Goal: Task Accomplishment & Management: Manage account settings

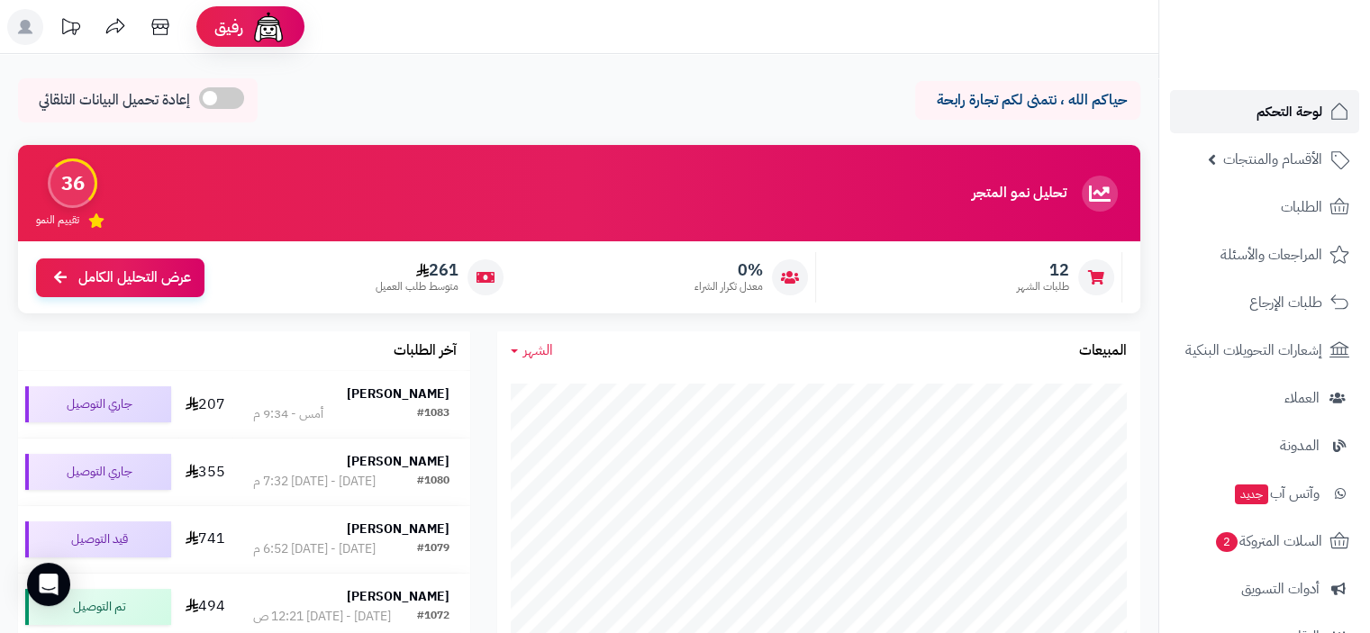
click at [1292, 116] on span "لوحة التحكم" at bounding box center [1289, 111] width 66 height 25
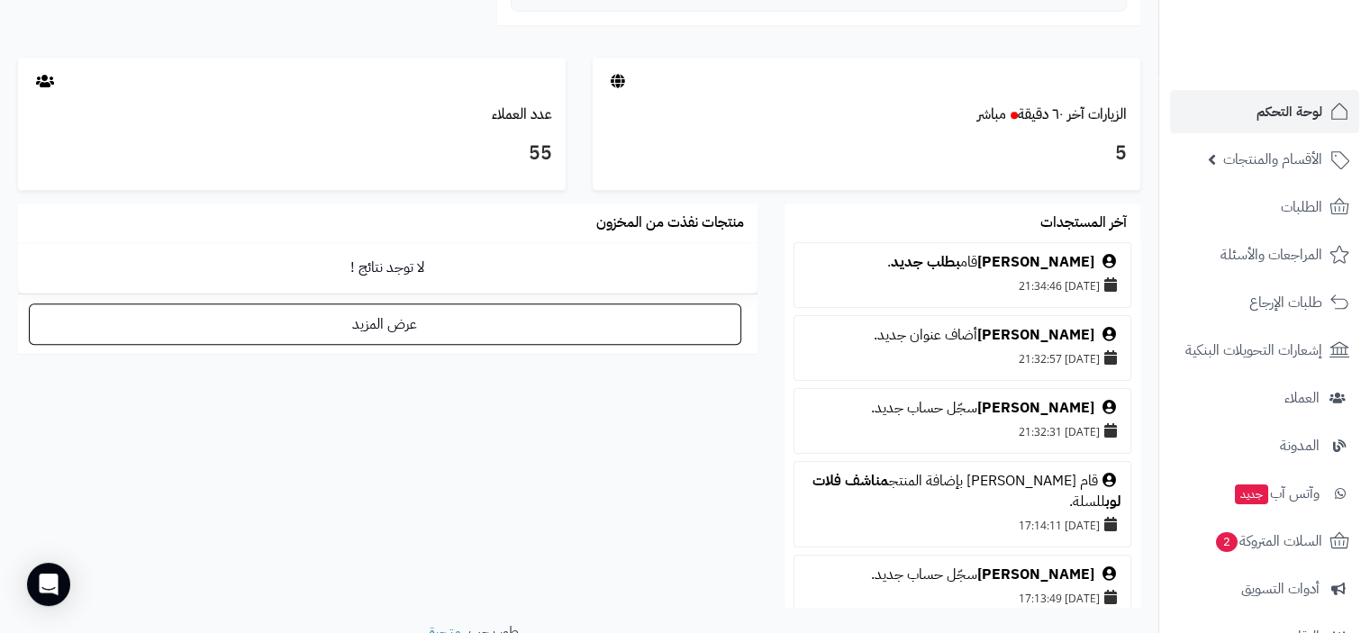
scroll to position [1015, 0]
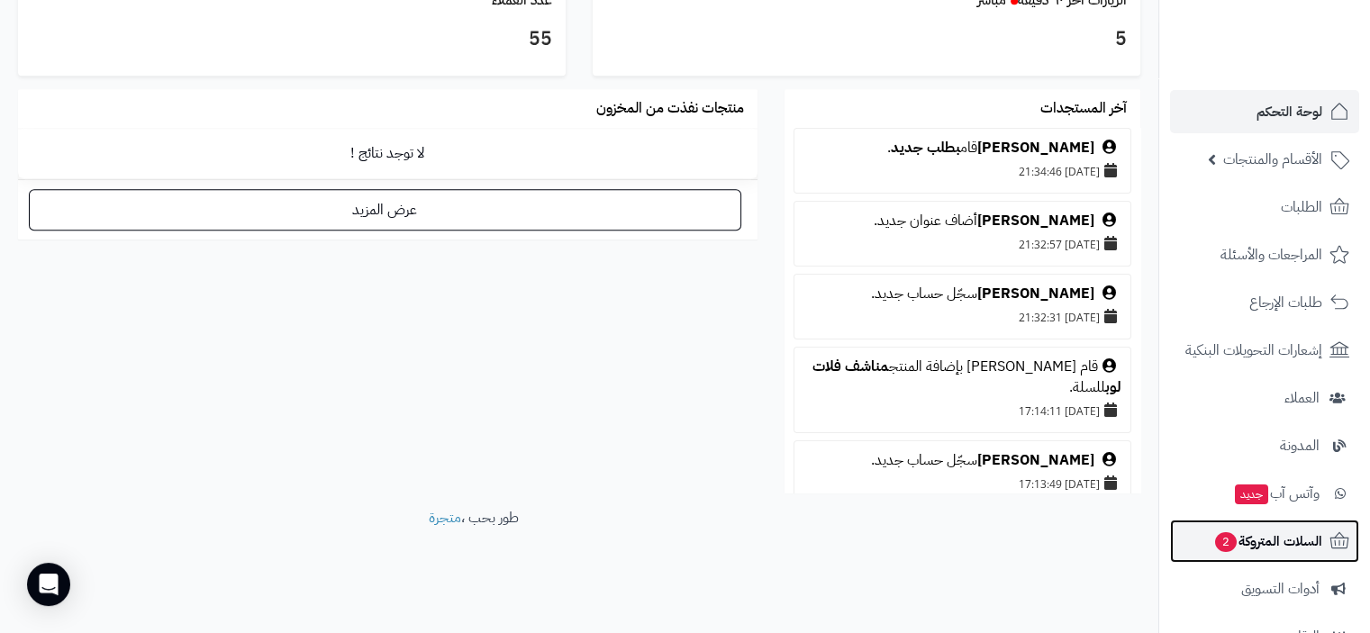
click at [1307, 543] on span "السلات المتروكة 2" at bounding box center [1267, 541] width 109 height 25
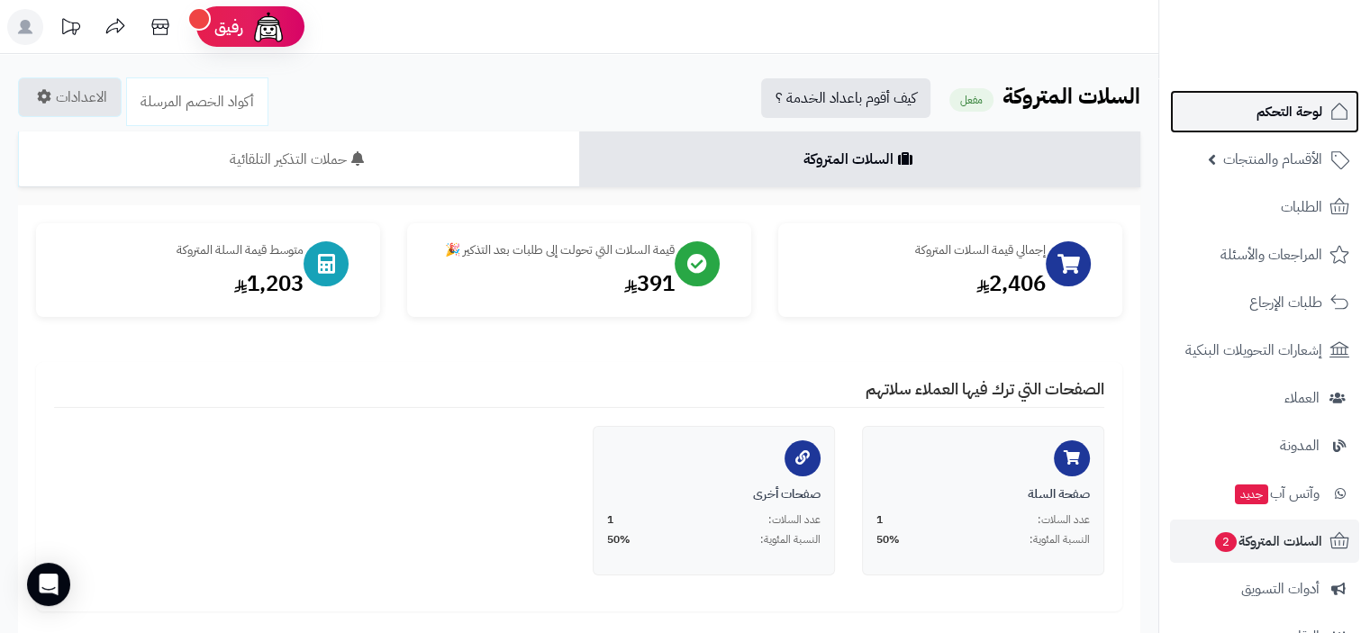
click at [1301, 112] on span "لوحة التحكم" at bounding box center [1289, 111] width 66 height 25
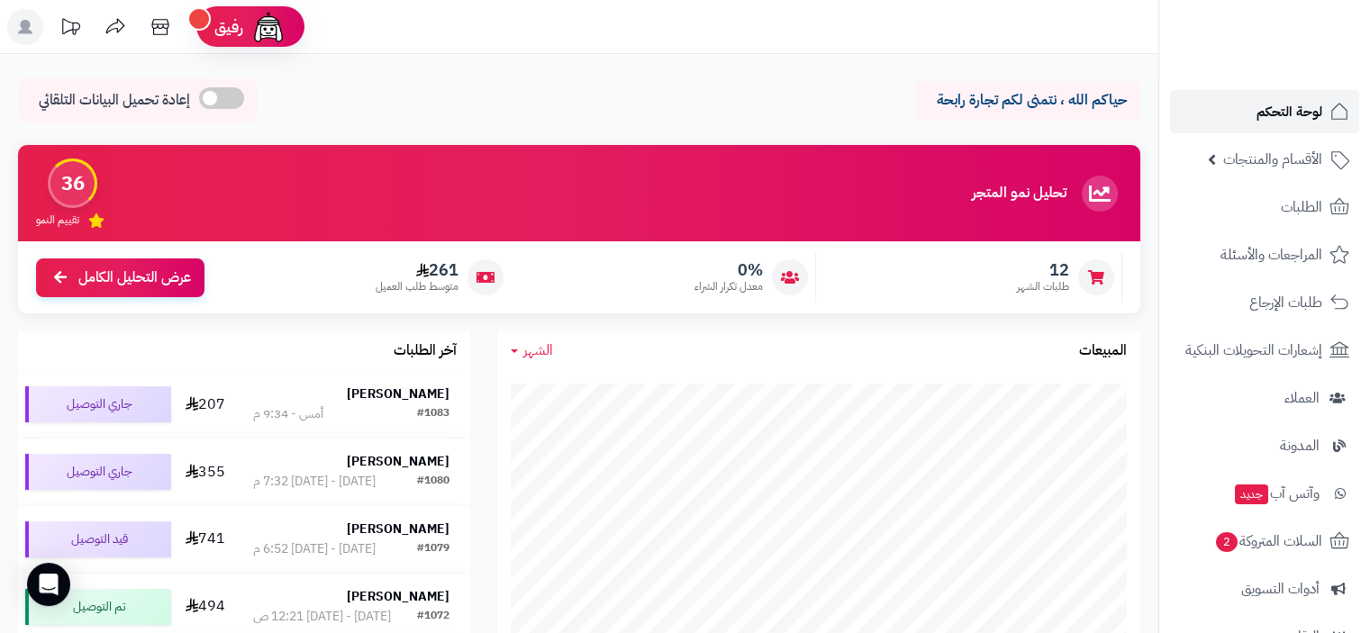
click at [1292, 110] on span "لوحة التحكم" at bounding box center [1289, 111] width 66 height 25
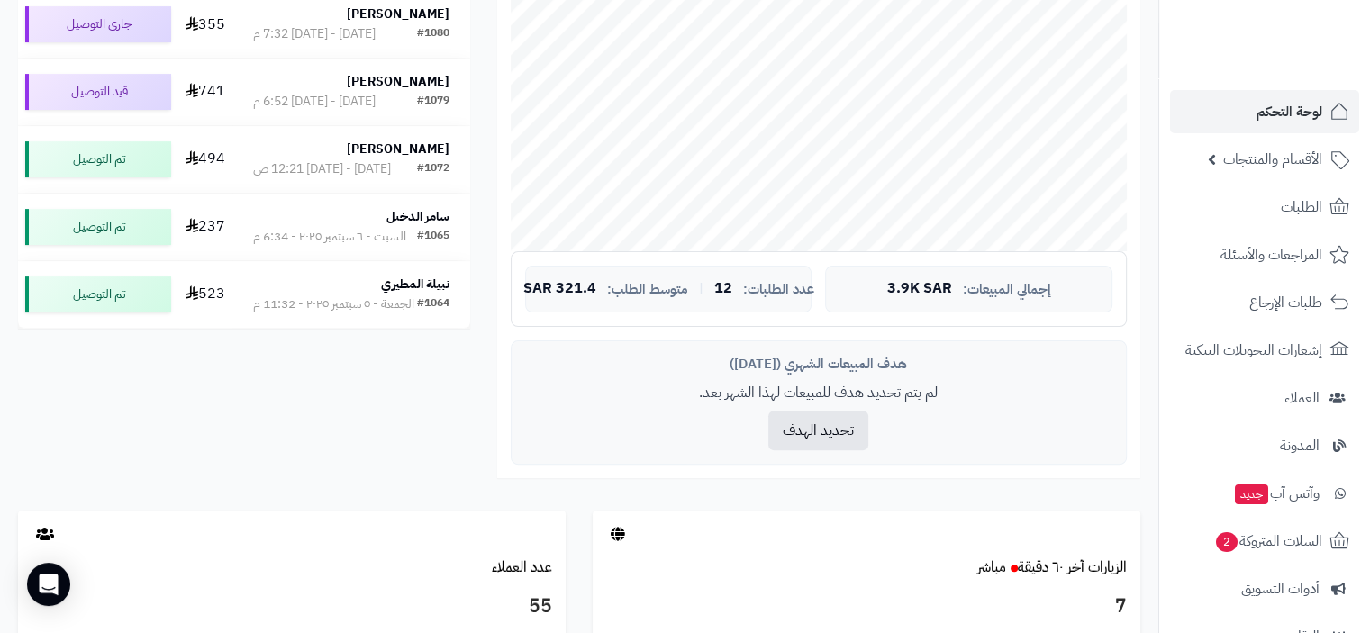
scroll to position [450, 0]
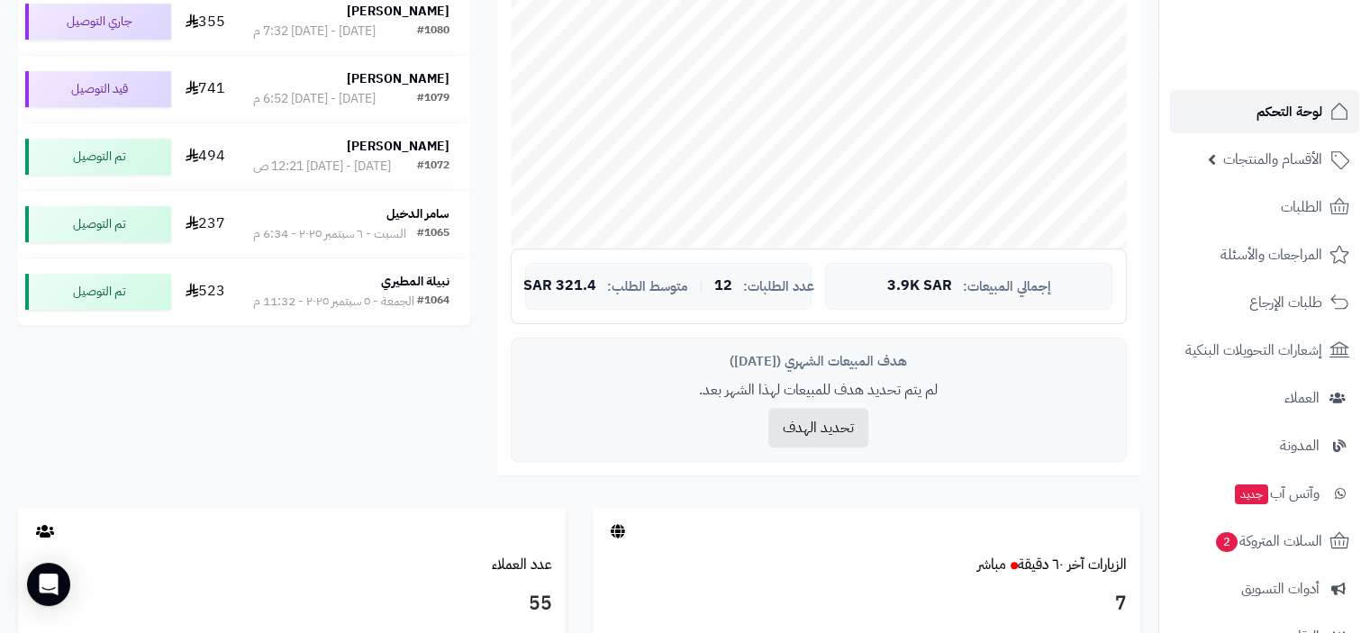
click at [1300, 114] on span "لوحة التحكم" at bounding box center [1289, 111] width 66 height 25
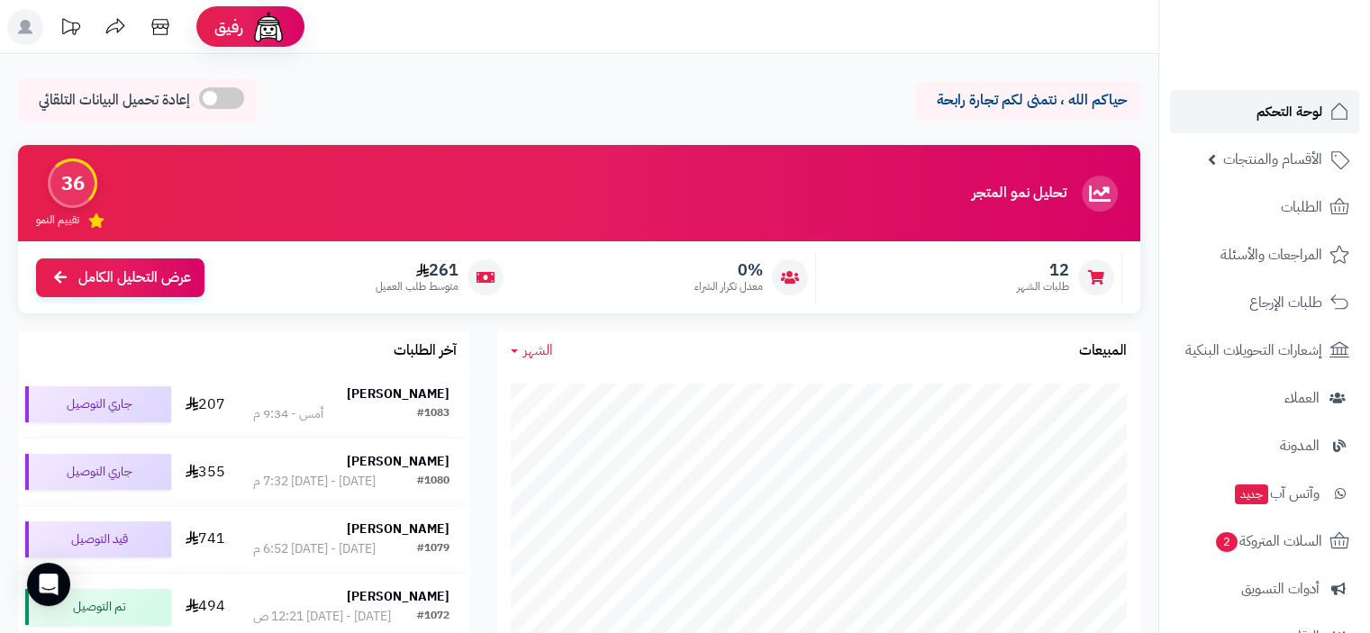
click at [1291, 107] on span "لوحة التحكم" at bounding box center [1289, 111] width 66 height 25
click at [1298, 113] on span "لوحة التحكم" at bounding box center [1289, 111] width 66 height 25
click at [1075, 179] on div "تحليل نمو المتجر مرحلة النمو" at bounding box center [1047, 194] width 150 height 36
click at [1307, 112] on span "لوحة التحكم" at bounding box center [1289, 111] width 66 height 25
click at [681, 89] on div "حياكم الله ، نتمنى لكم تجارة رابحة إعادة تحميل البيانات التلقائي" at bounding box center [579, 104] width 1122 height 53
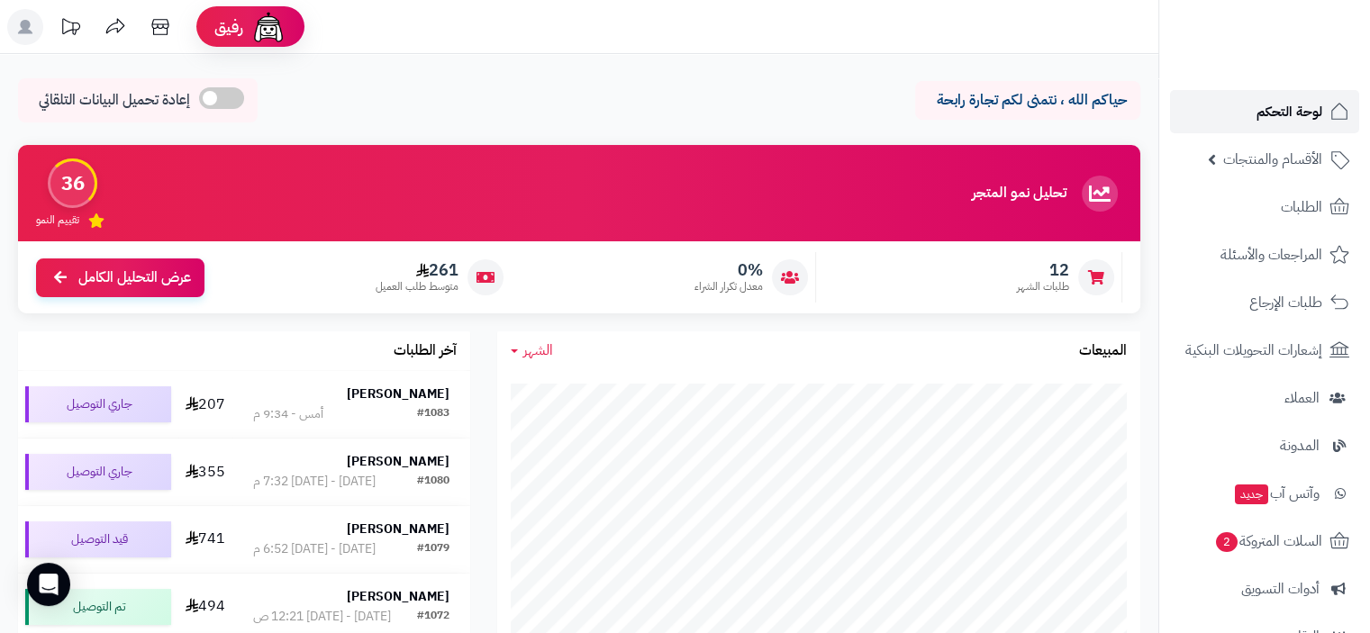
click at [1280, 113] on span "لوحة التحكم" at bounding box center [1289, 111] width 66 height 25
click at [1278, 111] on span "لوحة التحكم" at bounding box center [1289, 111] width 66 height 25
click at [1276, 106] on span "لوحة التحكم" at bounding box center [1289, 111] width 66 height 25
click at [1303, 111] on span "لوحة التحكم" at bounding box center [1289, 111] width 66 height 25
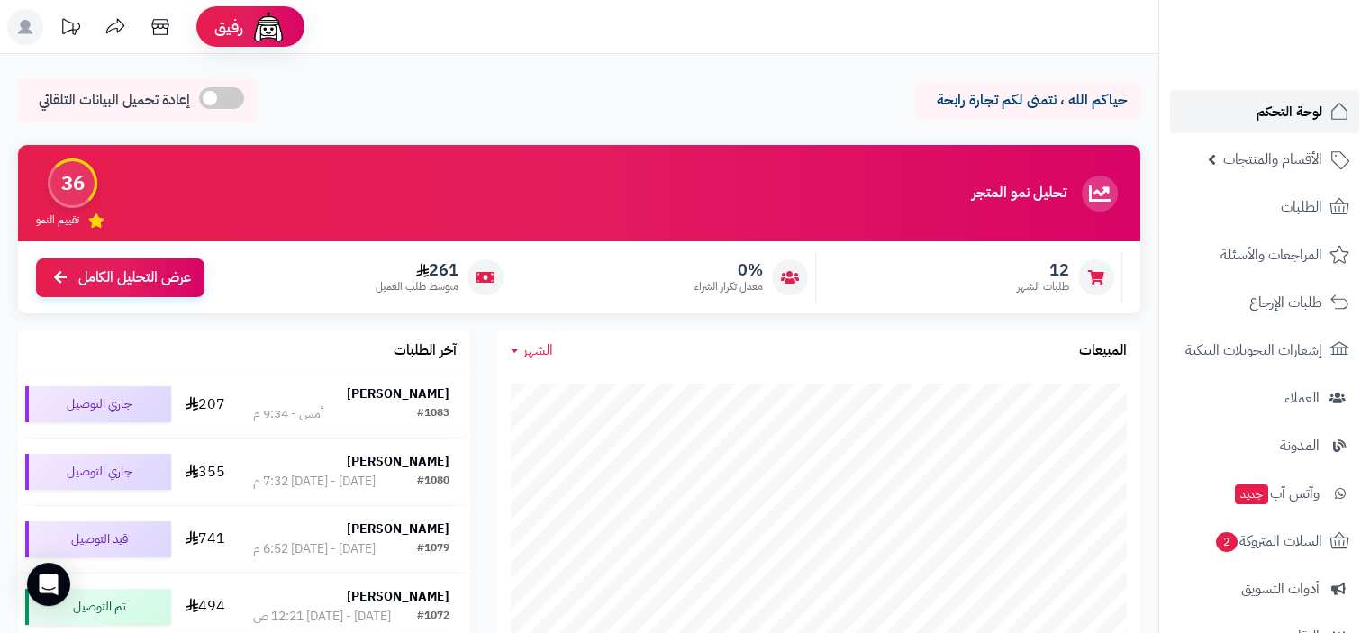
click at [1293, 110] on span "لوحة التحكم" at bounding box center [1289, 111] width 66 height 25
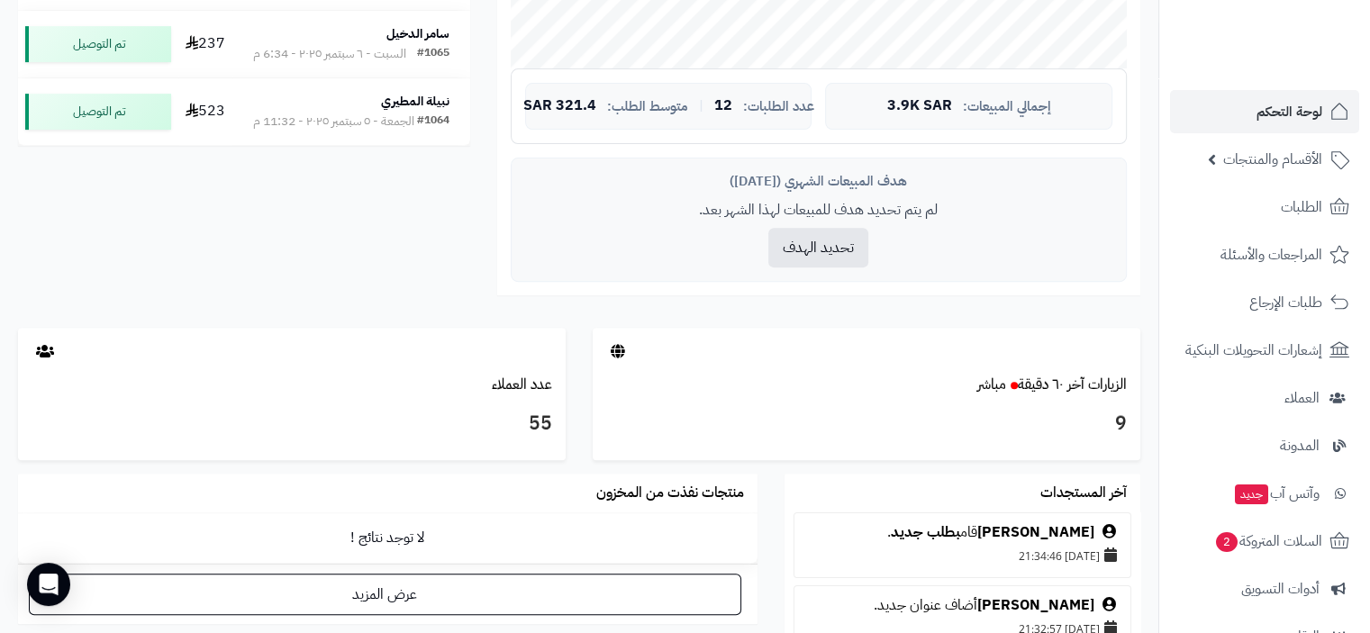
scroll to position [475, 0]
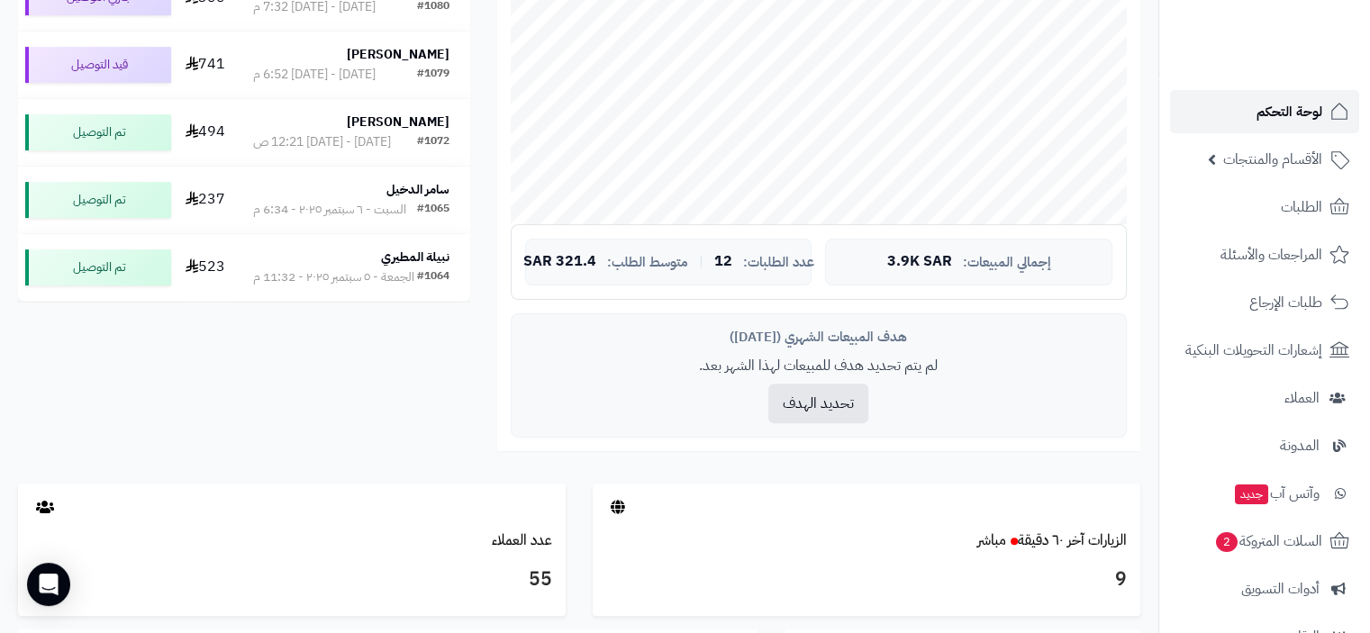
click at [1311, 108] on span "لوحة التحكم" at bounding box center [1289, 111] width 66 height 25
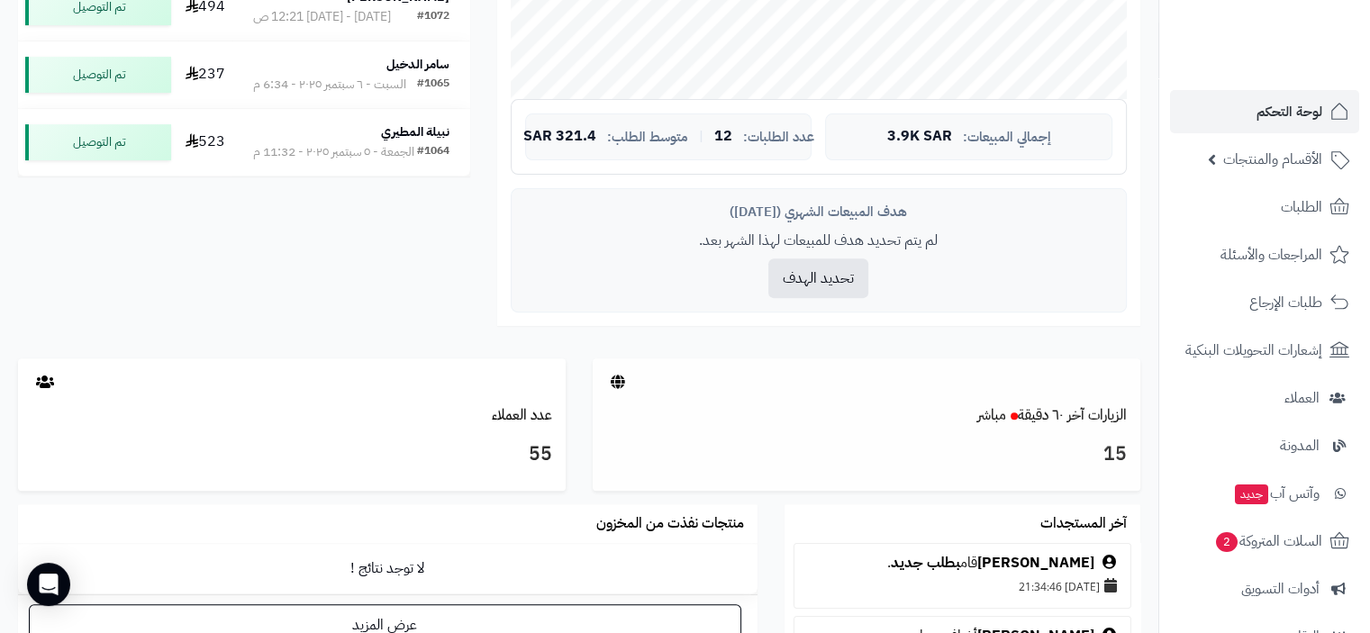
scroll to position [630, 0]
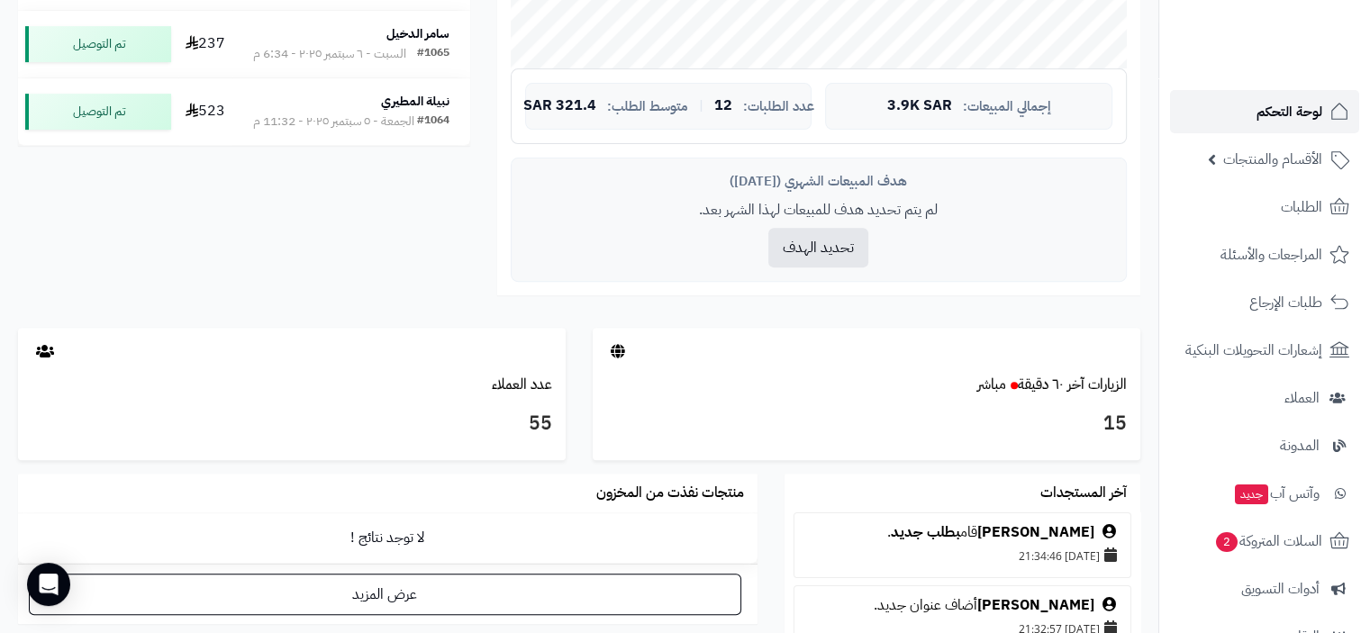
click at [1301, 105] on span "لوحة التحكم" at bounding box center [1289, 111] width 66 height 25
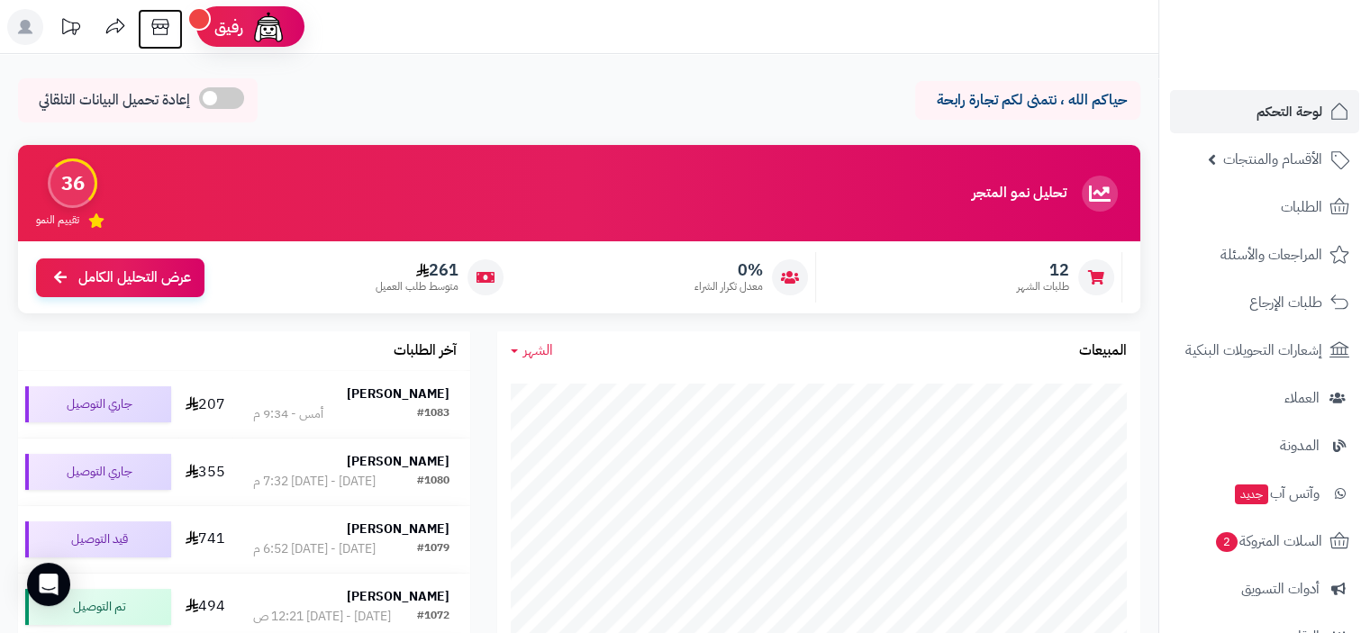
click at [163, 24] on icon at bounding box center [160, 27] width 36 height 36
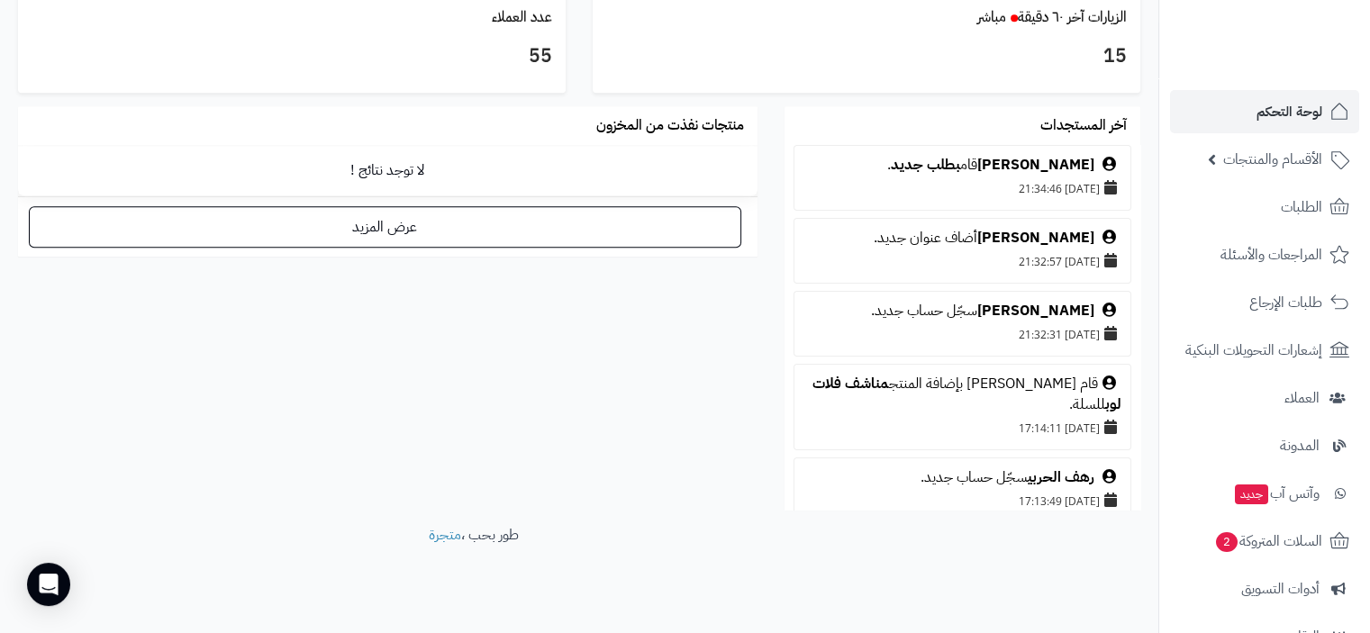
scroll to position [1015, 0]
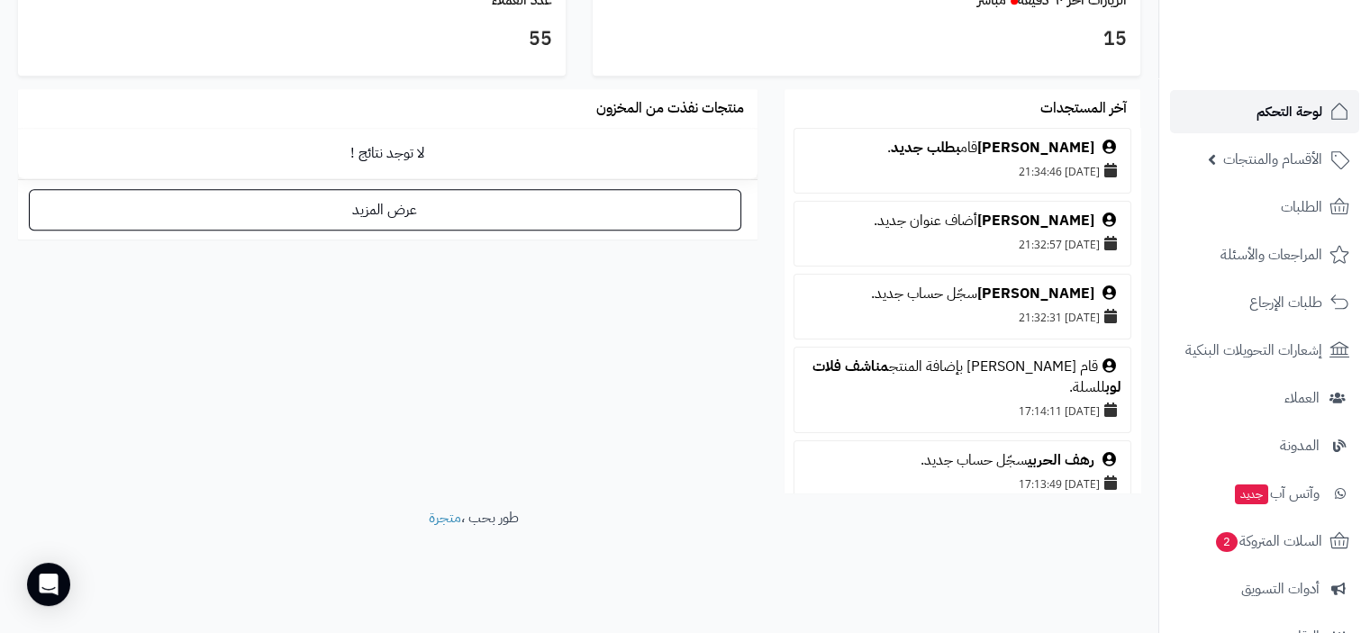
click at [1286, 109] on span "لوحة التحكم" at bounding box center [1289, 111] width 66 height 25
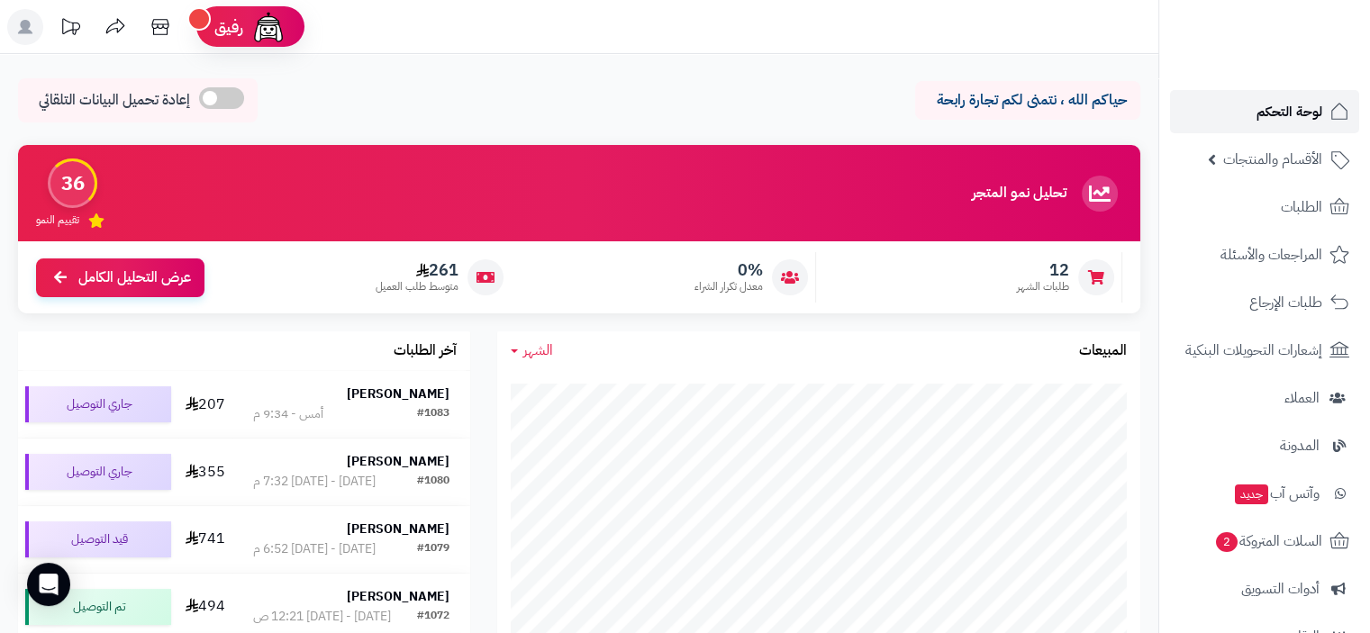
click at [1291, 110] on span "لوحة التحكم" at bounding box center [1289, 111] width 66 height 25
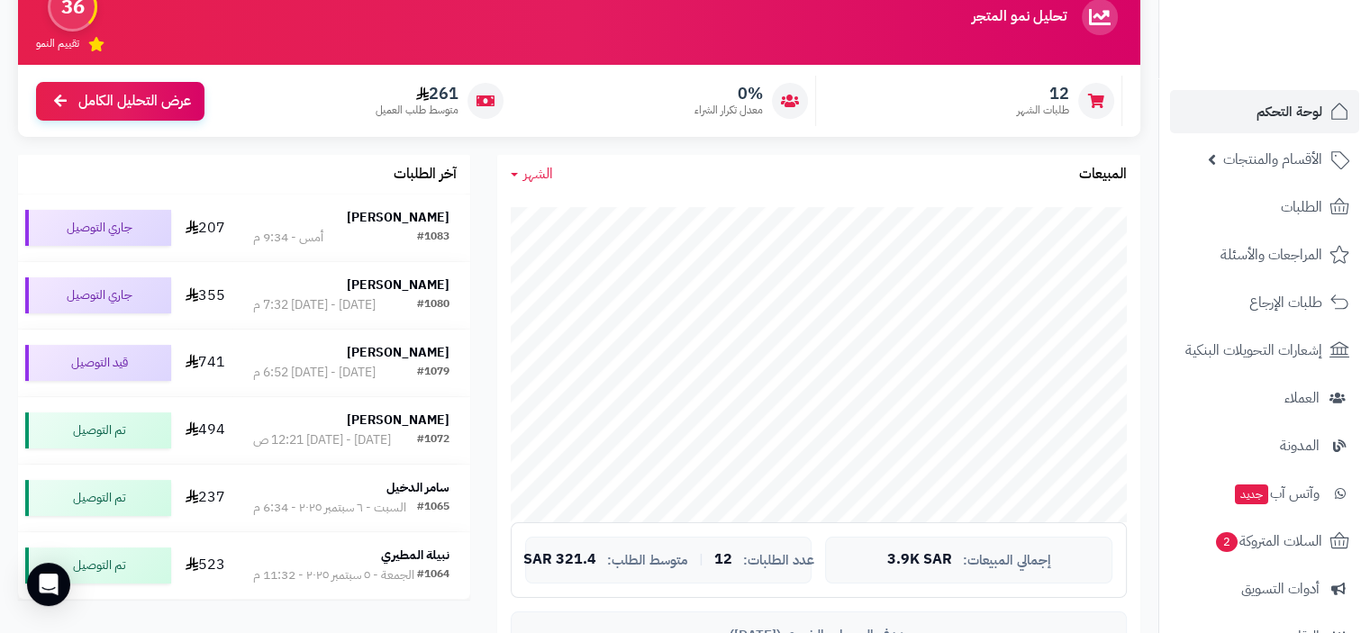
scroll to position [180, 0]
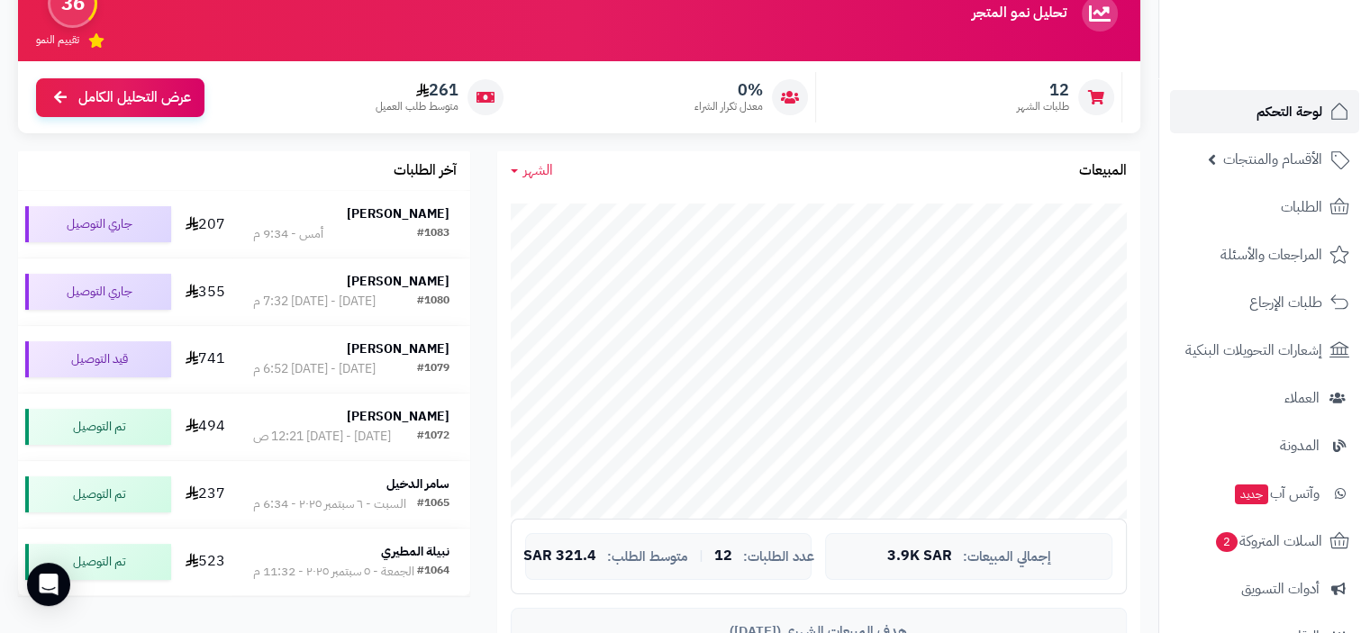
click at [1303, 111] on span "لوحة التحكم" at bounding box center [1289, 111] width 66 height 25
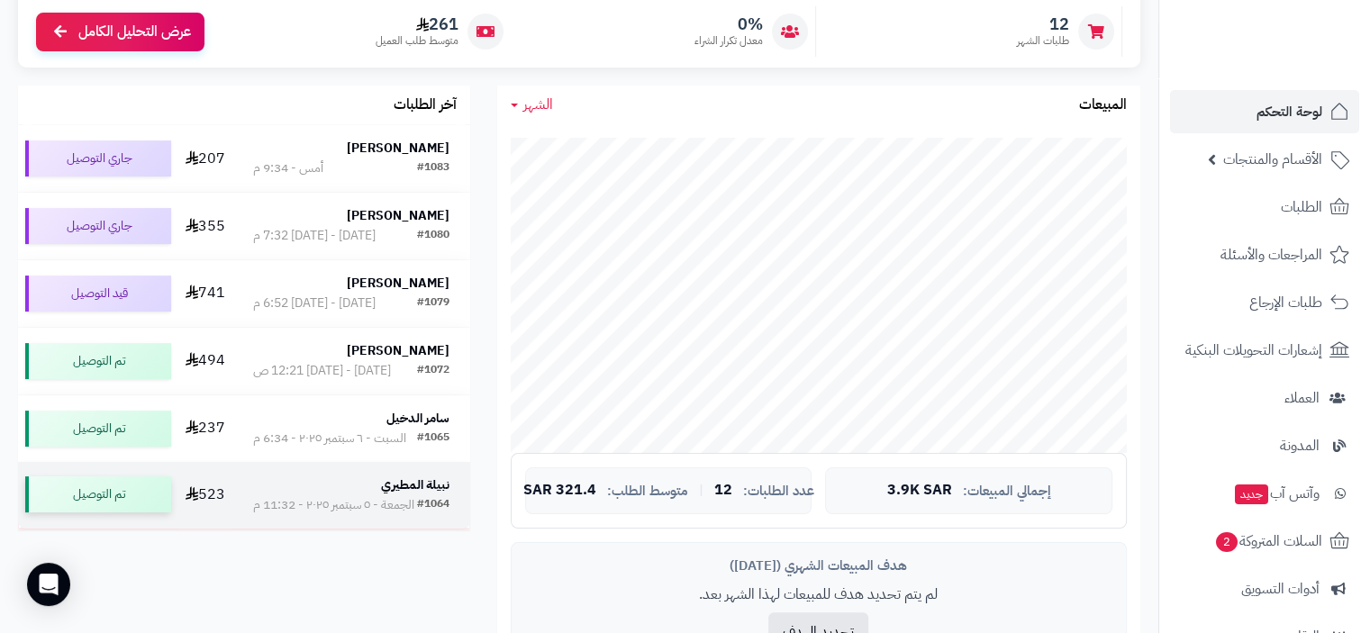
scroll to position [270, 0]
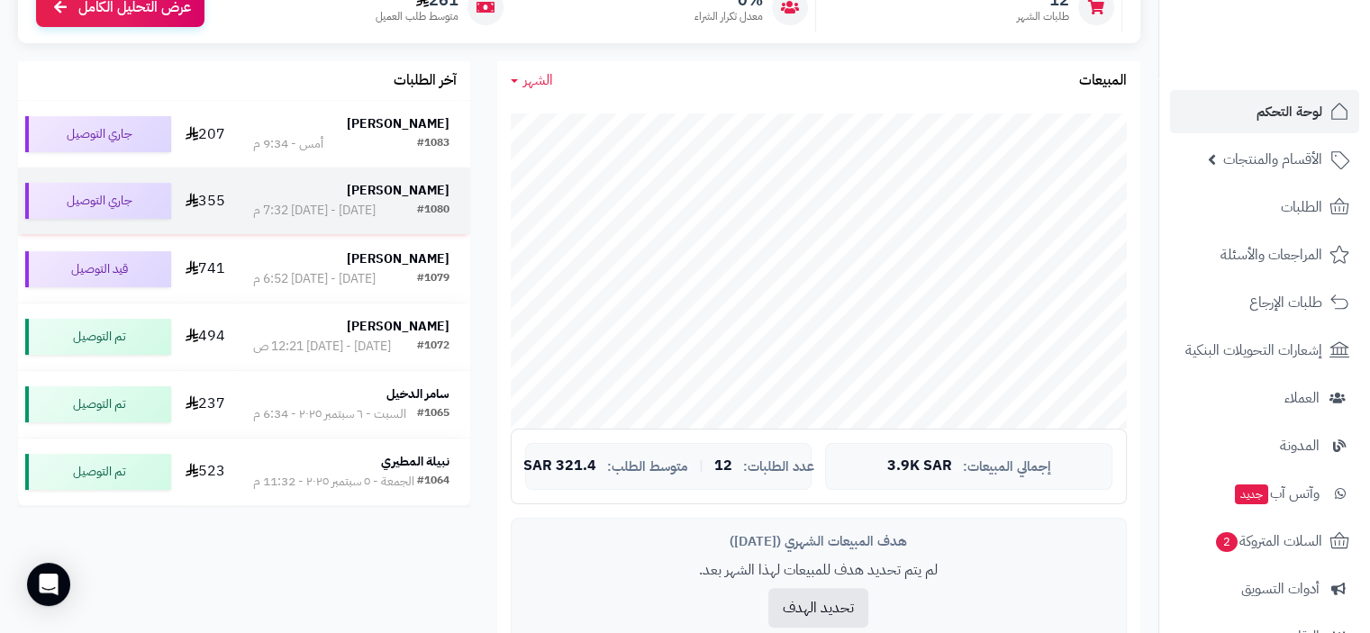
click at [402, 197] on strong "[PERSON_NAME]" at bounding box center [398, 190] width 103 height 19
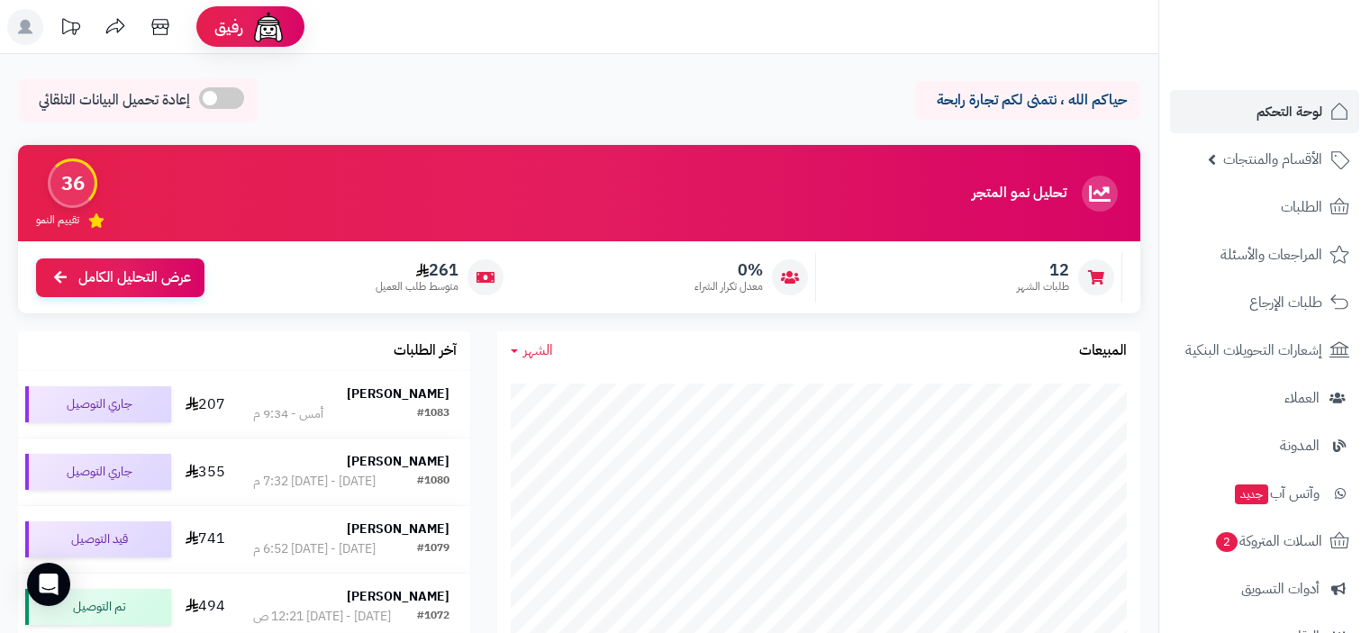
scroll to position [270, 0]
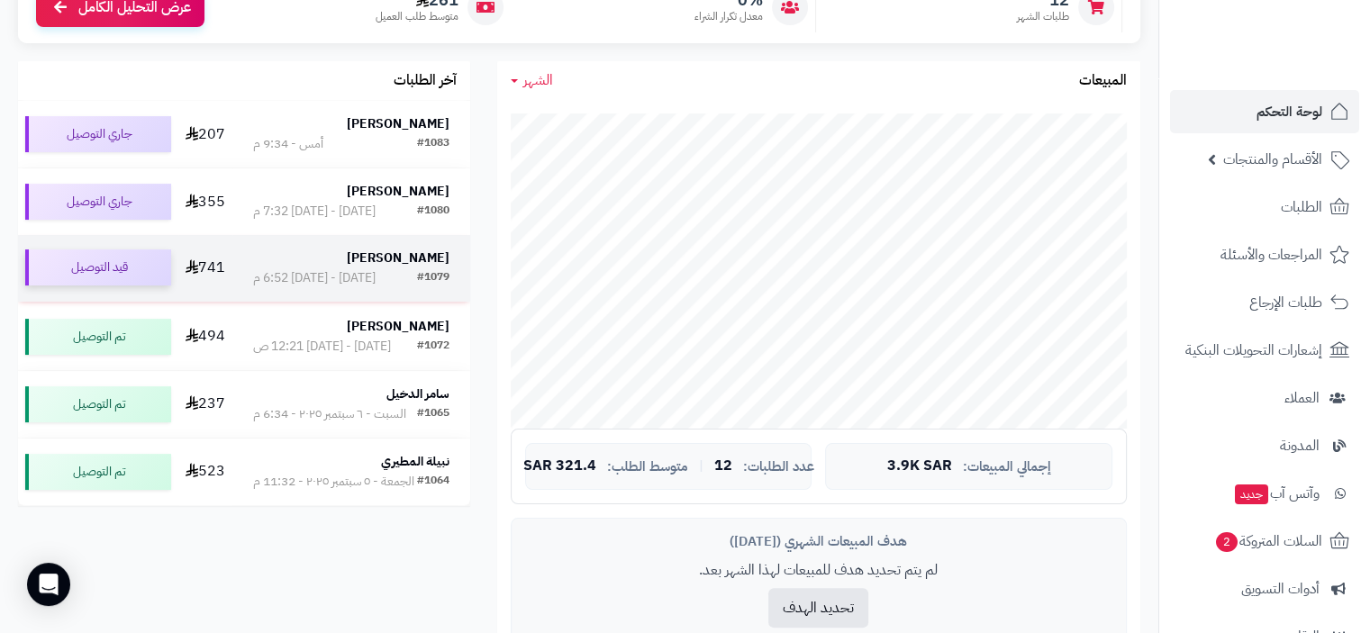
click at [125, 277] on div "قيد التوصيل" at bounding box center [98, 267] width 146 height 36
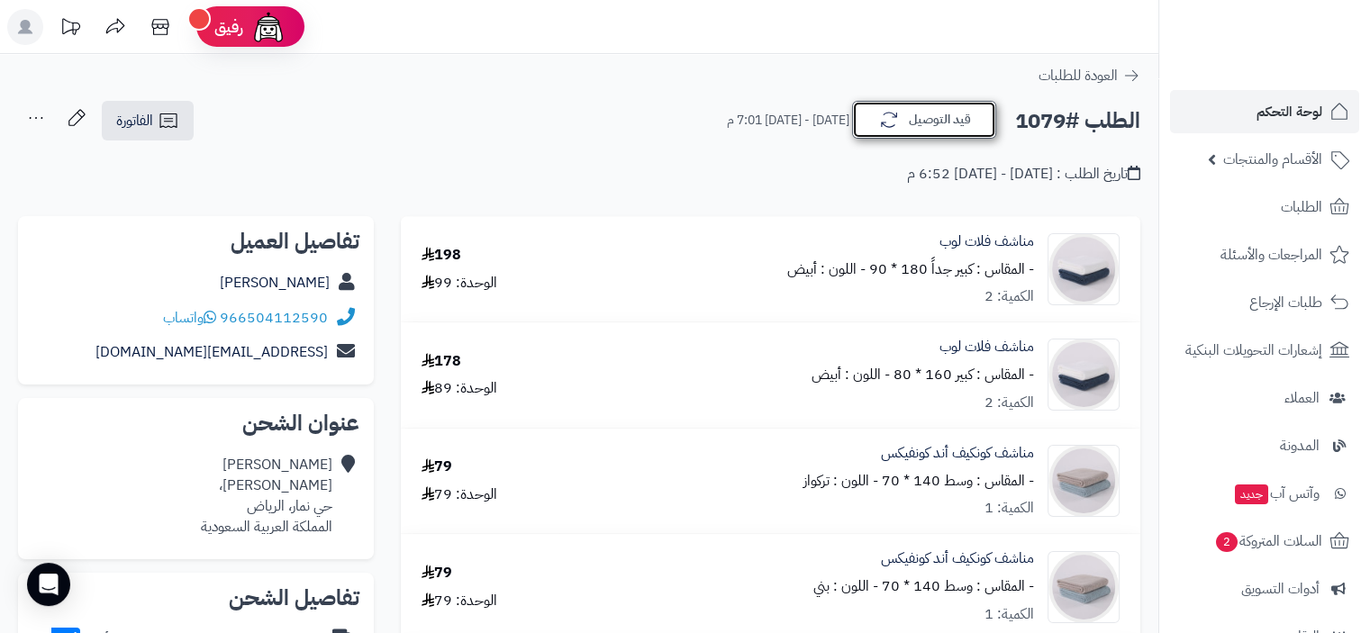
click at [885, 124] on icon "button" at bounding box center [889, 120] width 22 height 22
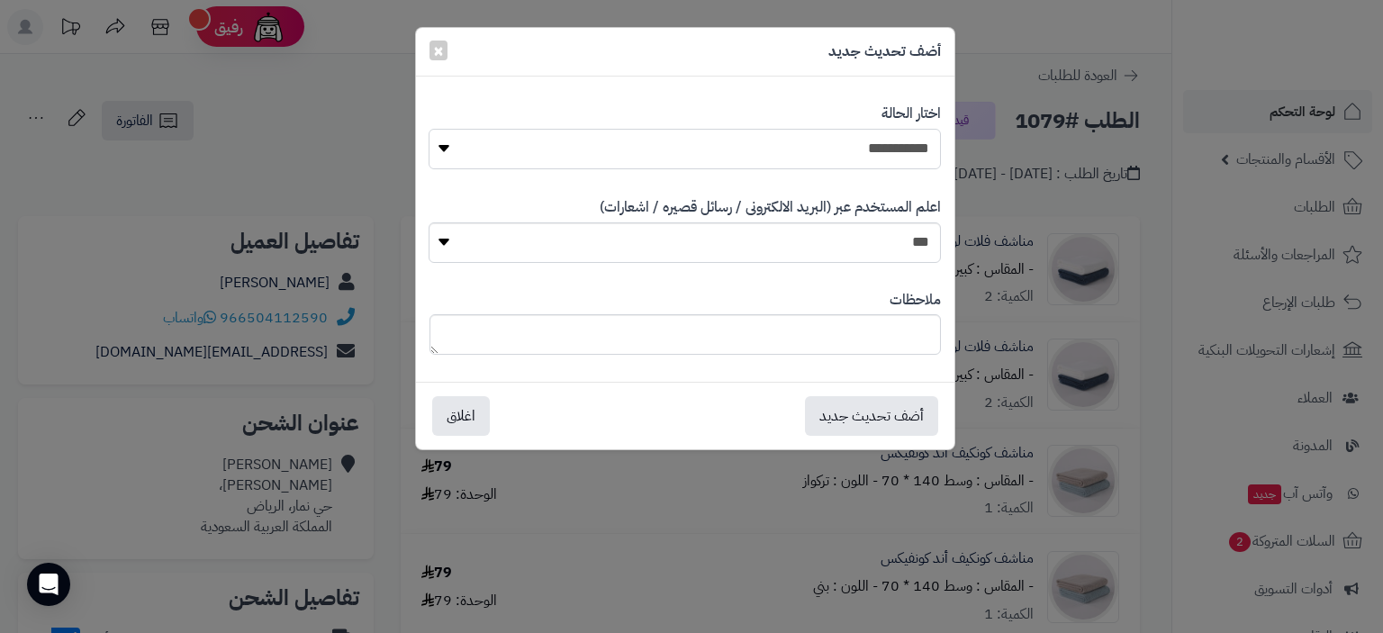
click at [865, 153] on select "**********" at bounding box center [685, 149] width 512 height 41
select select "**"
click at [429, 129] on select "**********" at bounding box center [685, 149] width 512 height 41
click at [872, 415] on button "أضف تحديث جديد" at bounding box center [871, 415] width 133 height 40
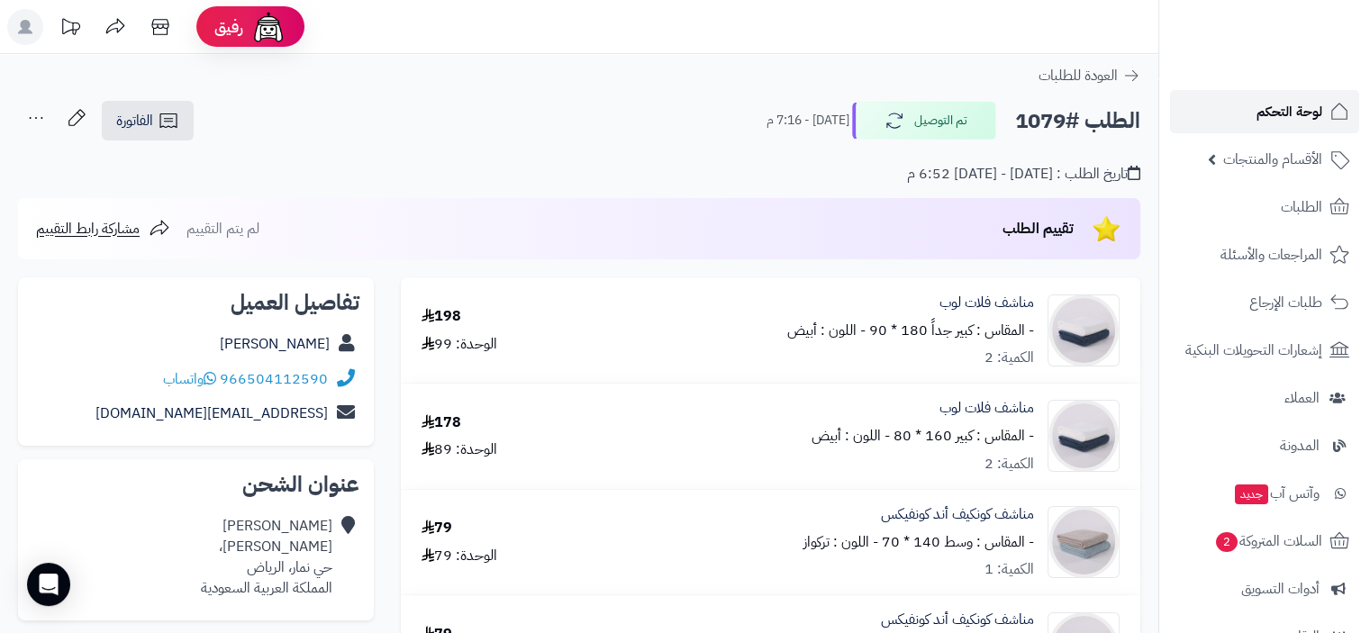
click at [1315, 112] on span "لوحة التحكم" at bounding box center [1289, 111] width 66 height 25
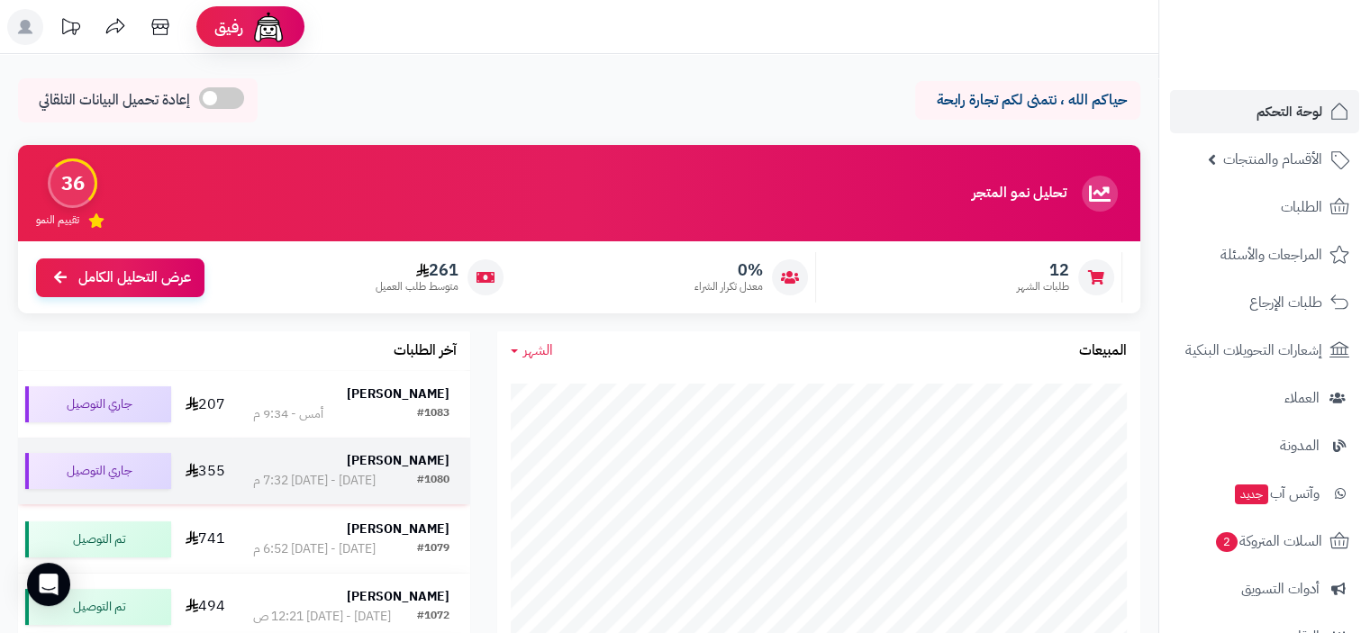
scroll to position [90, 0]
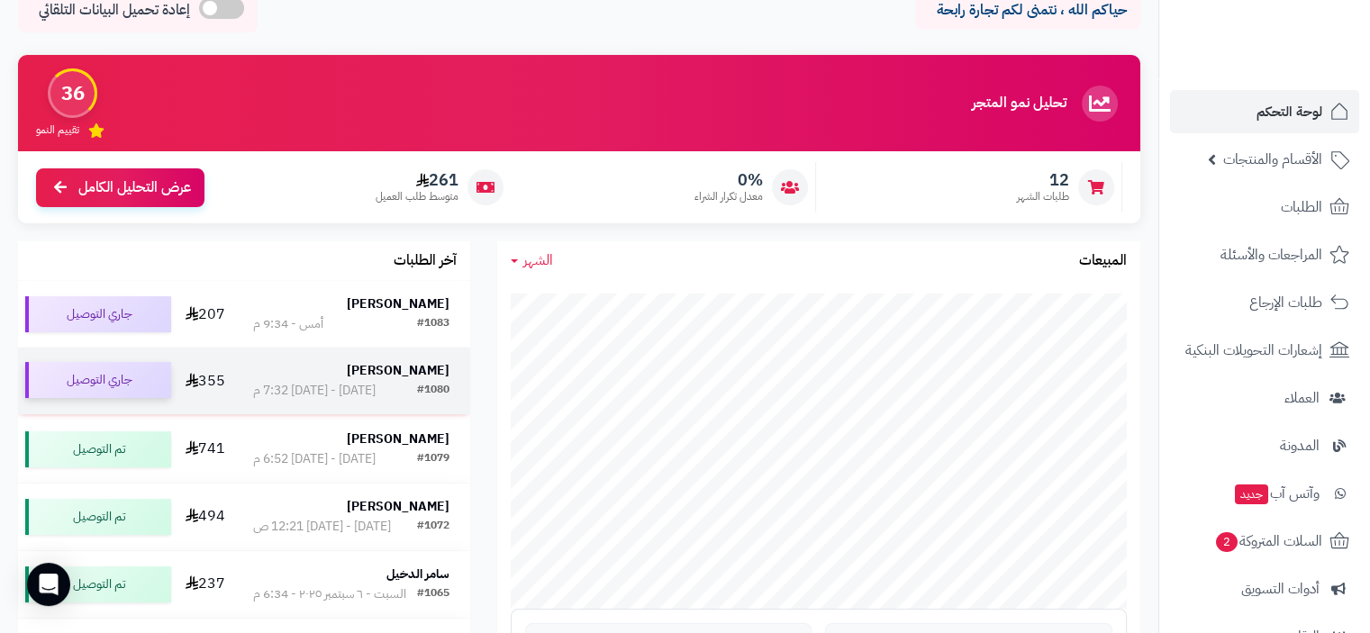
click at [133, 388] on div "جاري التوصيل" at bounding box center [98, 380] width 146 height 36
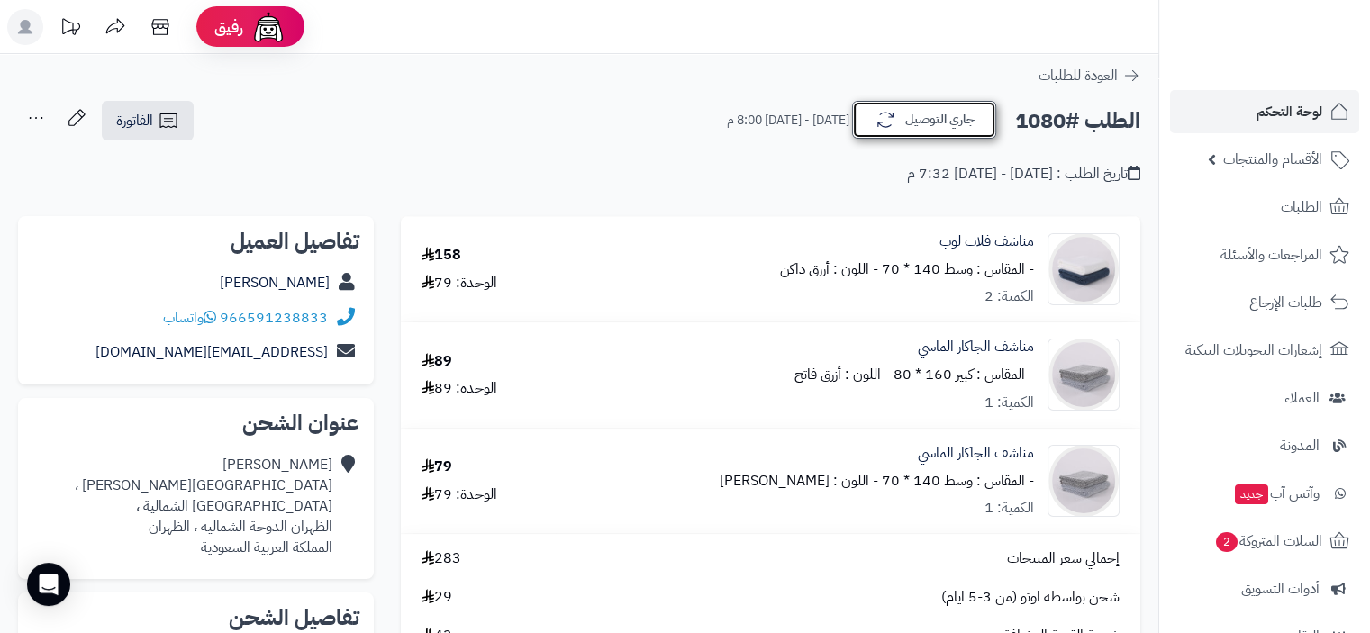
click at [877, 122] on icon "button" at bounding box center [885, 120] width 16 height 15
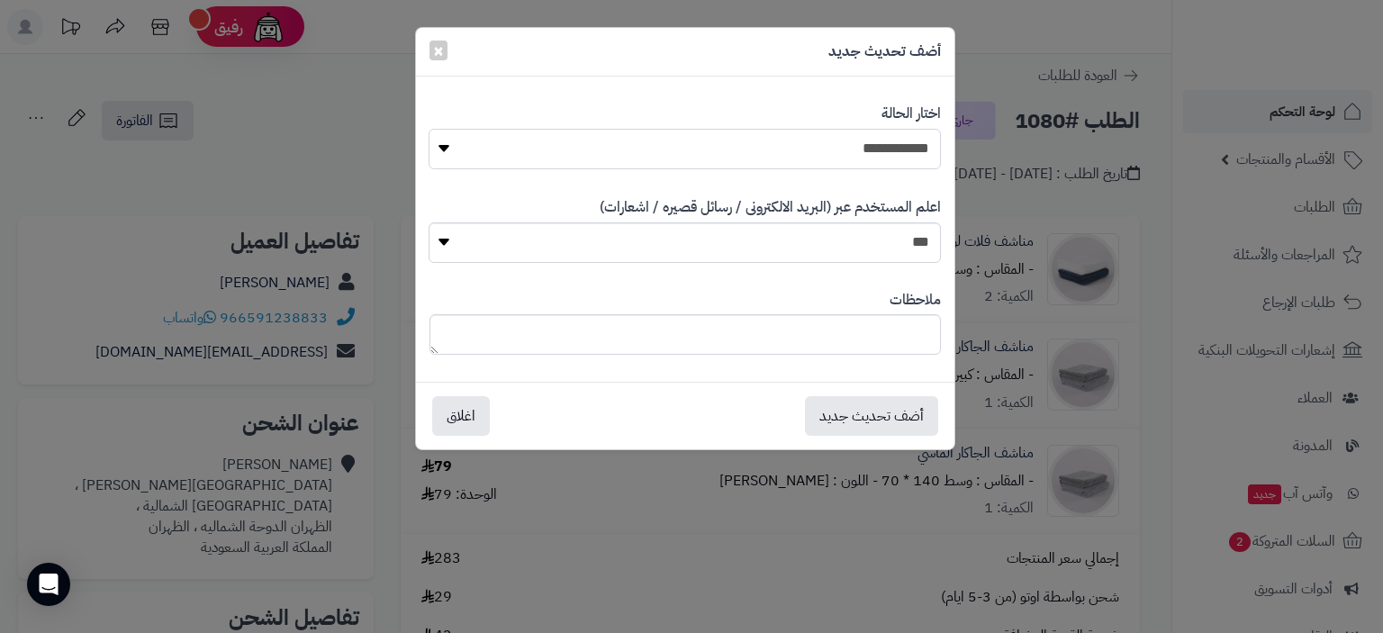
click at [867, 153] on select "**********" at bounding box center [685, 149] width 512 height 41
select select "**"
click at [429, 129] on select "**********" at bounding box center [685, 149] width 512 height 41
drag, startPoint x: 852, startPoint y: 420, endPoint x: 836, endPoint y: 420, distance: 16.2
click at [854, 420] on button "أضف تحديث جديد" at bounding box center [871, 416] width 133 height 40
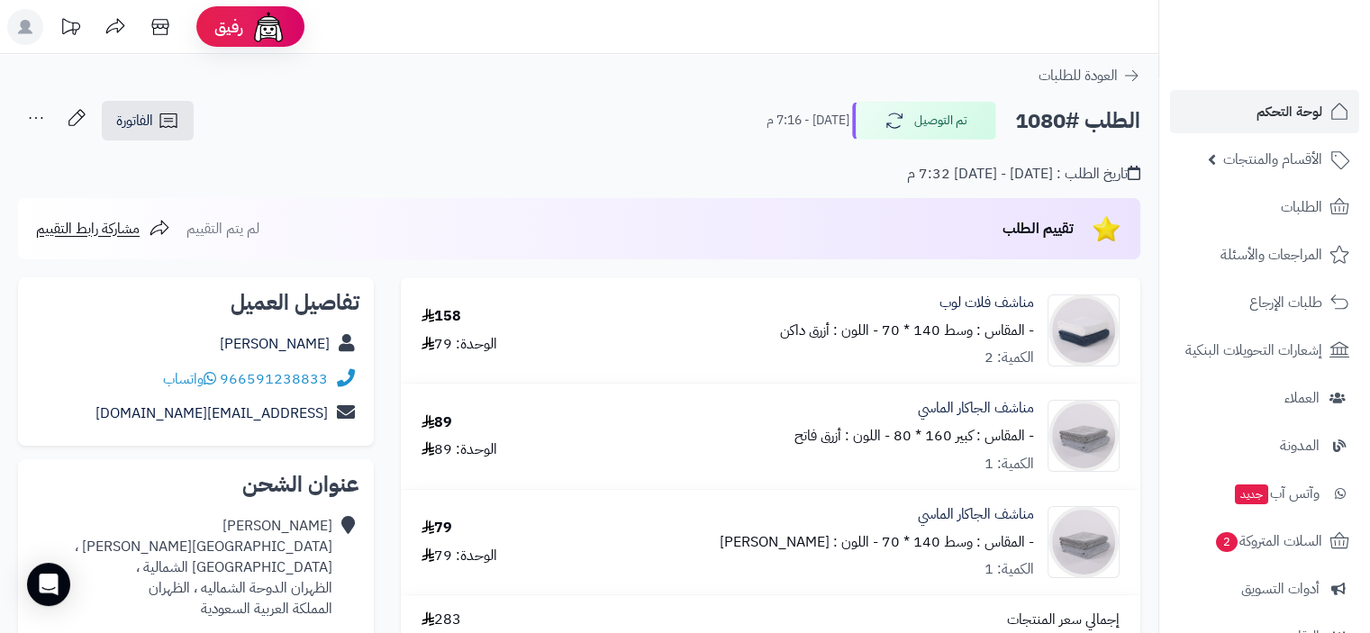
click at [1307, 113] on span "لوحة التحكم" at bounding box center [1289, 111] width 66 height 25
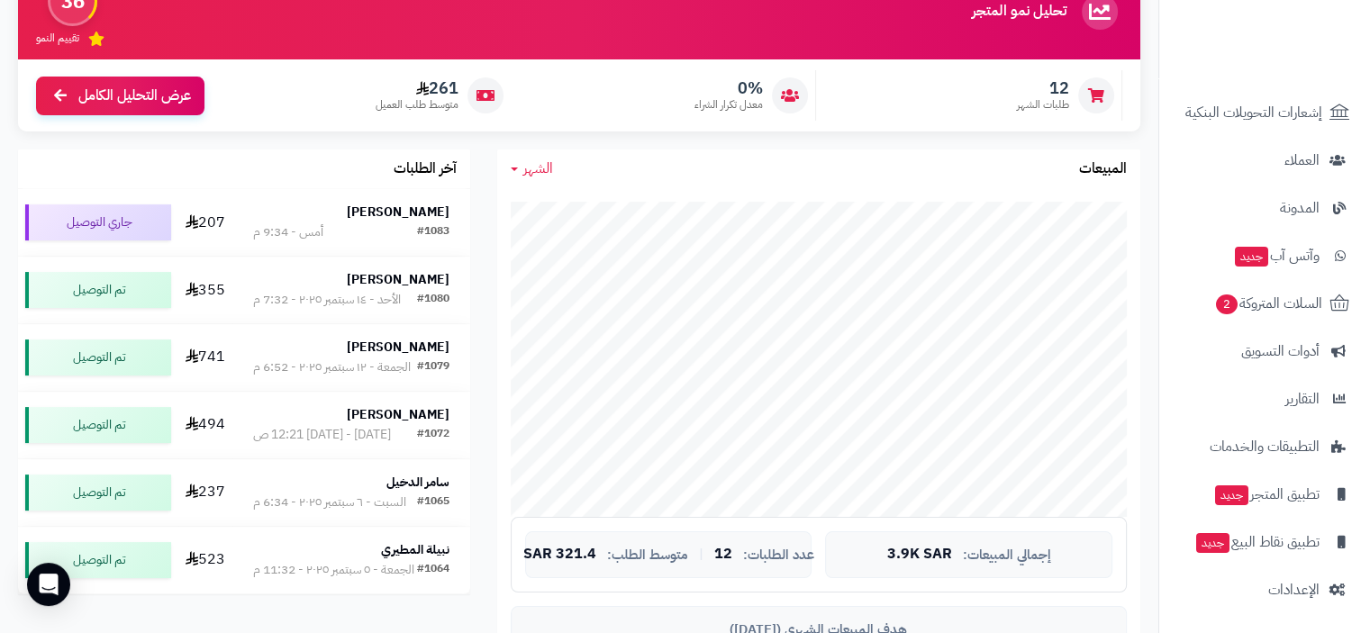
scroll to position [270, 0]
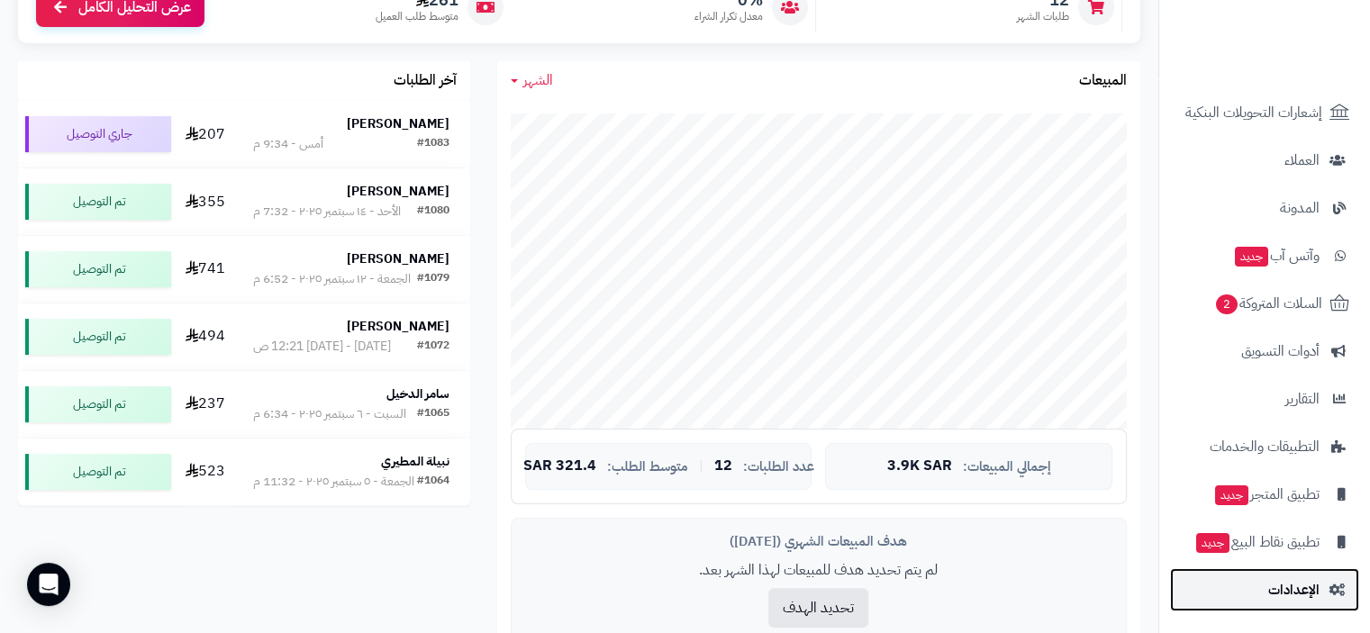
click at [1296, 590] on span "الإعدادات" at bounding box center [1293, 589] width 51 height 25
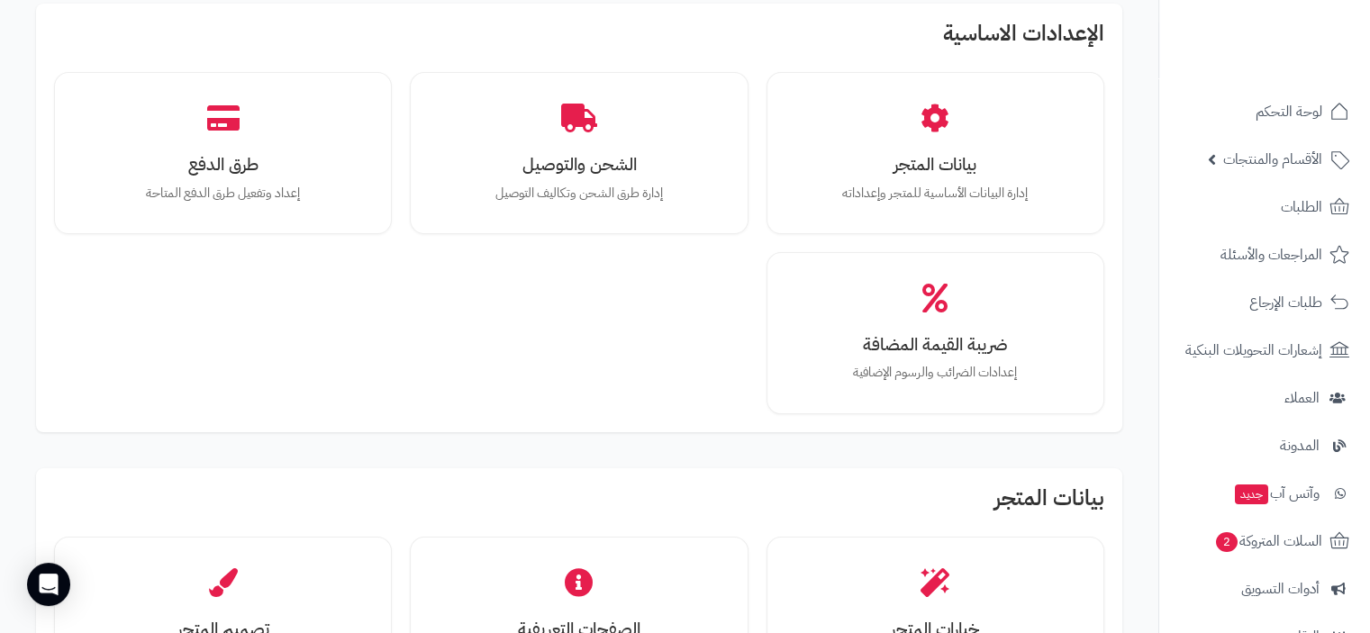
scroll to position [90, 0]
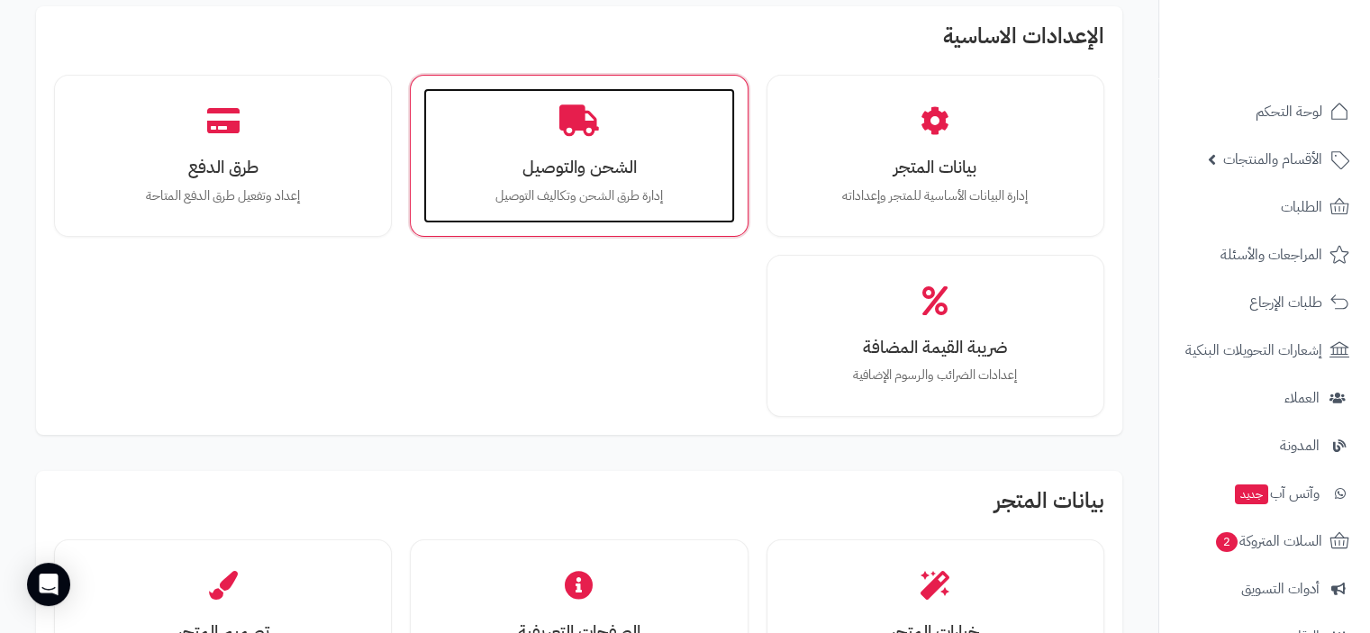
click at [614, 168] on h3 "الشحن والتوصيل" at bounding box center [578, 167] width 275 height 19
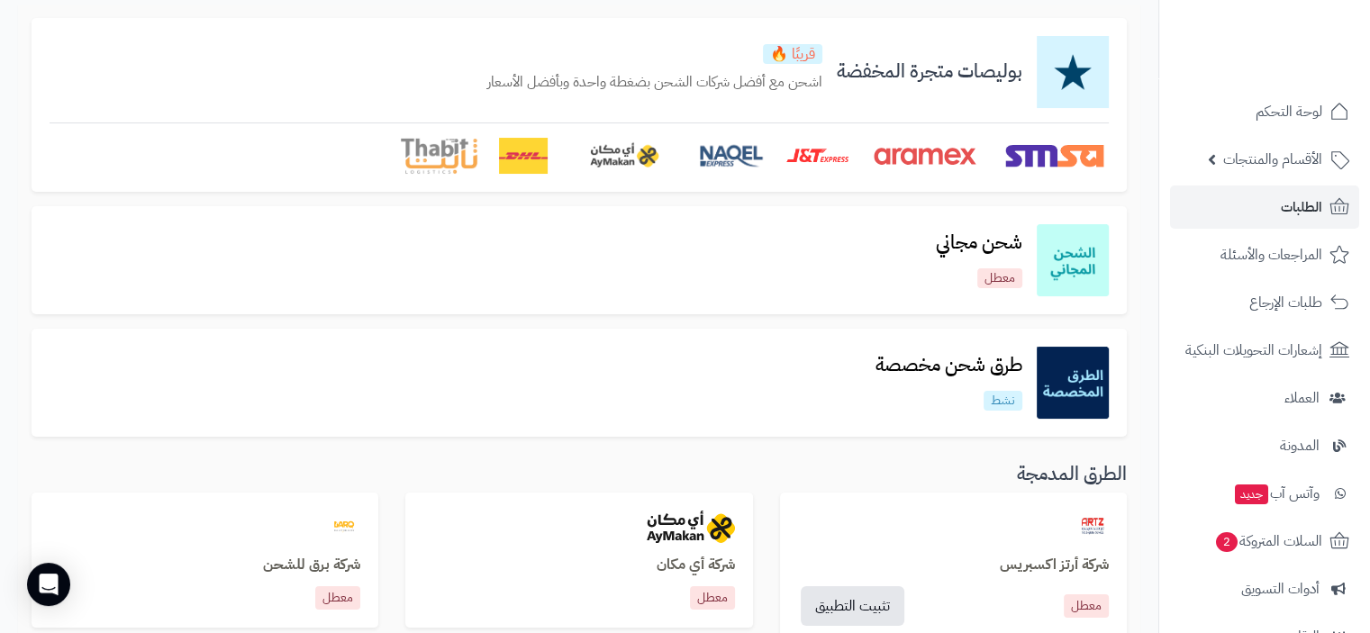
scroll to position [22, 0]
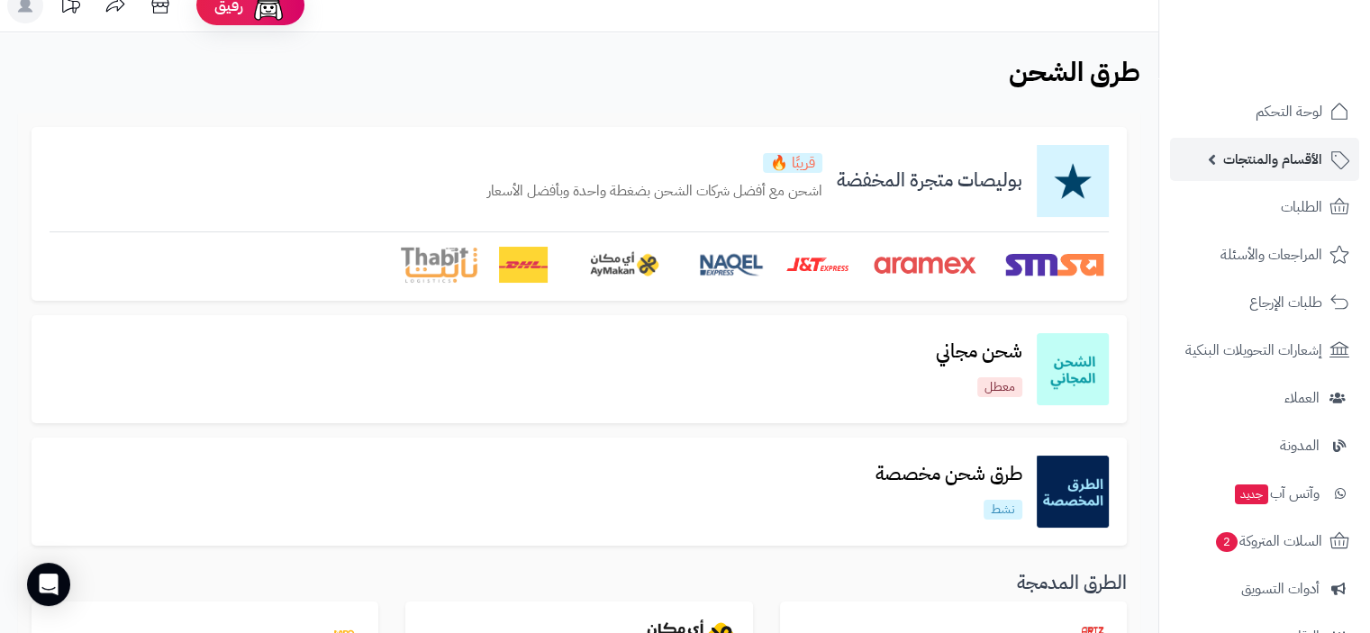
click at [1276, 155] on span "الأقسام والمنتجات" at bounding box center [1272, 159] width 99 height 25
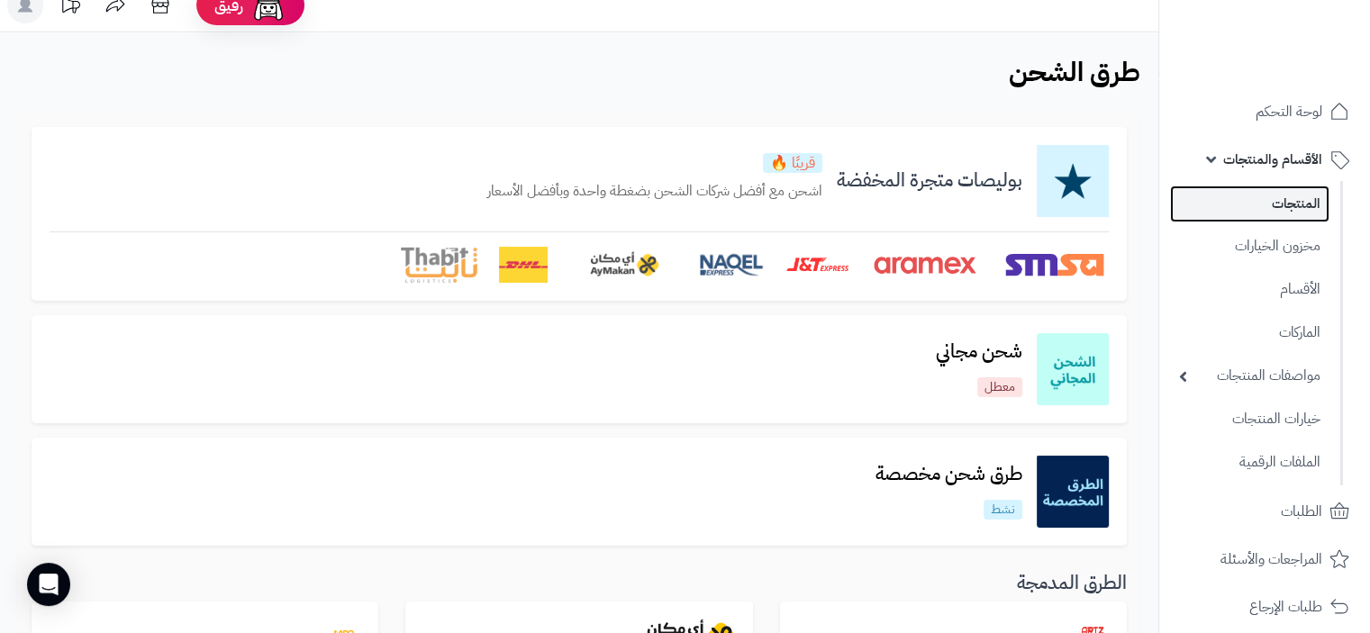
click at [1305, 197] on link "المنتجات" at bounding box center [1249, 204] width 159 height 37
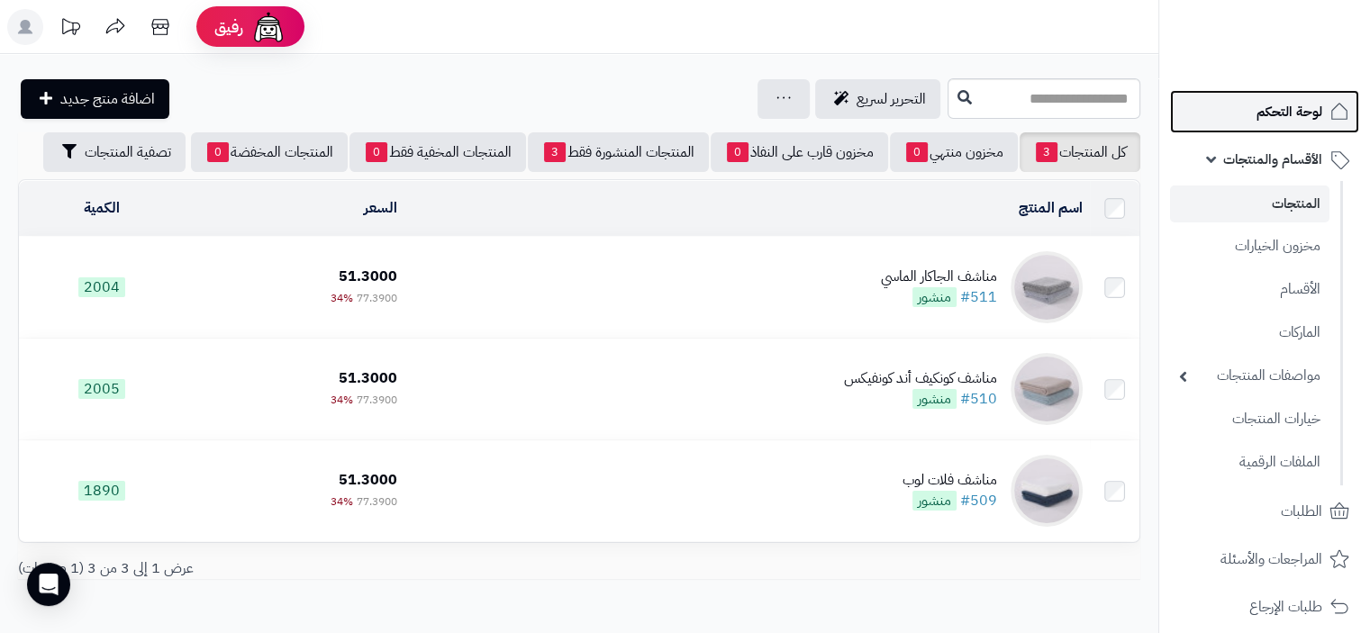
click at [1301, 110] on span "لوحة التحكم" at bounding box center [1289, 111] width 66 height 25
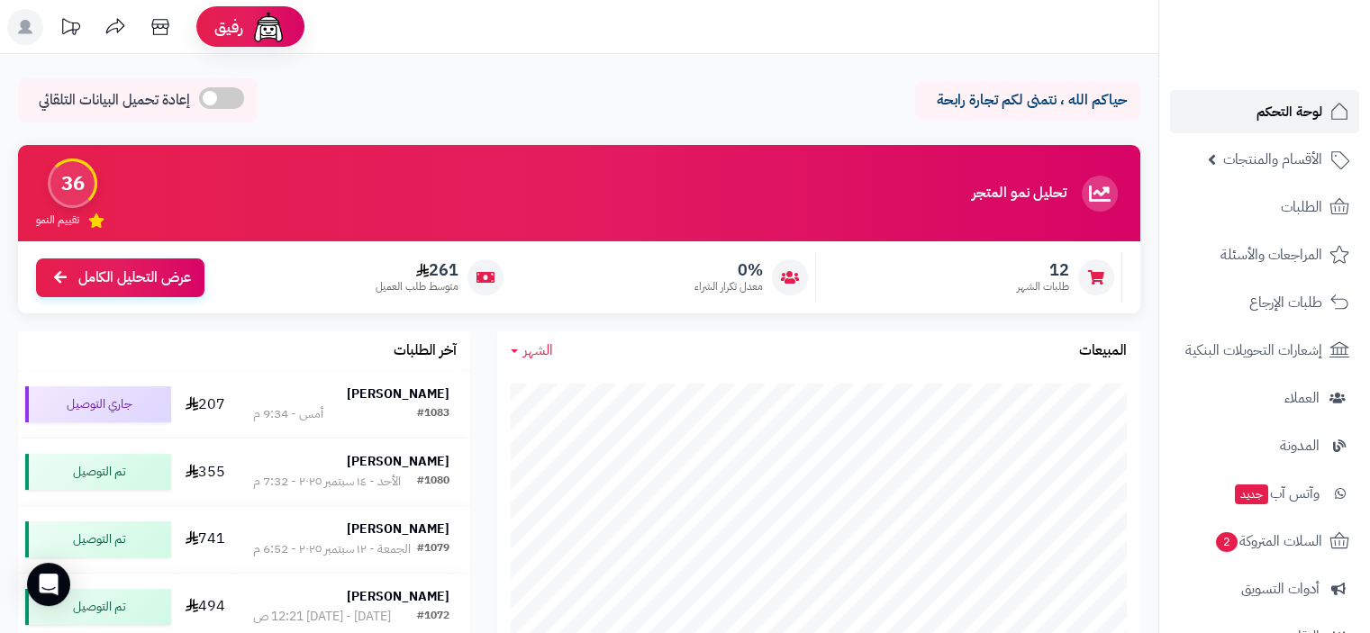
click at [1306, 115] on span "لوحة التحكم" at bounding box center [1289, 111] width 66 height 25
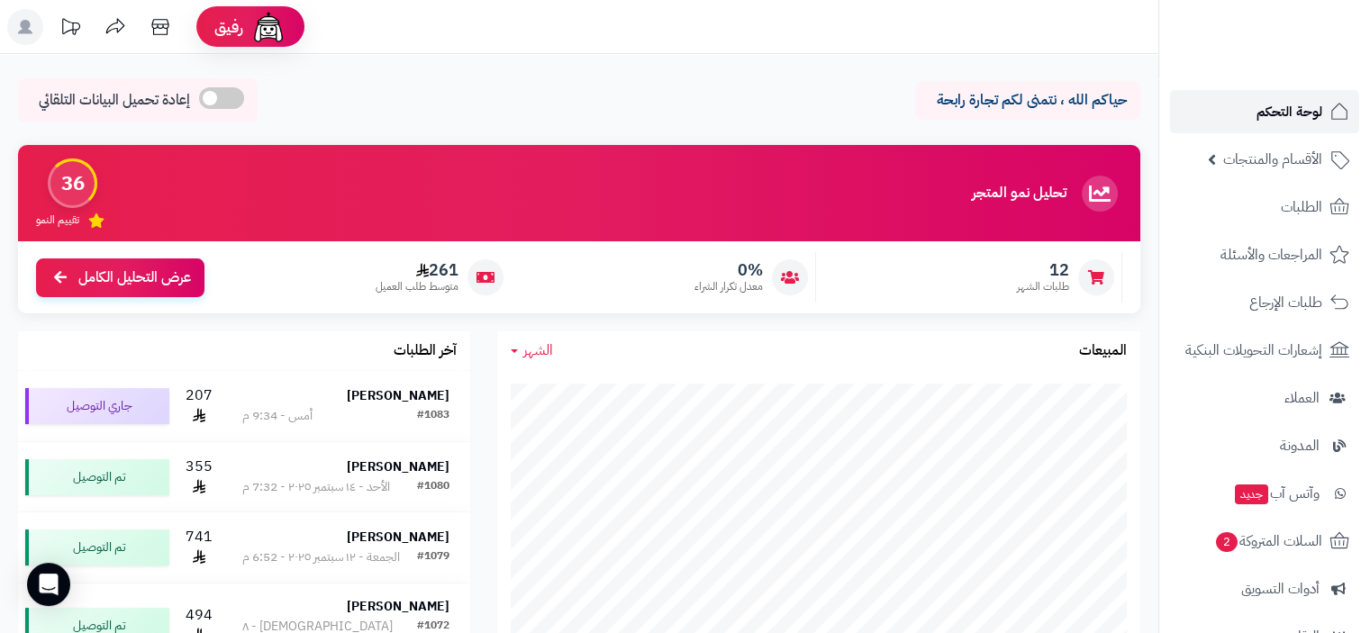
click at [1298, 111] on span "لوحة التحكم" at bounding box center [1289, 111] width 66 height 25
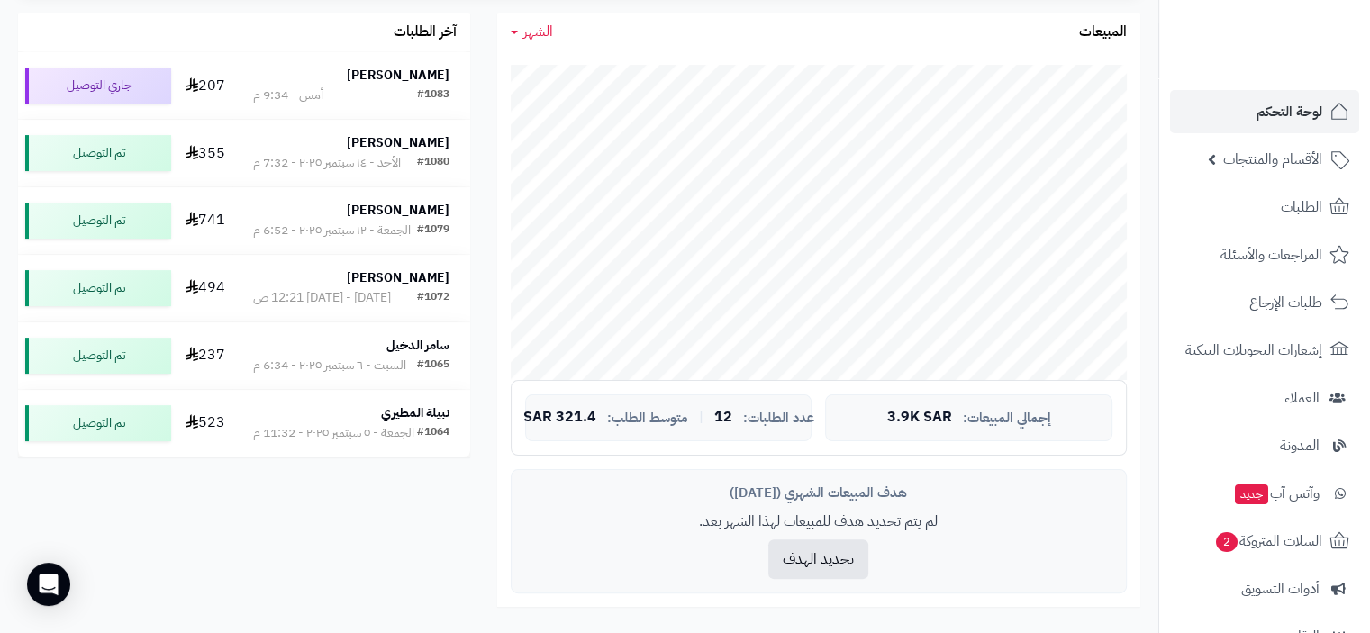
scroll to position [360, 0]
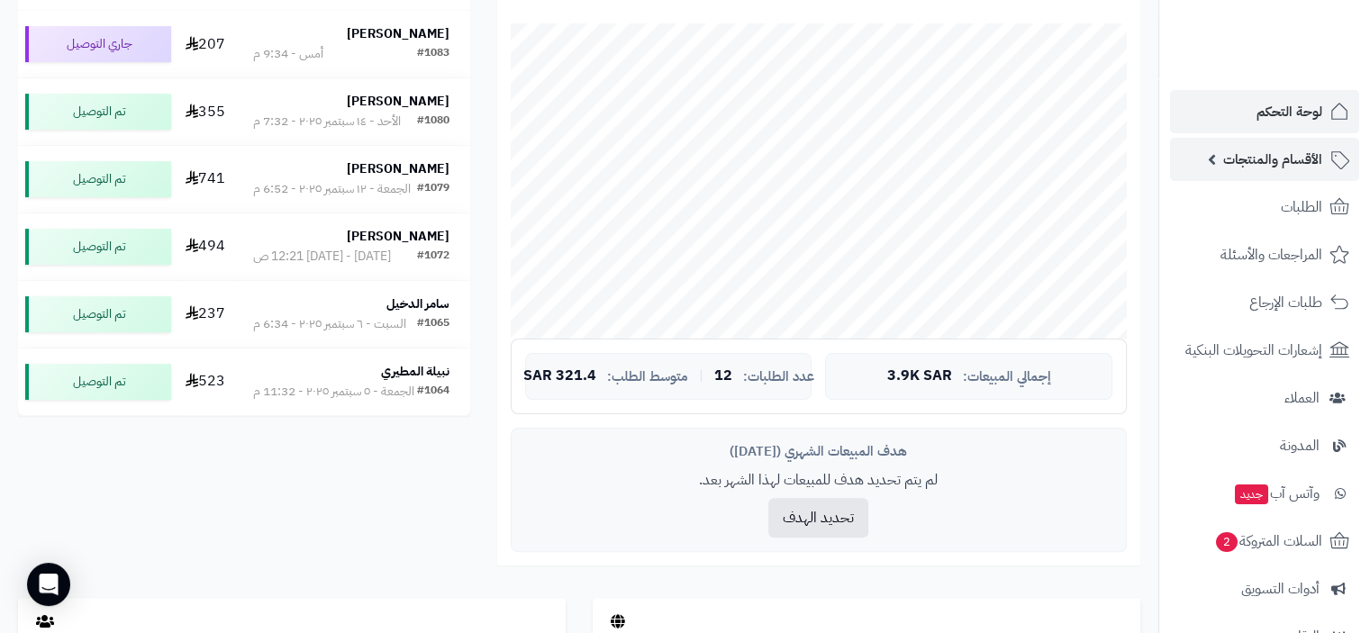
click at [1286, 161] on span "الأقسام والمنتجات" at bounding box center [1272, 159] width 99 height 25
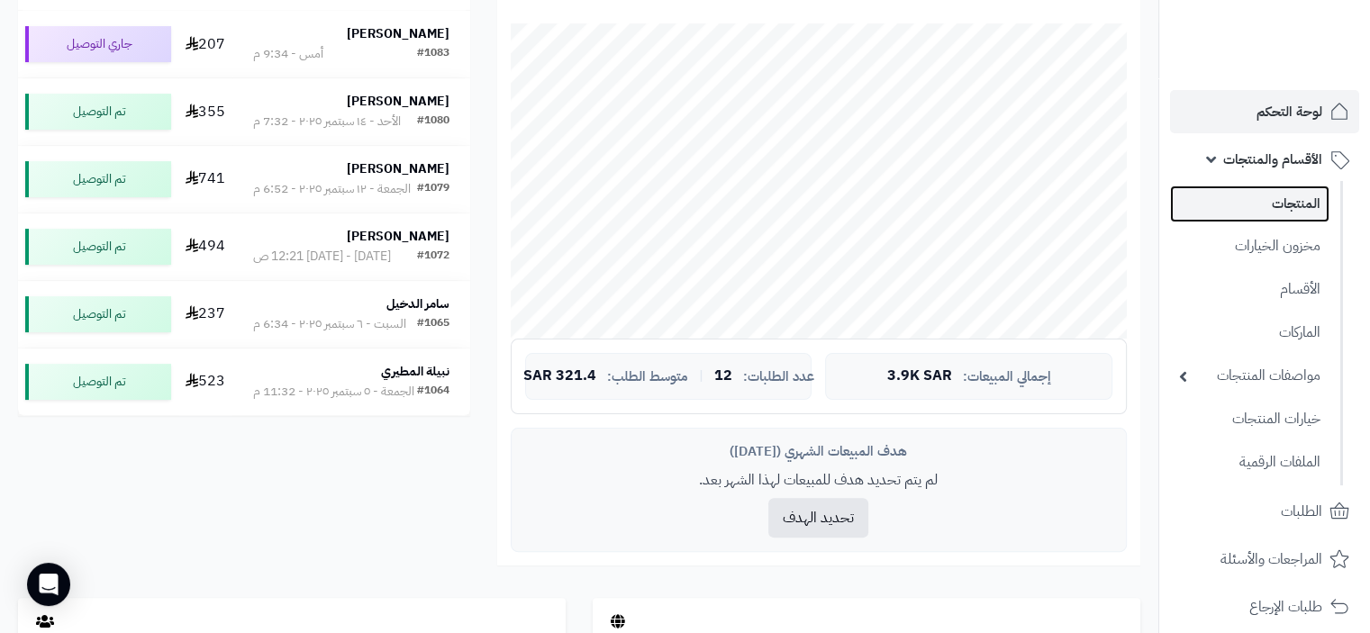
click at [1308, 204] on link "المنتجات" at bounding box center [1249, 204] width 159 height 37
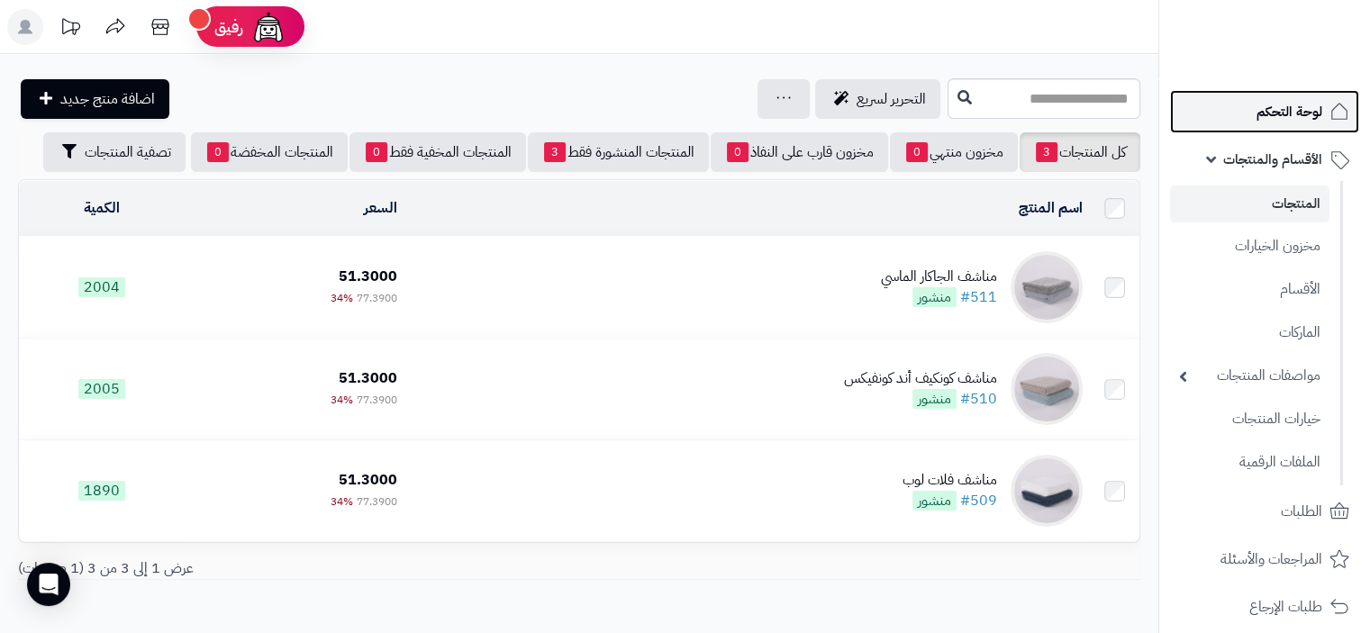
click at [1284, 113] on span "لوحة التحكم" at bounding box center [1289, 111] width 66 height 25
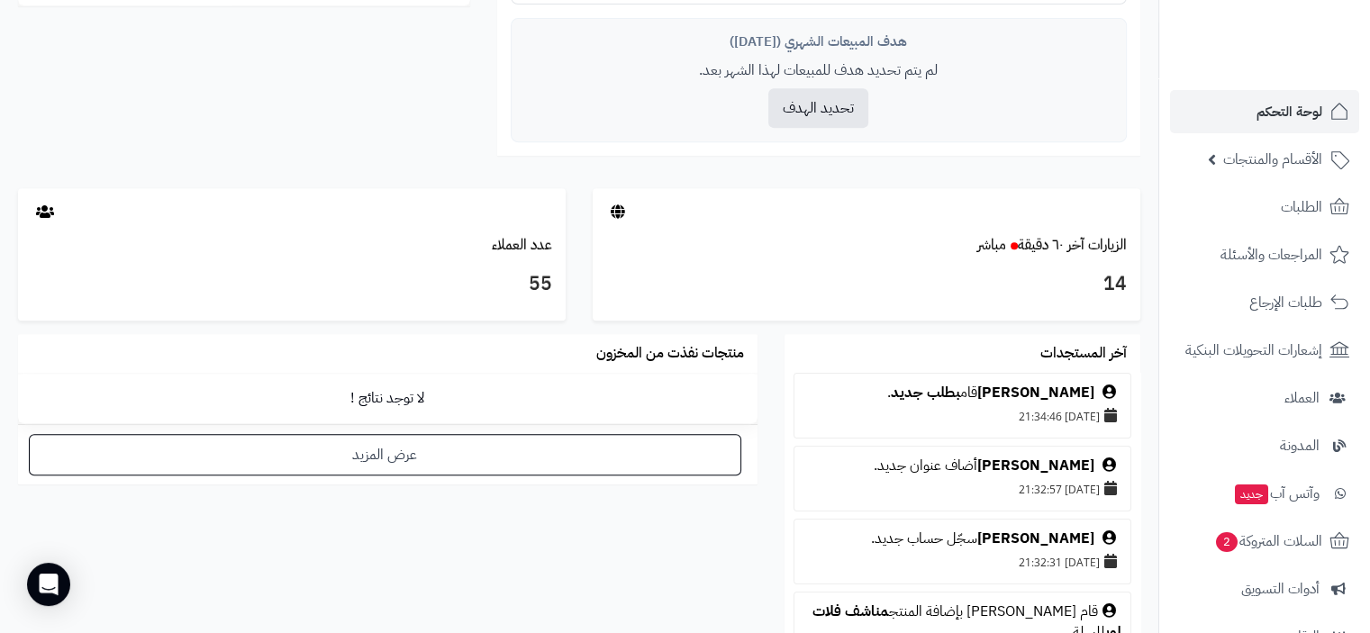
scroll to position [811, 0]
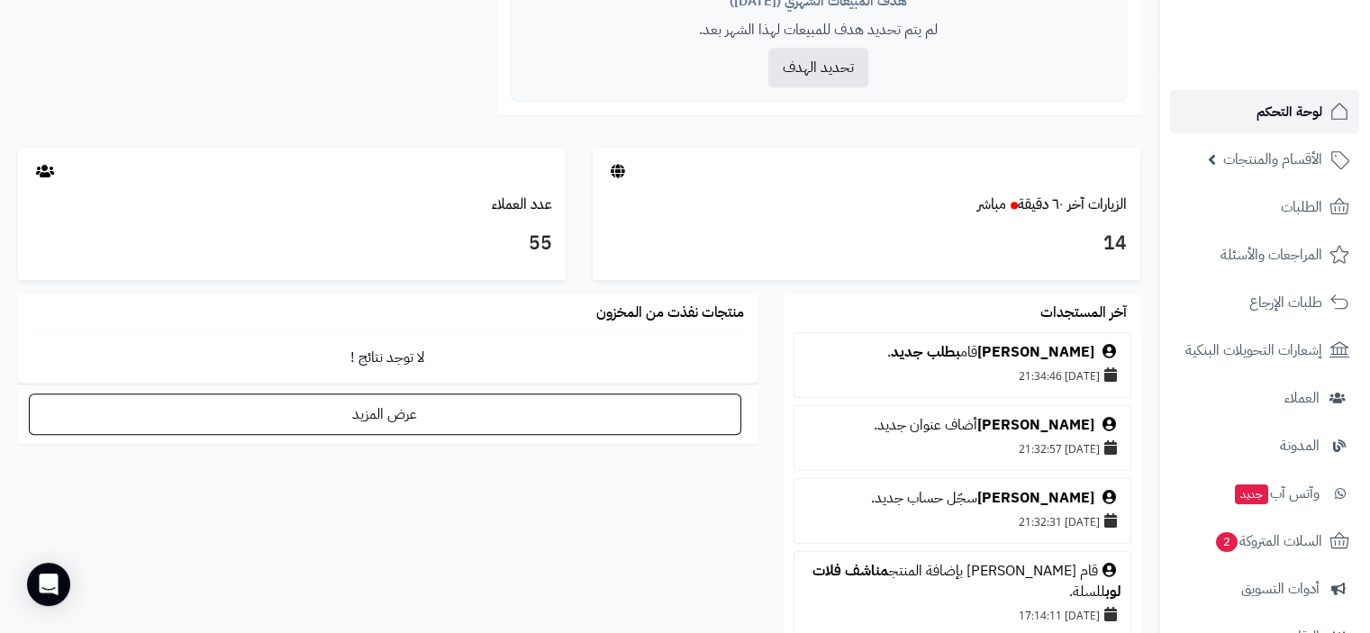
click at [1308, 114] on span "لوحة التحكم" at bounding box center [1289, 111] width 66 height 25
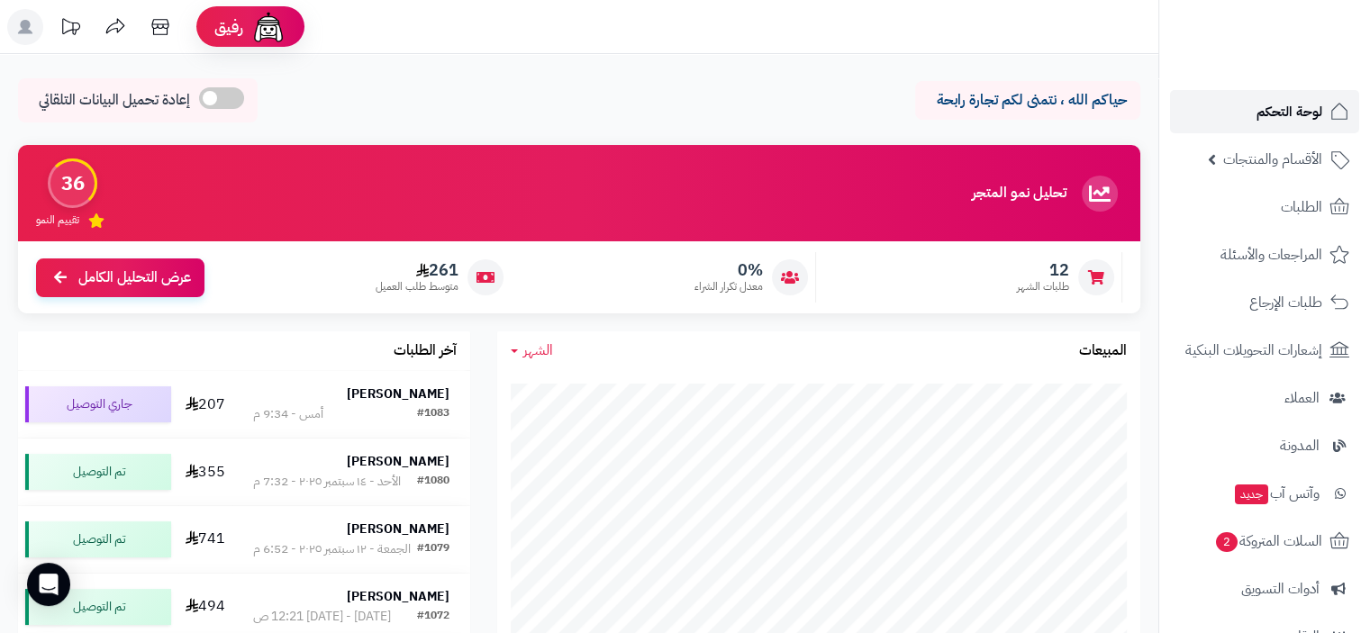
click at [1289, 113] on span "لوحة التحكم" at bounding box center [1289, 111] width 66 height 25
click at [1303, 97] on link "لوحة التحكم" at bounding box center [1264, 111] width 189 height 43
click at [1288, 107] on span "لوحة التحكم" at bounding box center [1289, 111] width 66 height 25
click at [1284, 113] on span "لوحة التحكم" at bounding box center [1289, 111] width 66 height 25
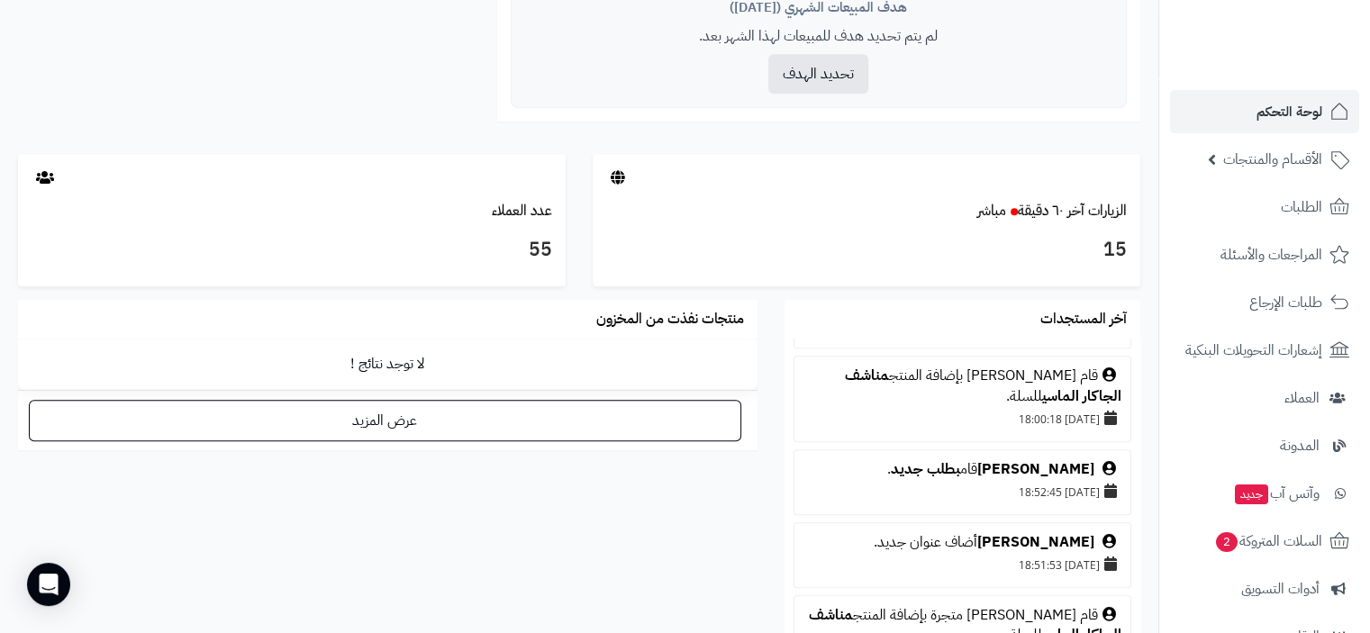
scroll to position [565, 0]
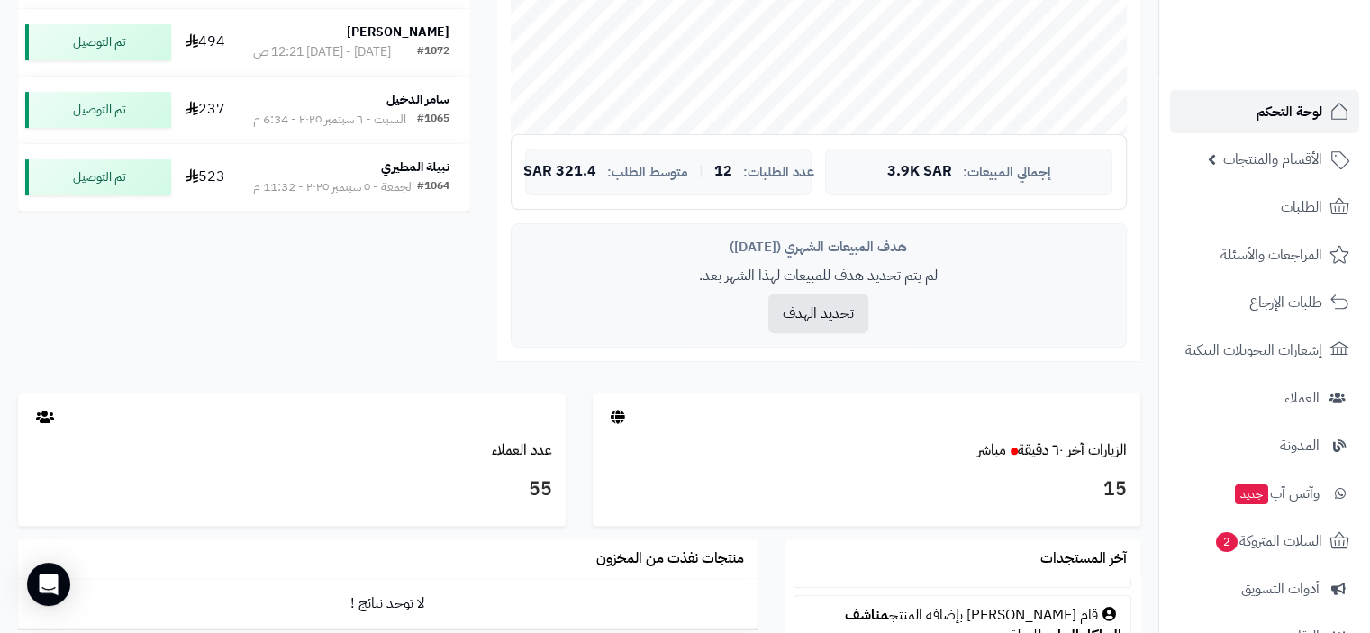
click at [1306, 106] on span "لوحة التحكم" at bounding box center [1289, 111] width 66 height 25
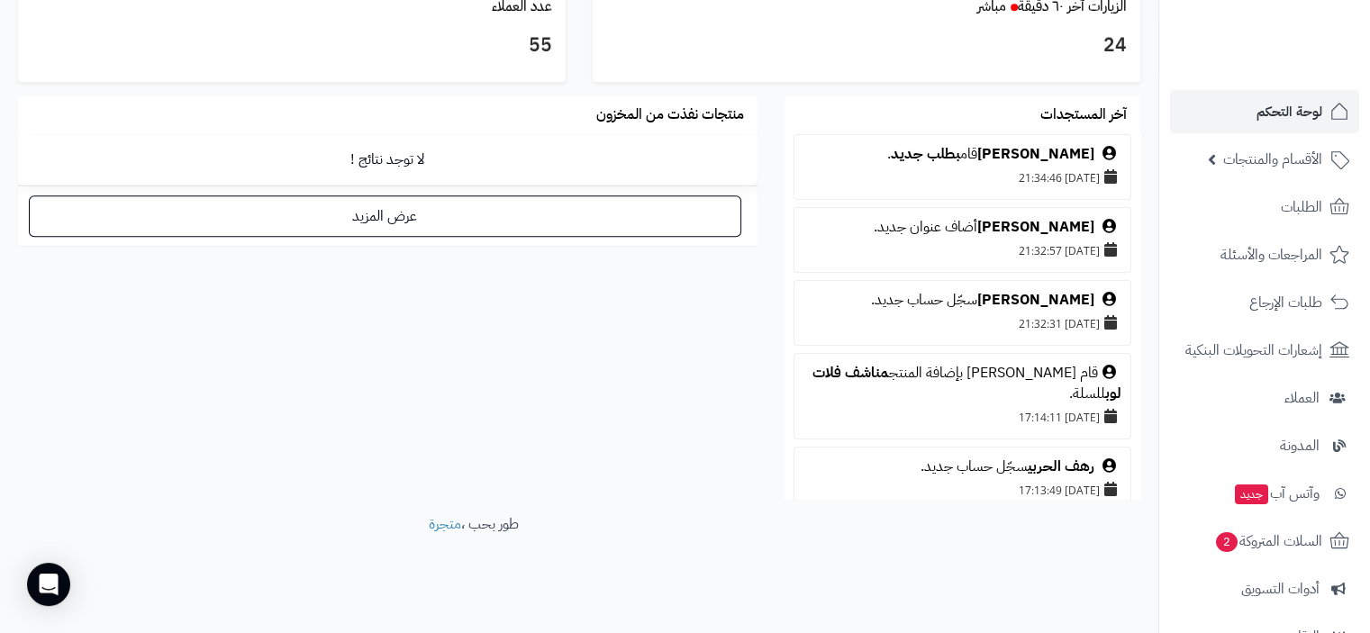
scroll to position [1015, 0]
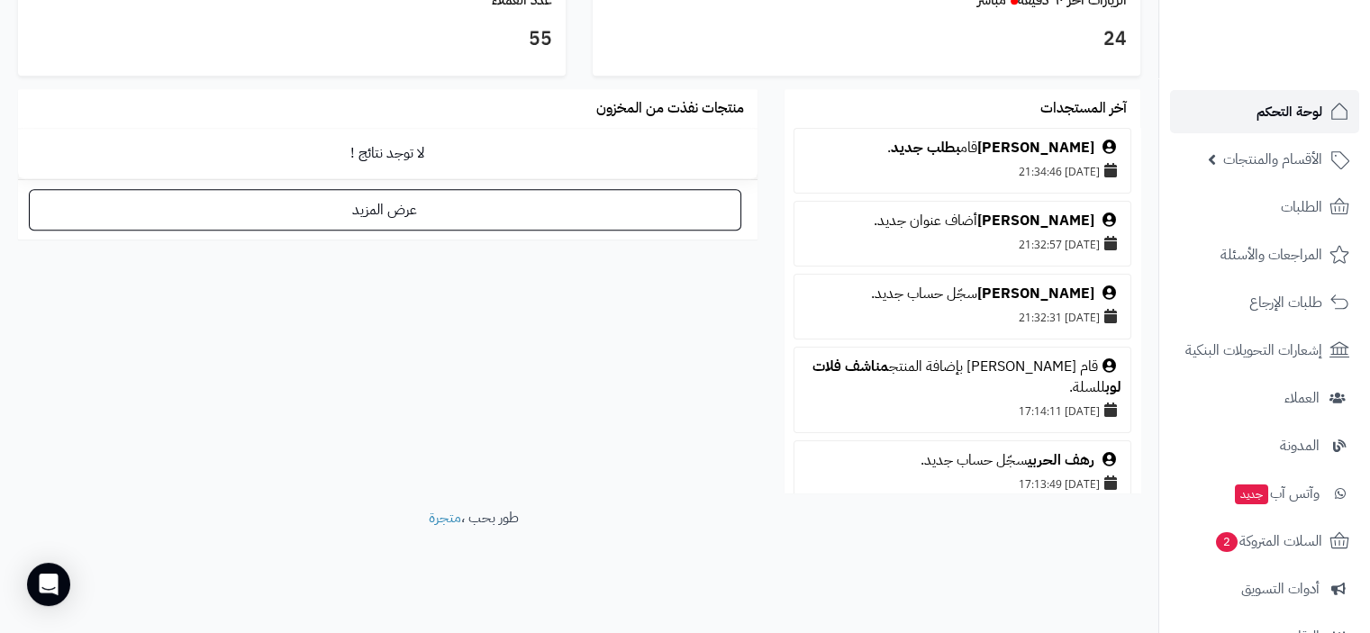
click at [1286, 107] on span "لوحة التحكم" at bounding box center [1289, 111] width 66 height 25
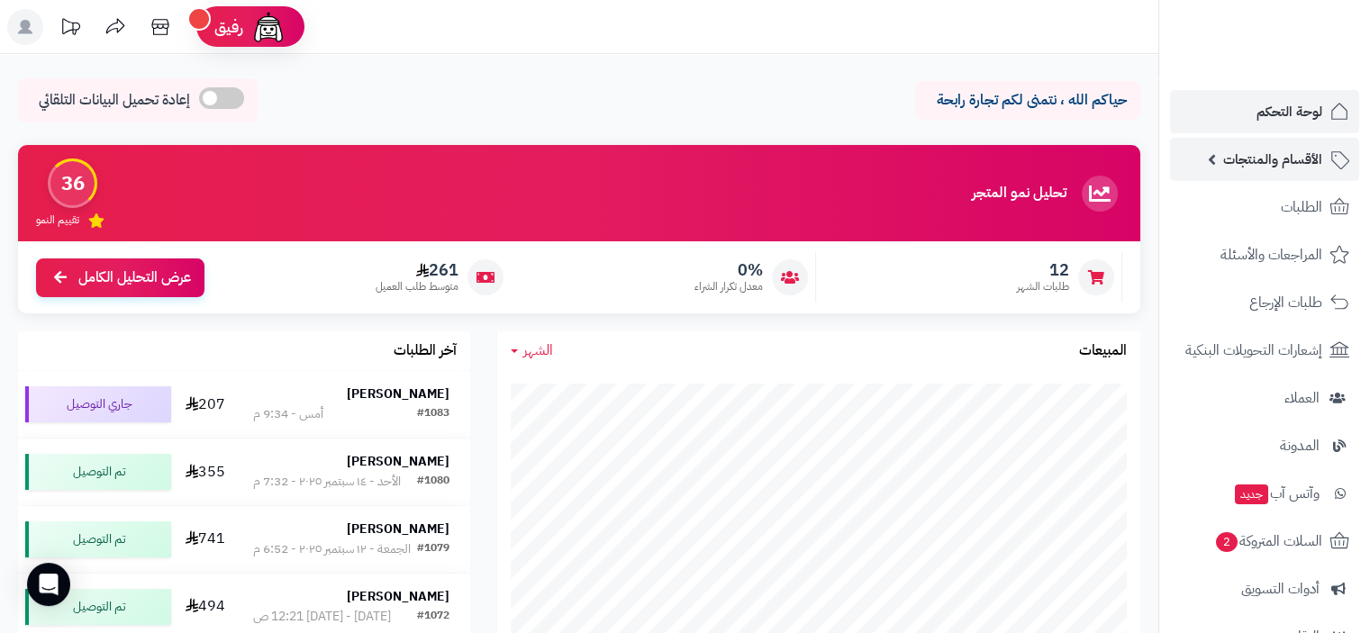
click at [1291, 162] on span "الأقسام والمنتجات" at bounding box center [1272, 159] width 99 height 25
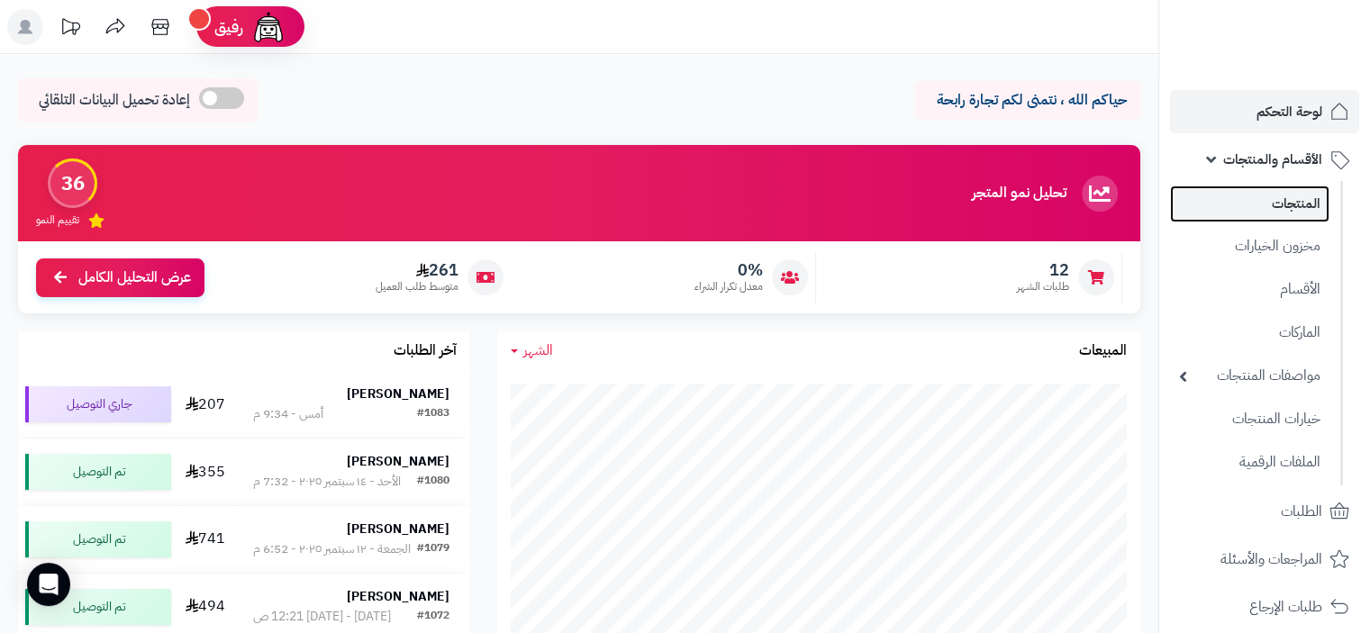
click at [1304, 206] on link "المنتجات" at bounding box center [1249, 204] width 159 height 37
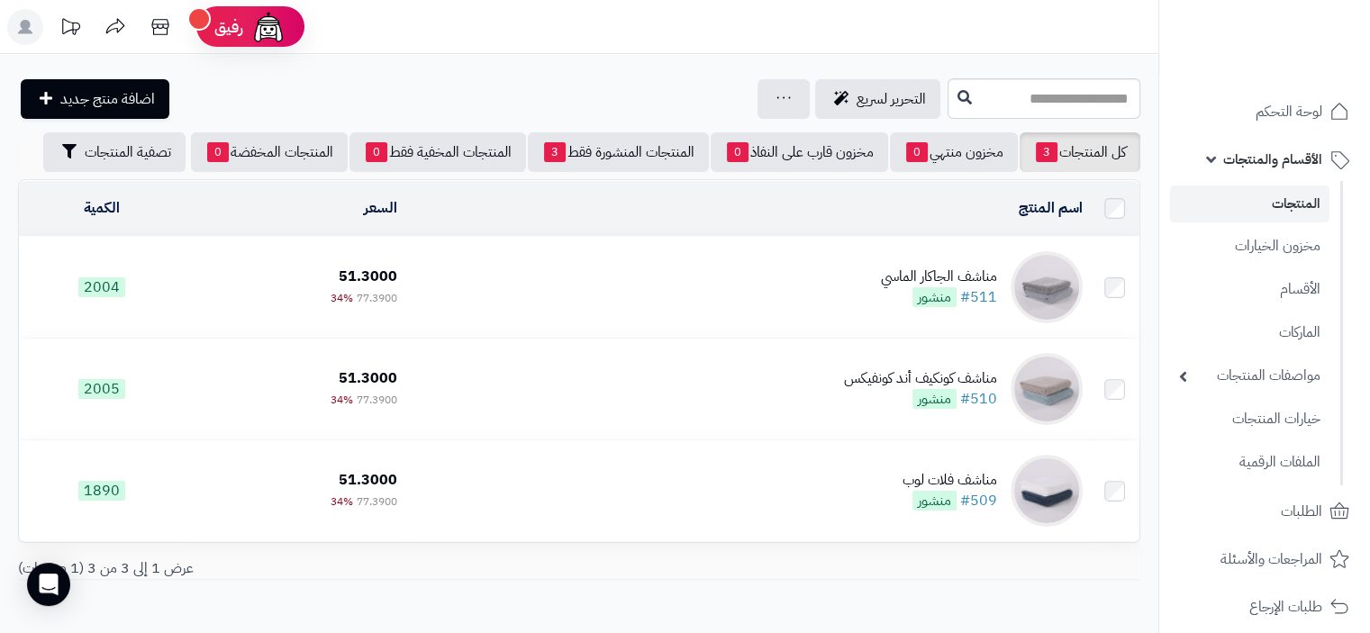
click at [835, 294] on td "مناشف الجاكار الماسي #511 منشور" at bounding box center [746, 287] width 685 height 101
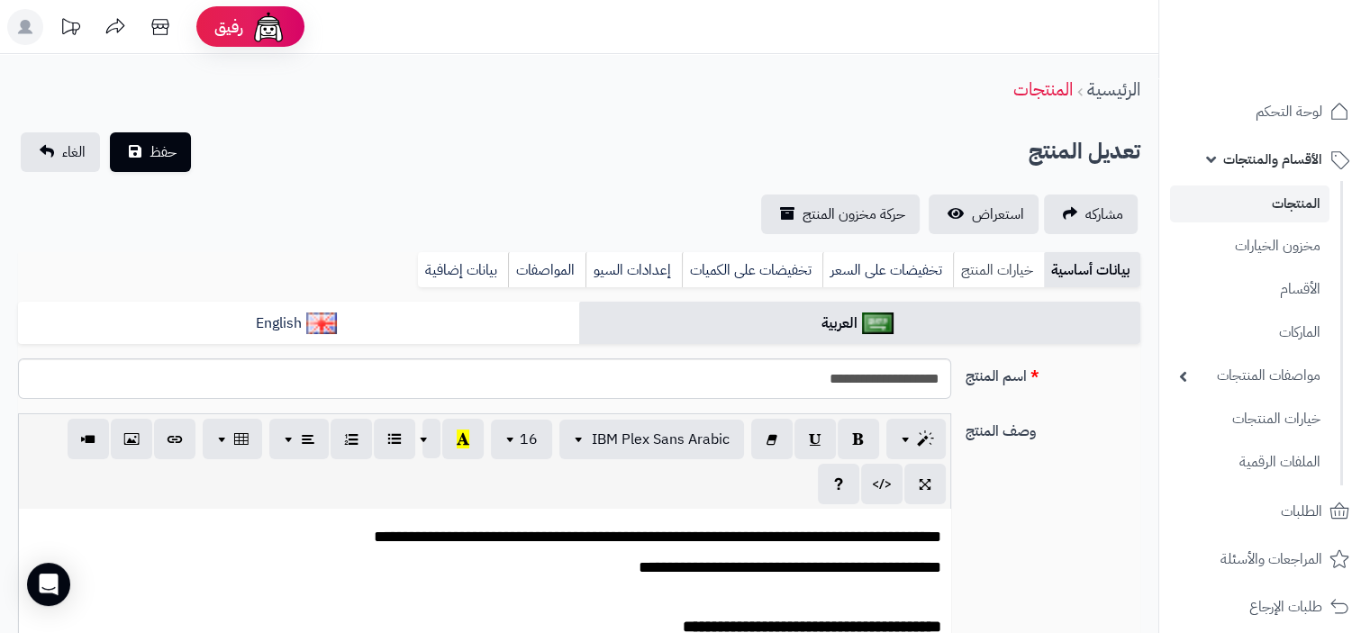
click at [1012, 274] on link "خيارات المنتج" at bounding box center [998, 270] width 91 height 36
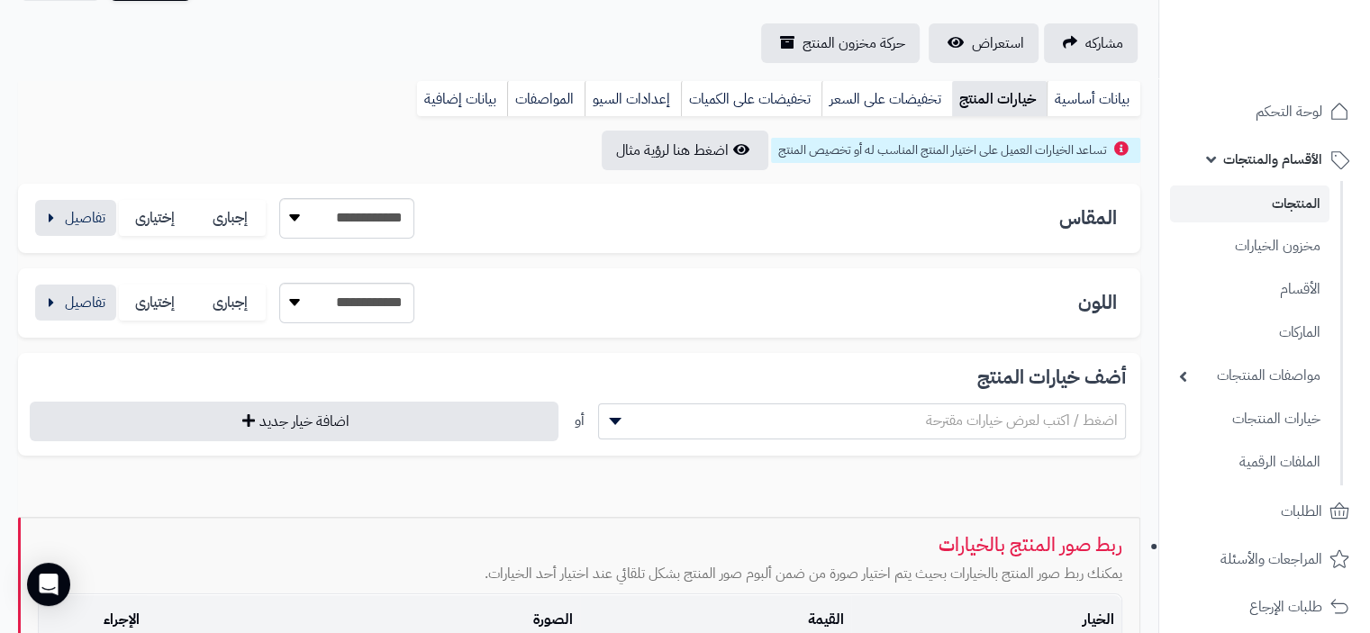
scroll to position [180, 0]
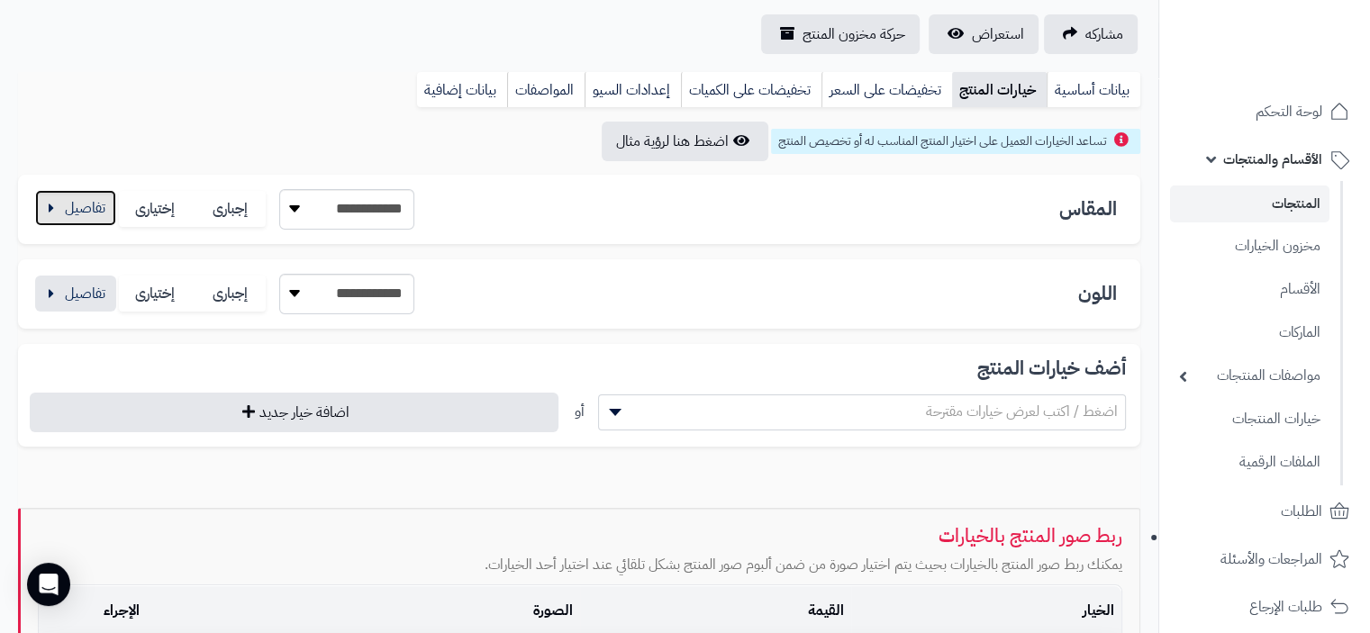
click at [62, 210] on button "button" at bounding box center [75, 208] width 81 height 36
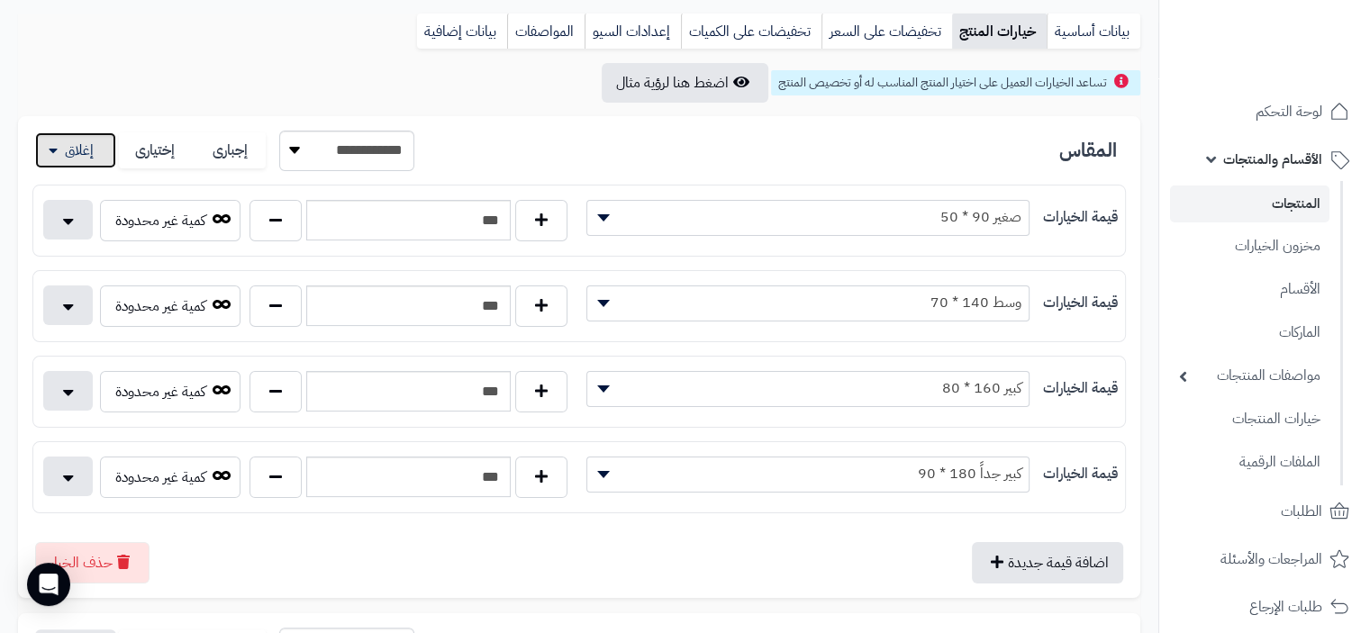
scroll to position [270, 0]
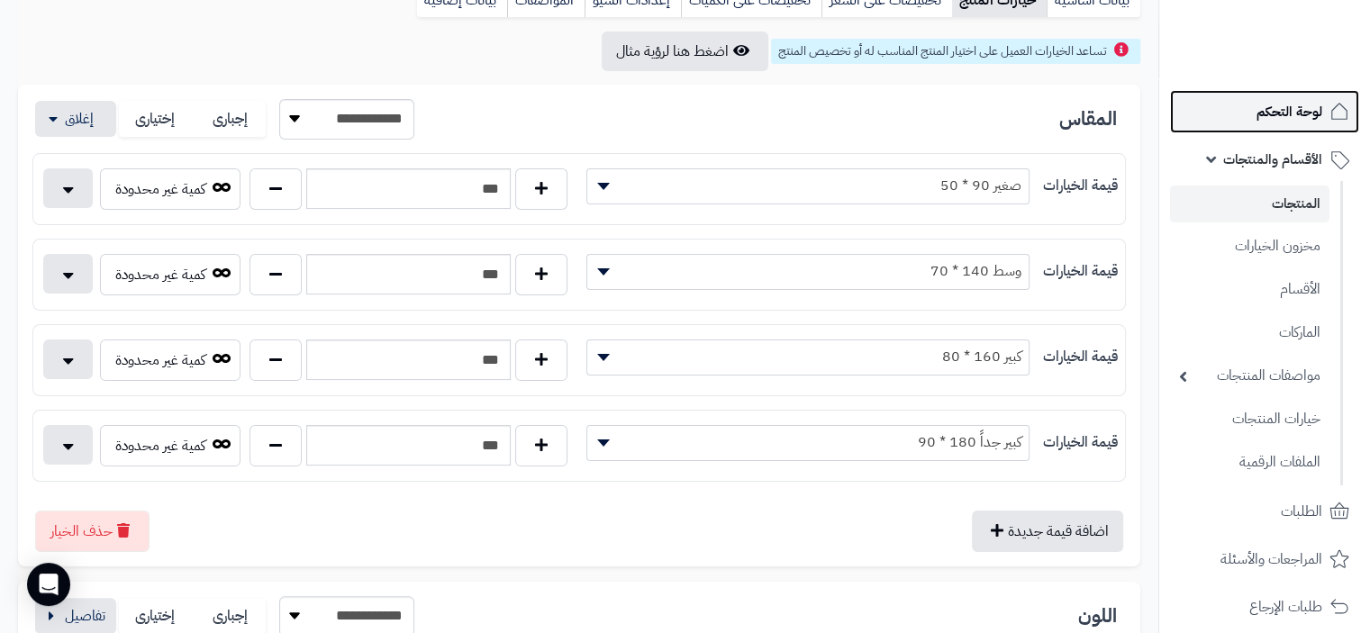
click at [1308, 114] on span "لوحة التحكم" at bounding box center [1289, 111] width 66 height 25
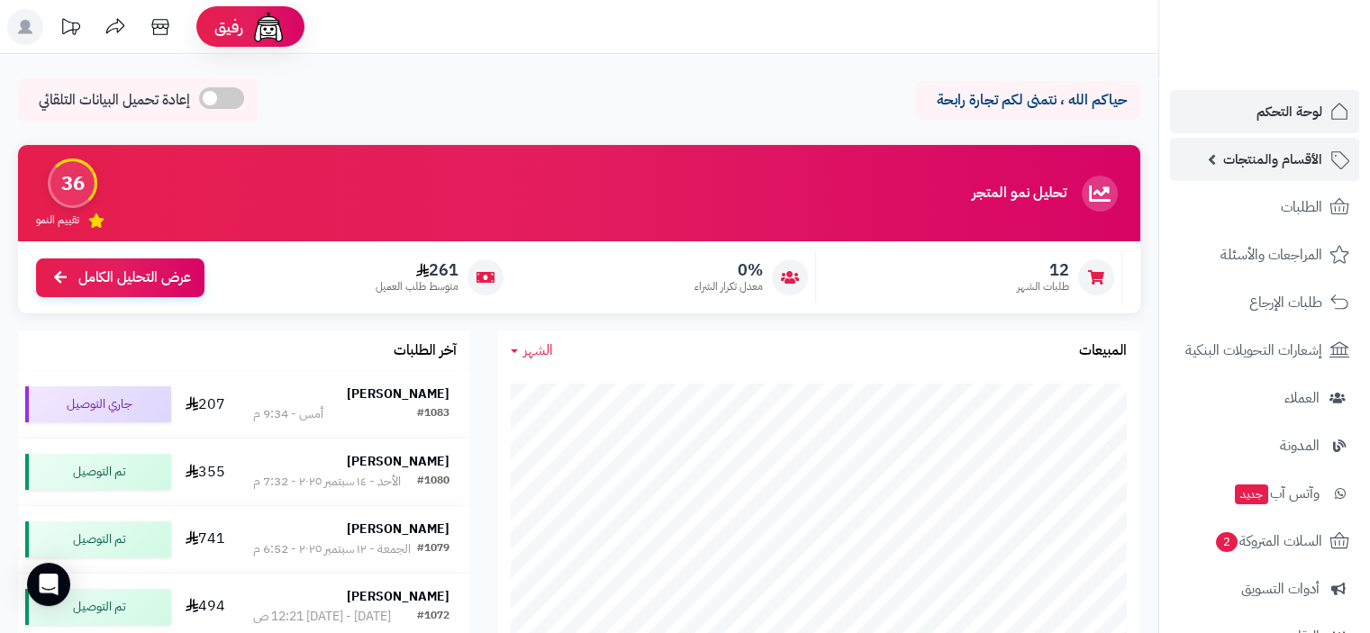
click at [1305, 154] on span "الأقسام والمنتجات" at bounding box center [1272, 159] width 99 height 25
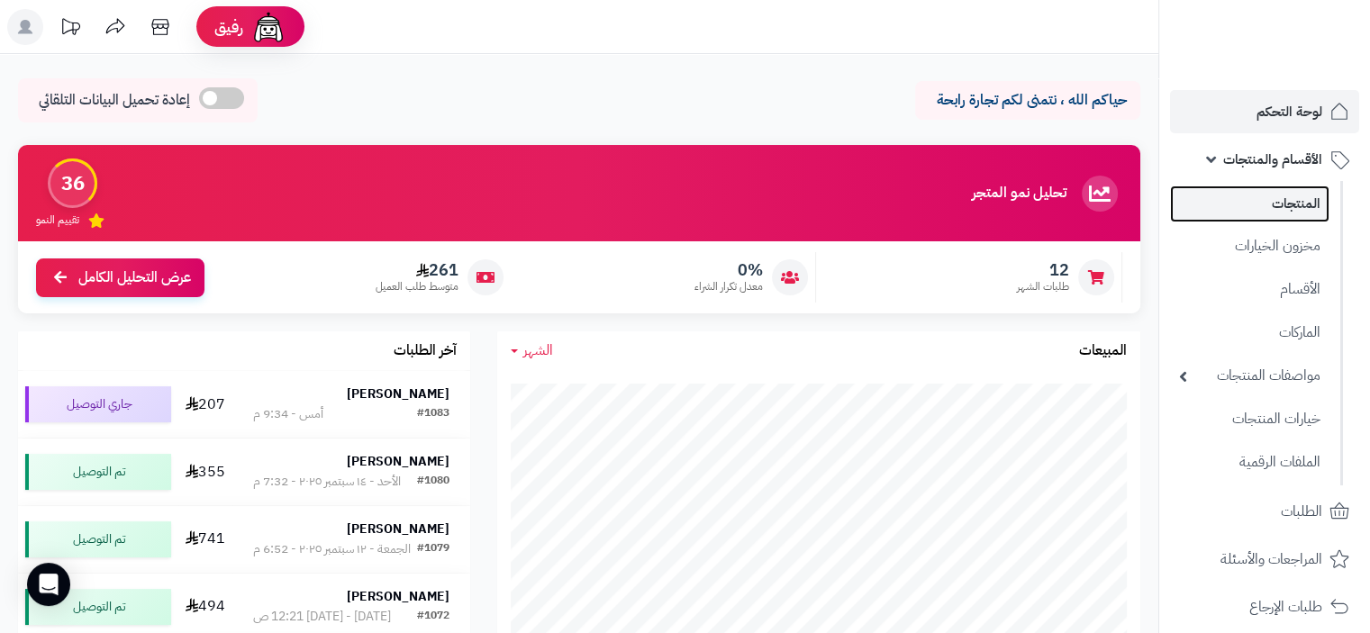
click at [1285, 209] on link "المنتجات" at bounding box center [1249, 204] width 159 height 37
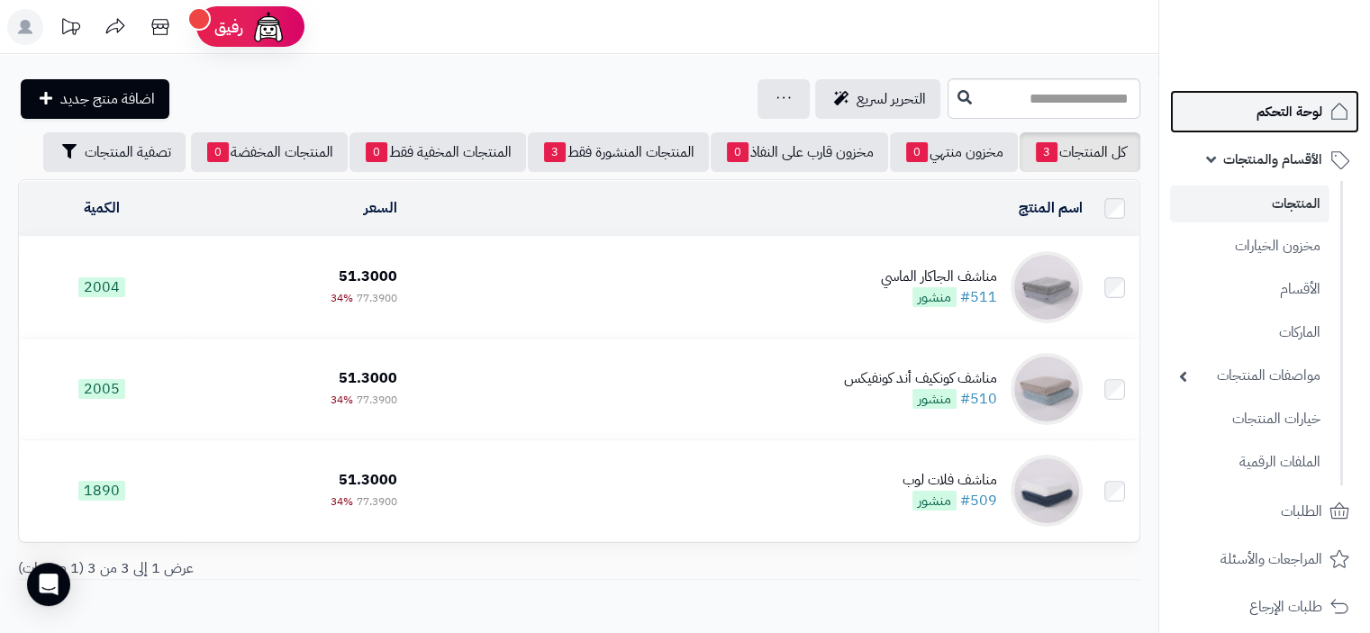
click at [1290, 108] on span "لوحة التحكم" at bounding box center [1289, 111] width 66 height 25
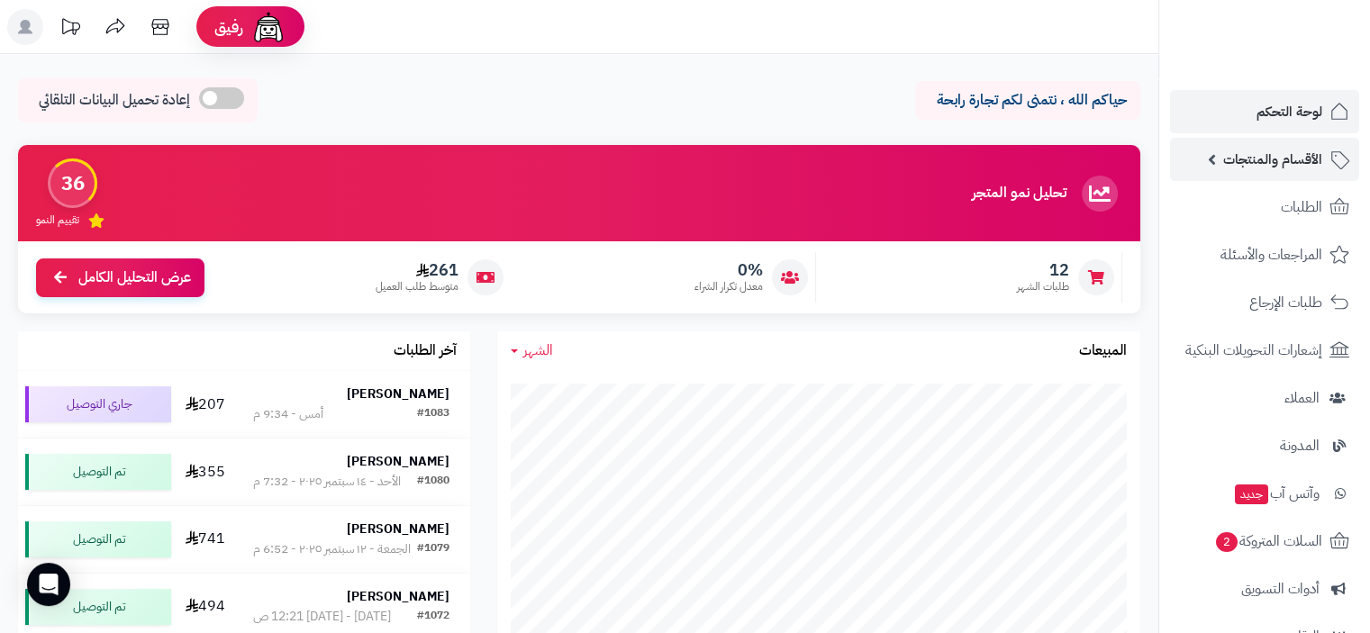
click at [1283, 159] on span "الأقسام والمنتجات" at bounding box center [1272, 159] width 99 height 25
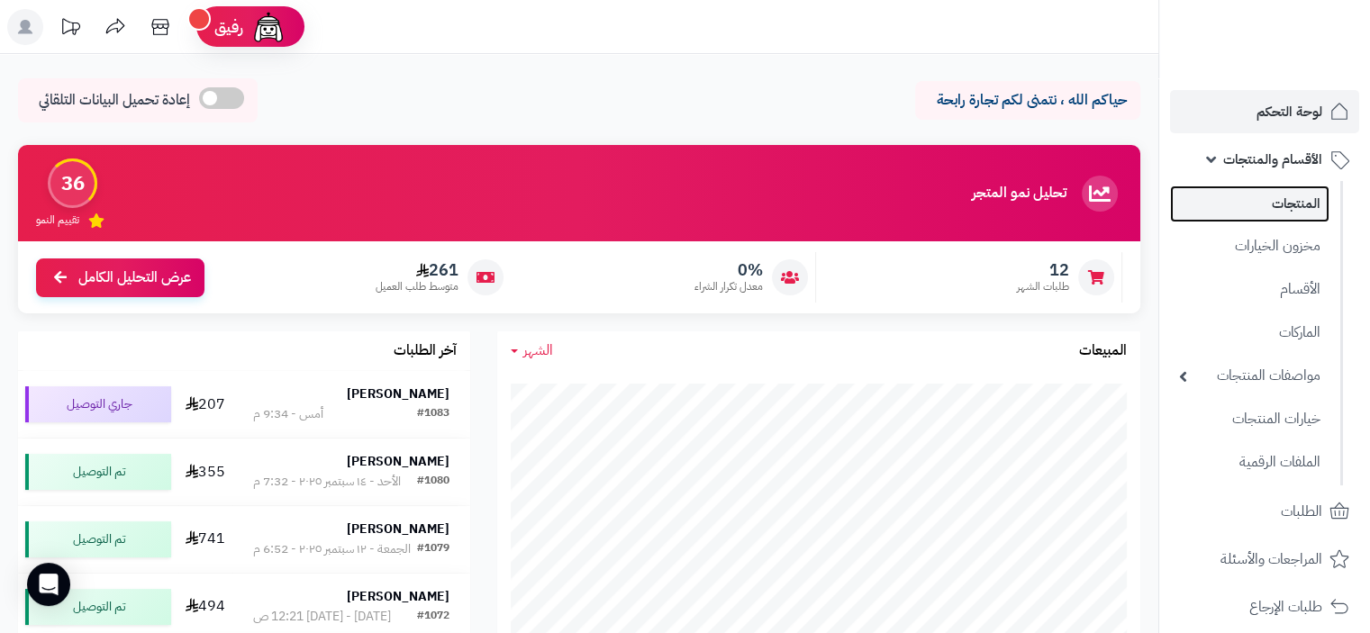
click at [1290, 207] on link "المنتجات" at bounding box center [1249, 204] width 159 height 37
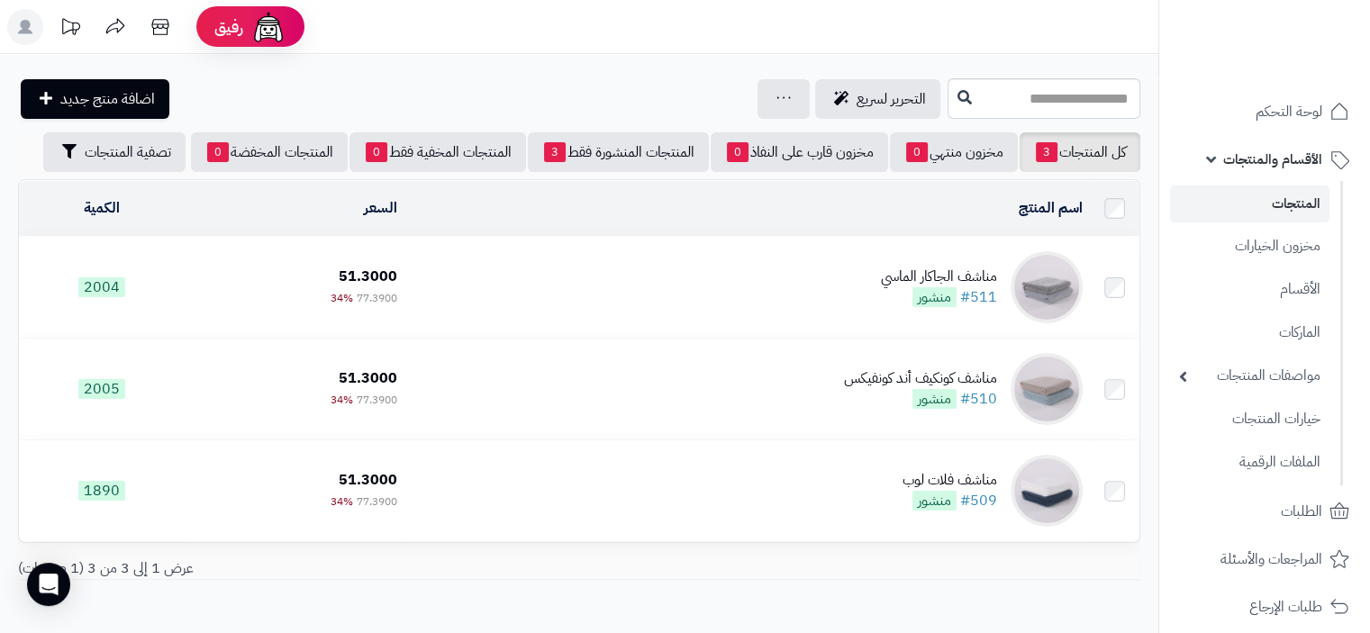
click at [875, 279] on td "مناشف ال[PERSON_NAME] #511 منشور" at bounding box center [746, 287] width 685 height 101
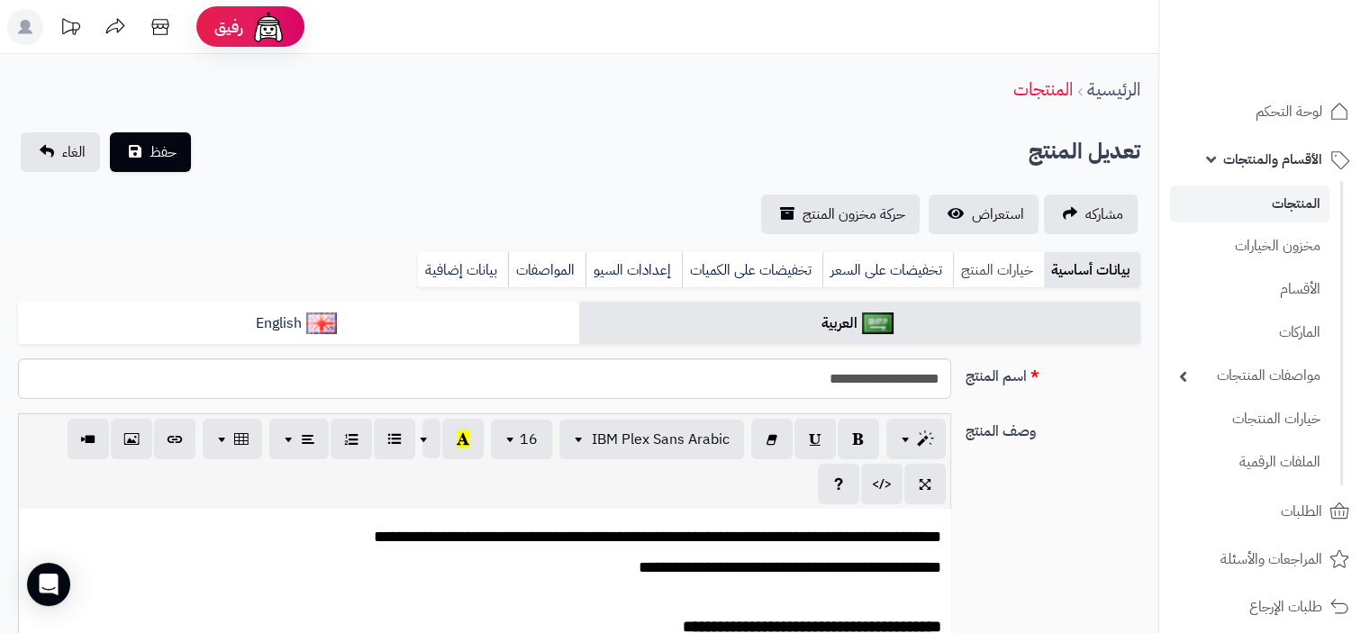
click at [1007, 273] on link "خيارات المنتج" at bounding box center [998, 270] width 91 height 36
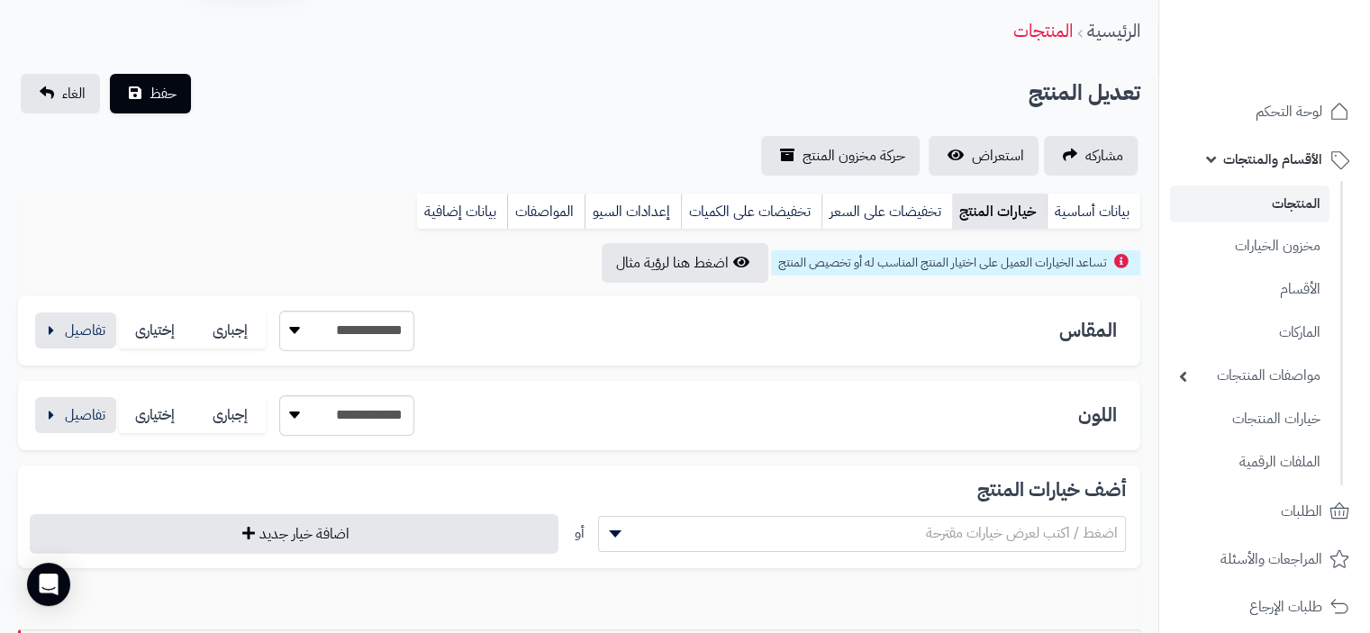
scroll to position [90, 0]
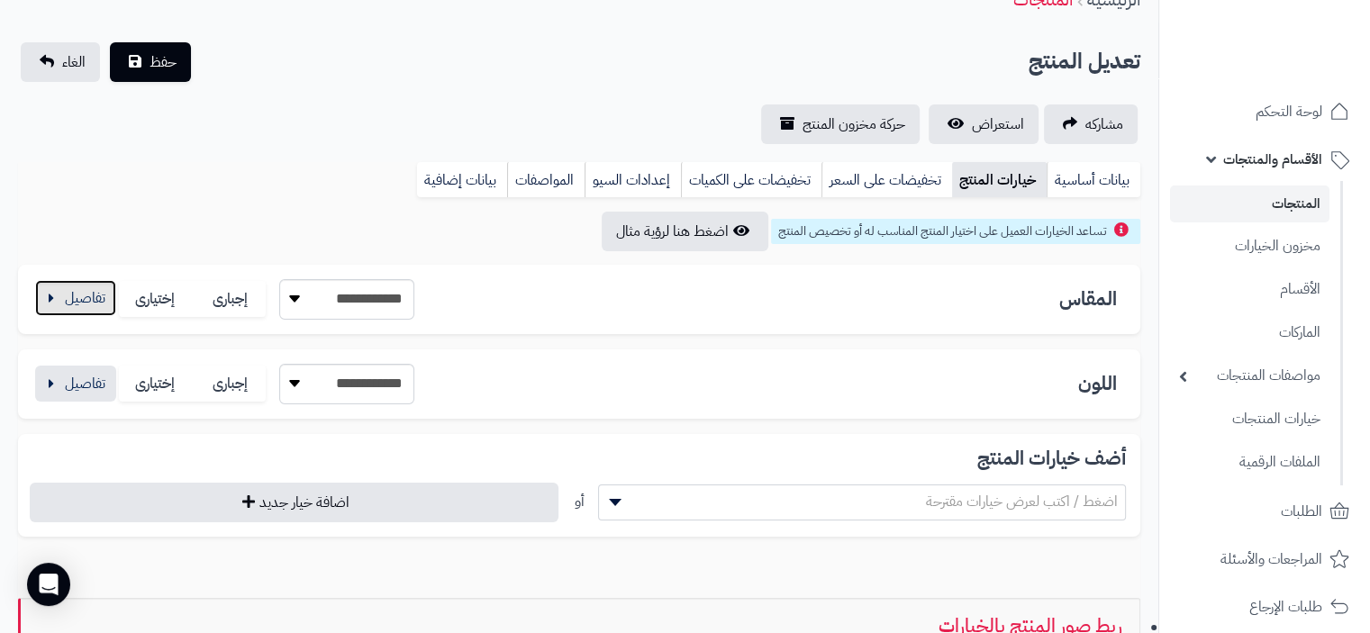
click at [53, 295] on button "button" at bounding box center [75, 298] width 81 height 36
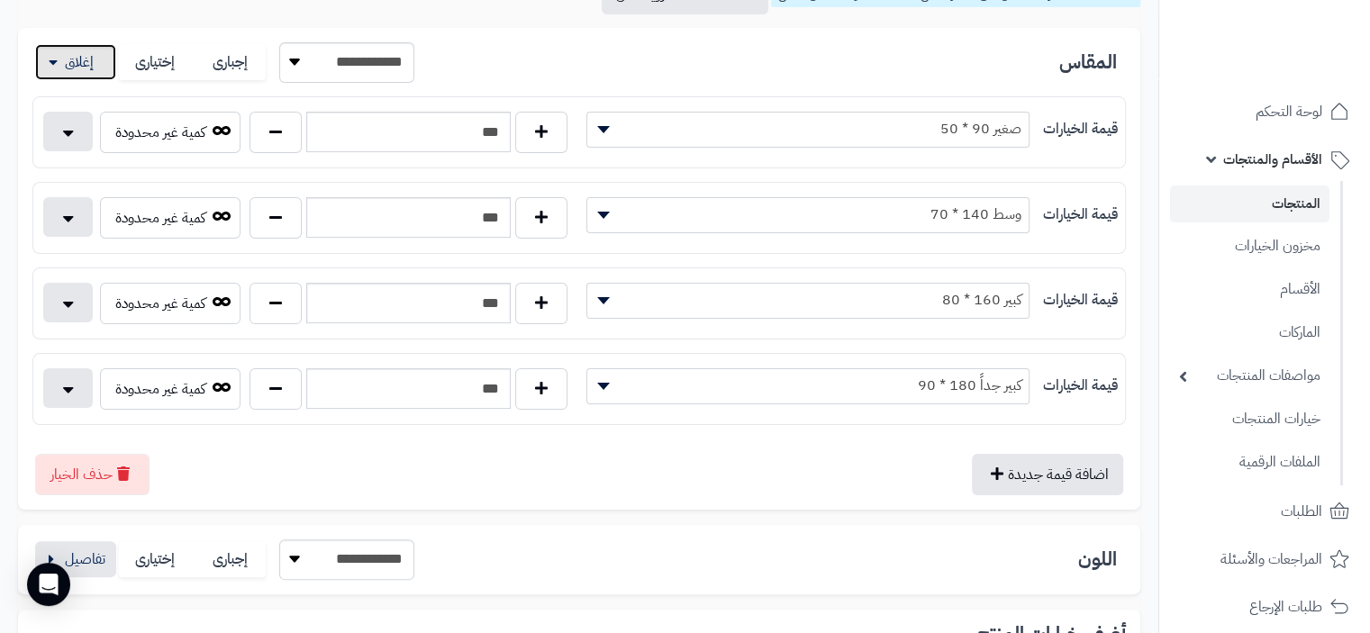
scroll to position [270, 0]
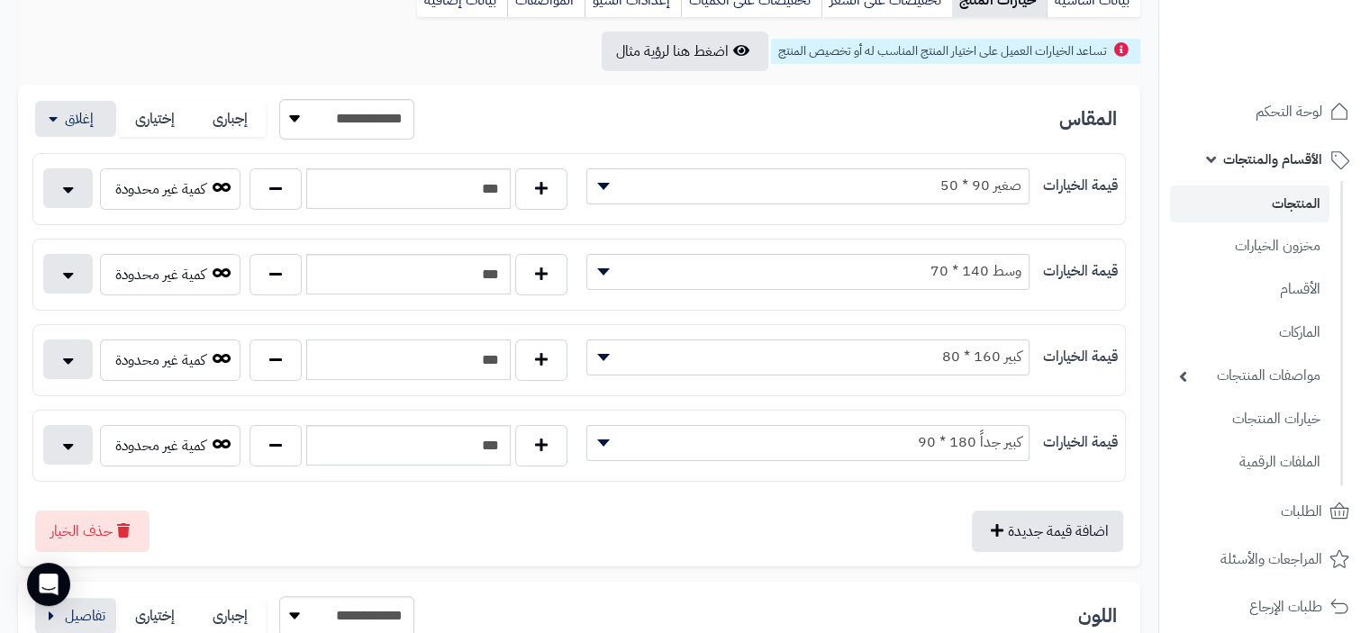
click at [493, 359] on input "***" at bounding box center [408, 360] width 204 height 41
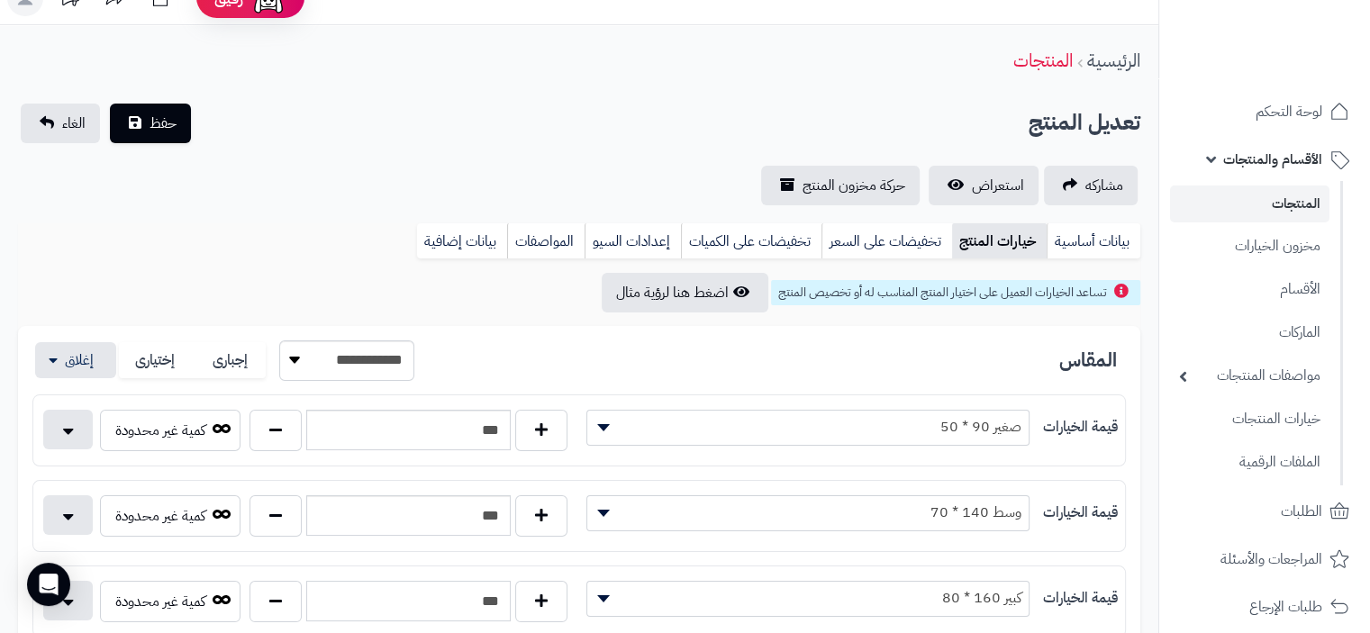
scroll to position [0, 0]
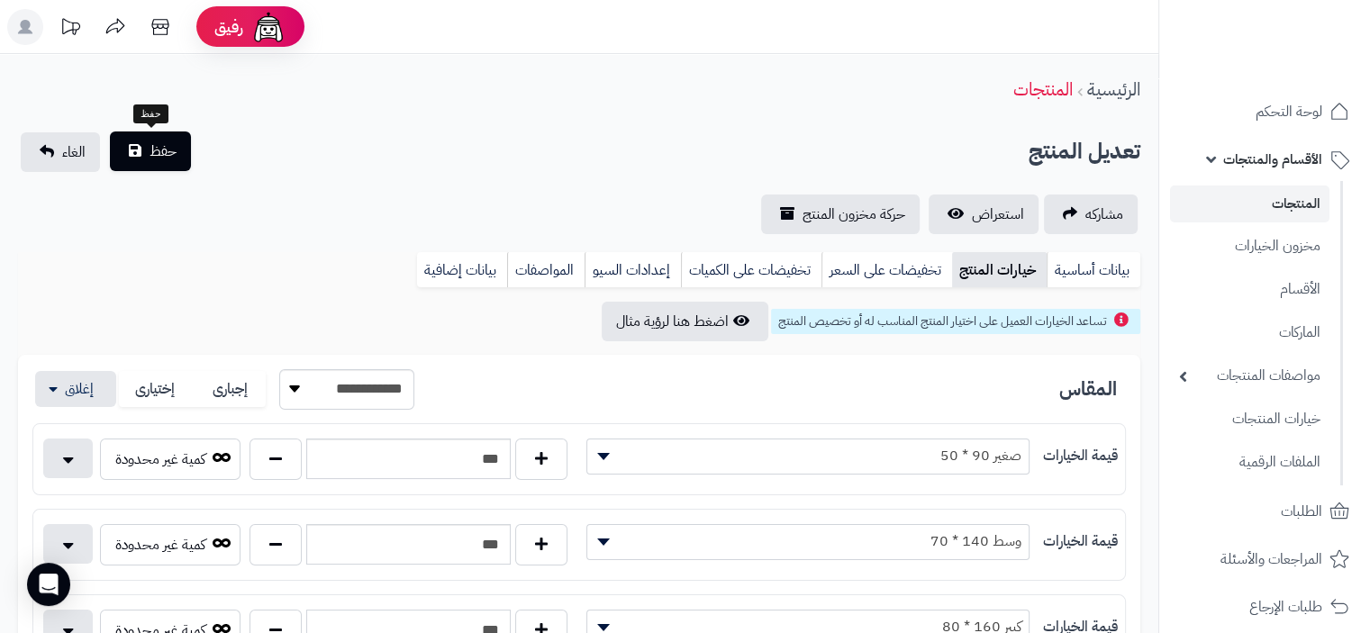
type input "***"
click at [169, 158] on span "حفظ" at bounding box center [163, 152] width 27 height 22
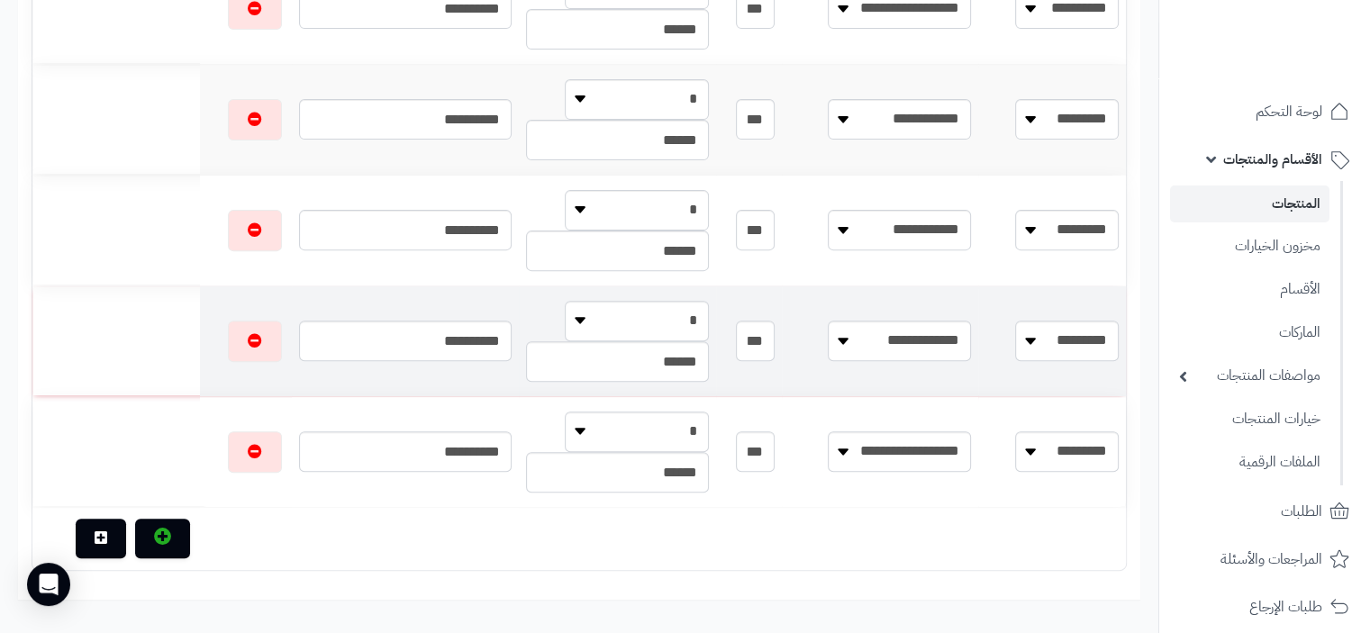
scroll to position [540, 0]
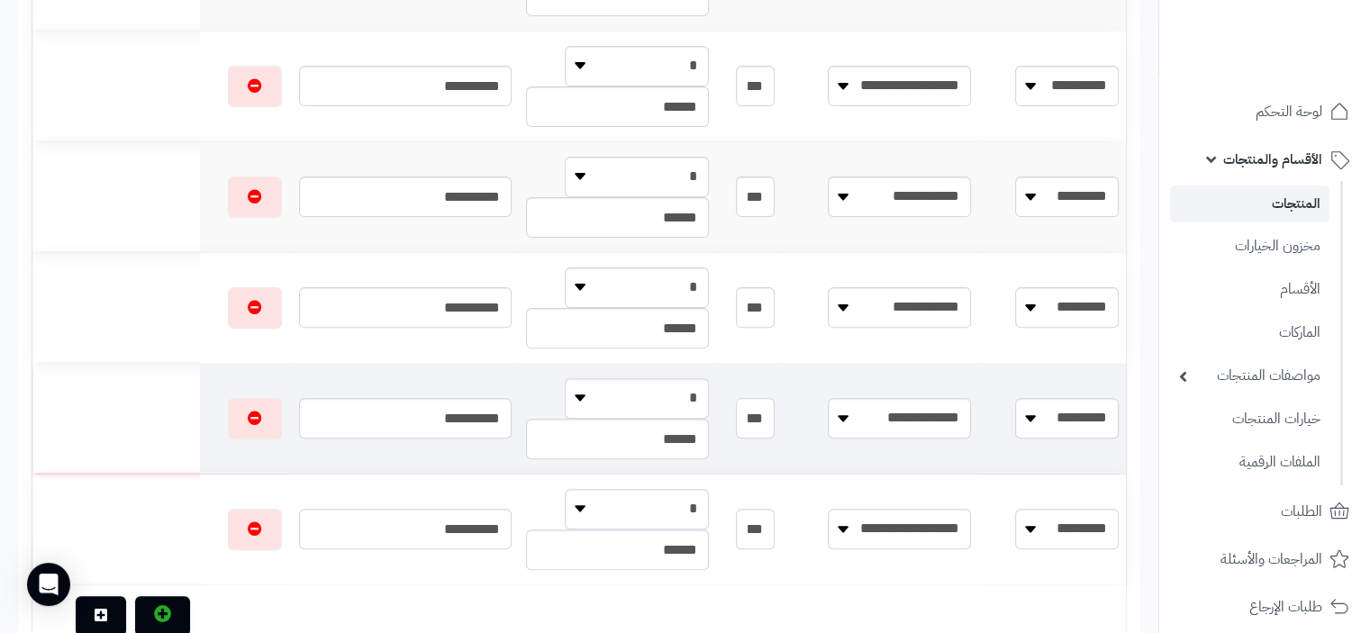
drag, startPoint x: 824, startPoint y: 420, endPoint x: 839, endPoint y: 424, distance: 16.0
click at [774, 424] on input "***" at bounding box center [755, 418] width 38 height 41
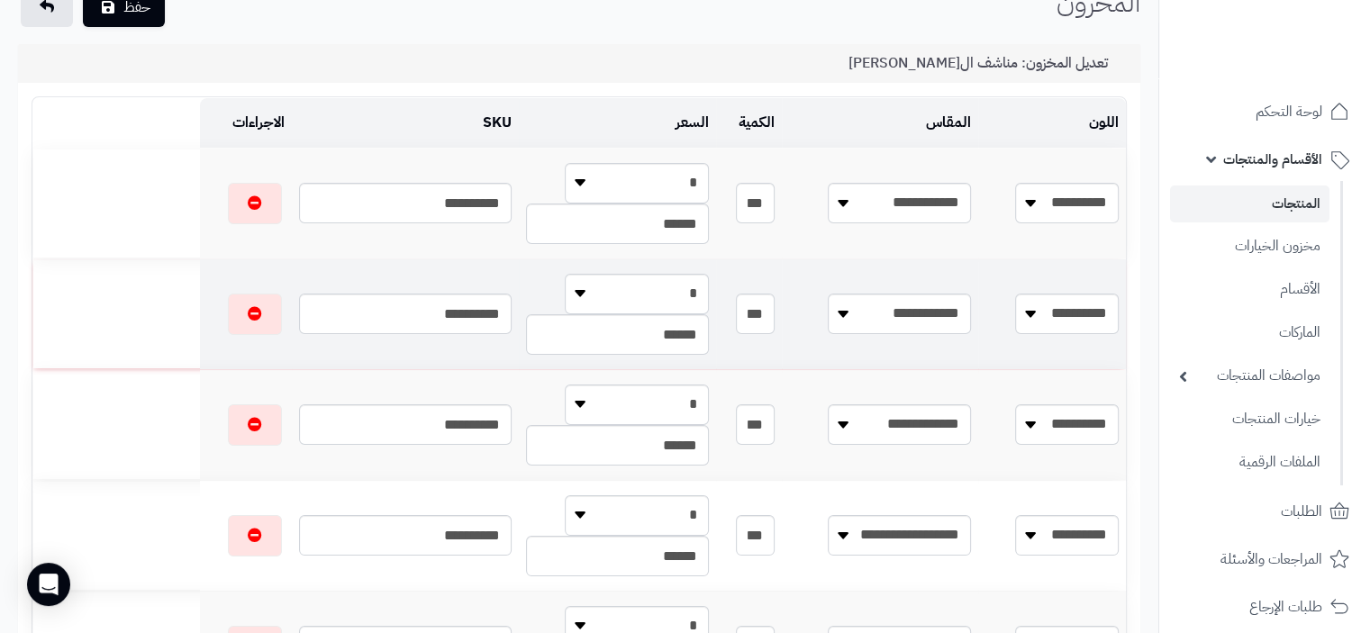
scroll to position [0, 0]
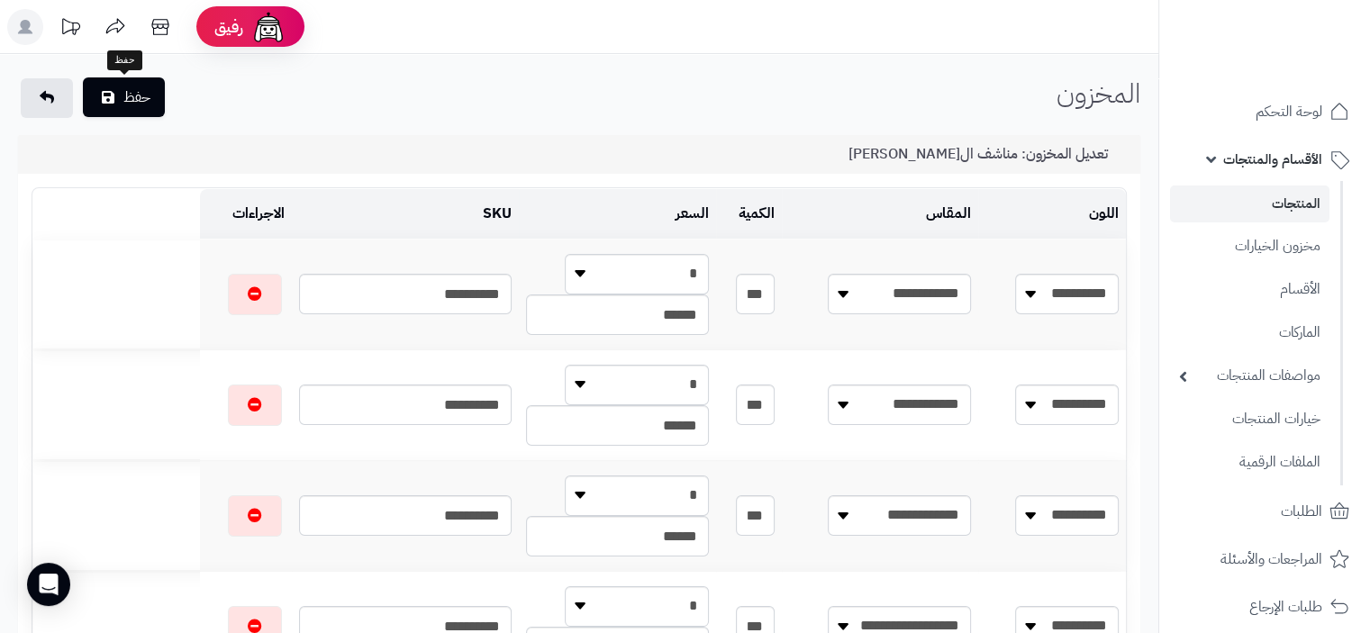
type input "***"
click at [148, 112] on button "حفظ" at bounding box center [124, 97] width 82 height 40
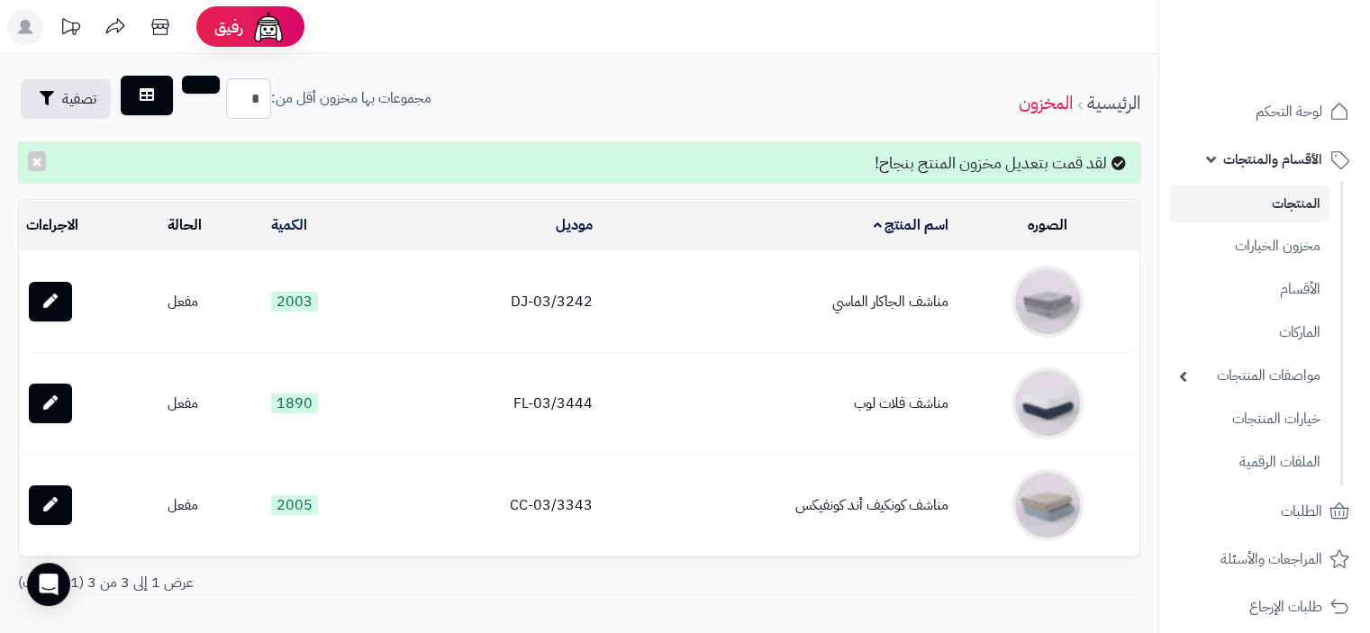
click at [1297, 204] on link "المنتجات" at bounding box center [1249, 204] width 159 height 37
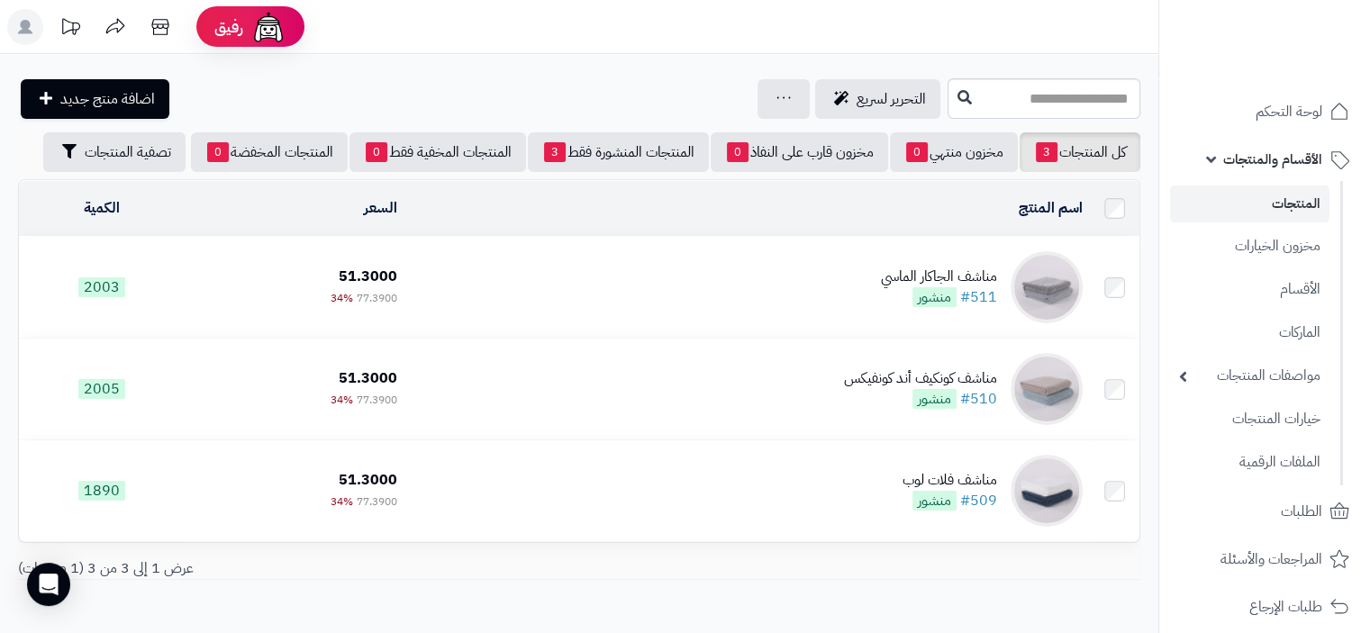
click at [1301, 204] on link "المنتجات" at bounding box center [1249, 204] width 159 height 37
drag, startPoint x: 1290, startPoint y: 206, endPoint x: 1160, endPoint y: 204, distance: 129.7
click at [1291, 206] on link "المنتجات" at bounding box center [1249, 204] width 159 height 37
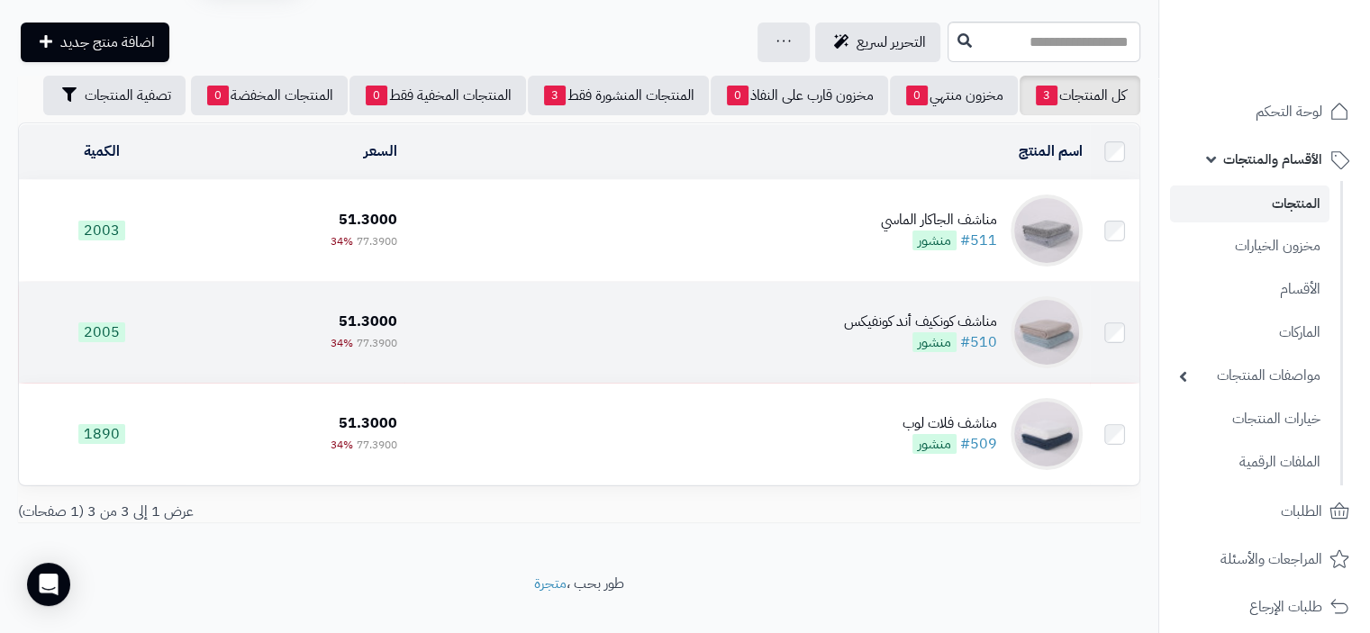
scroll to position [86, 0]
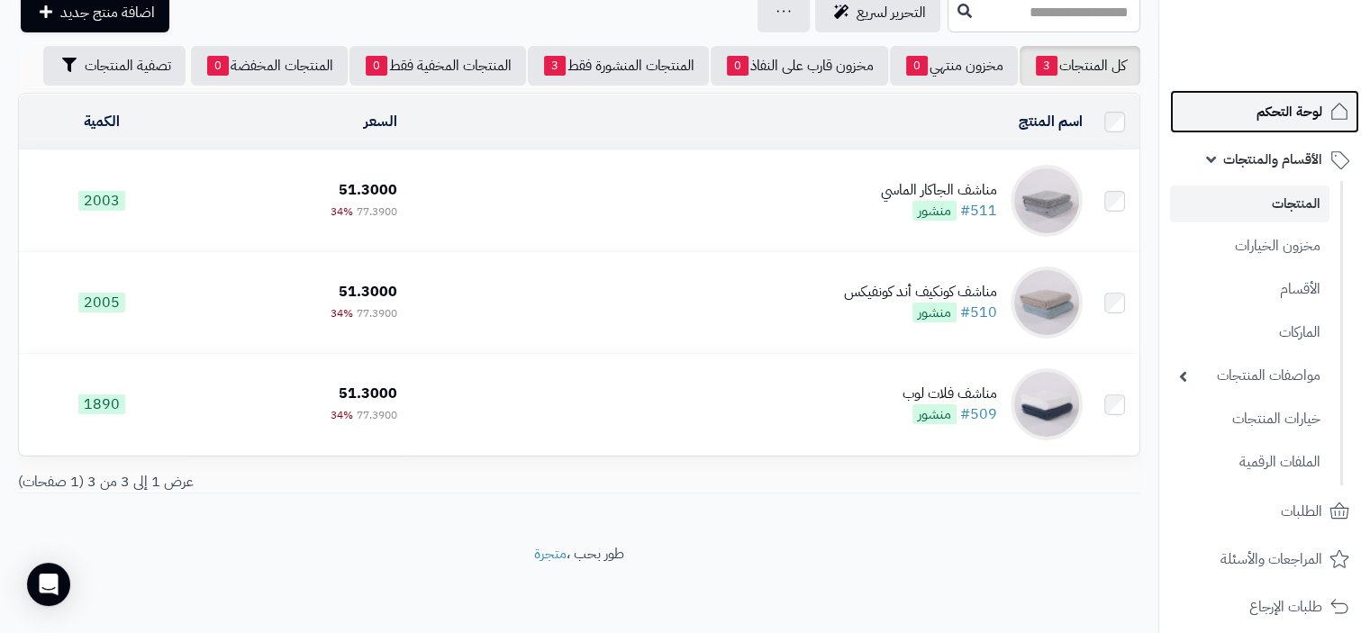
click at [1308, 111] on span "لوحة التحكم" at bounding box center [1289, 111] width 66 height 25
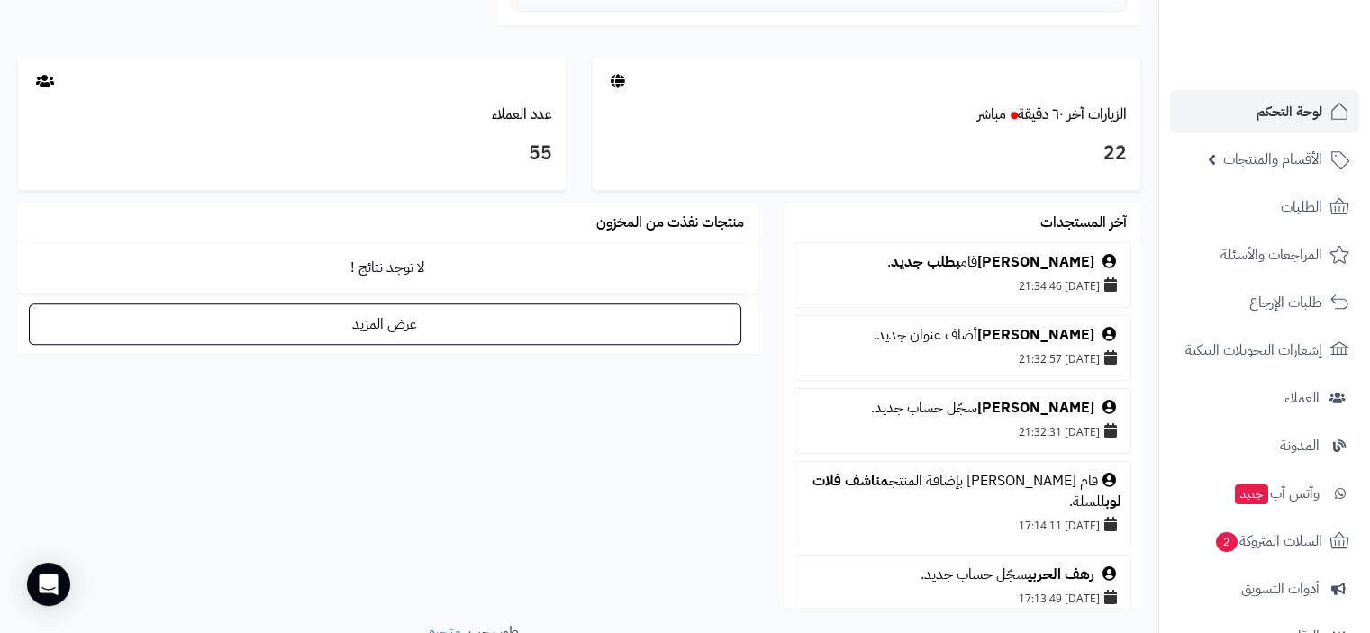
scroll to position [1015, 0]
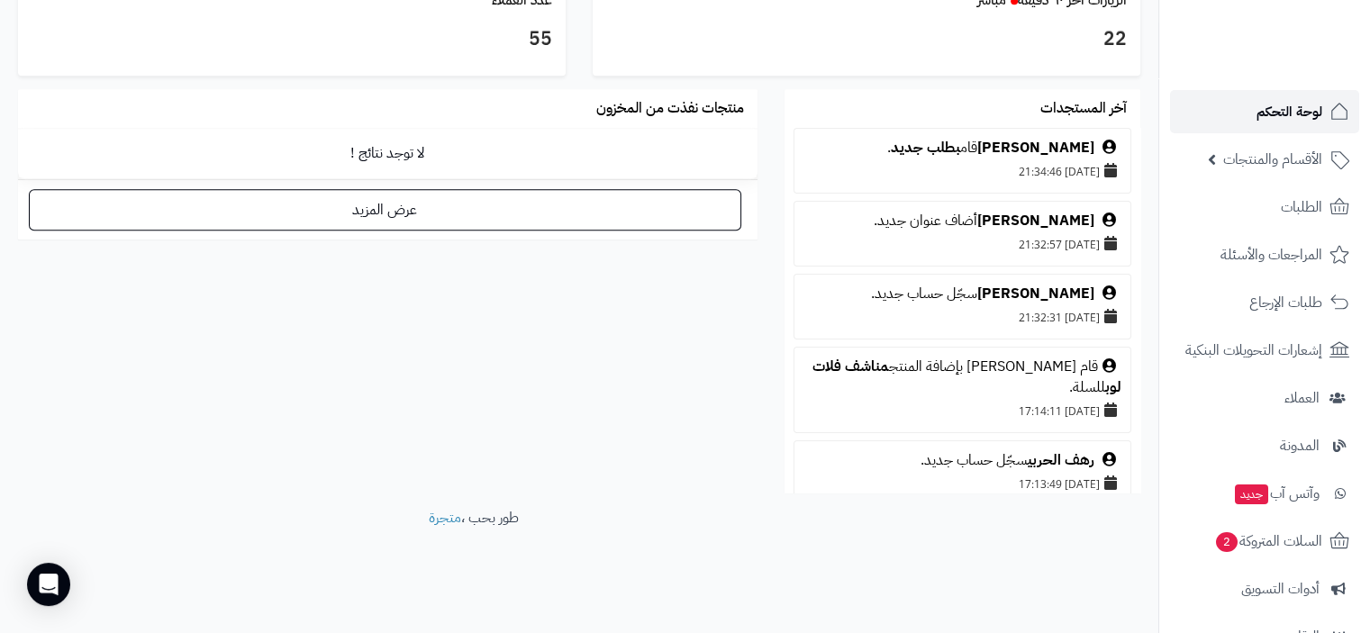
click at [1297, 107] on span "لوحة التحكم" at bounding box center [1289, 111] width 66 height 25
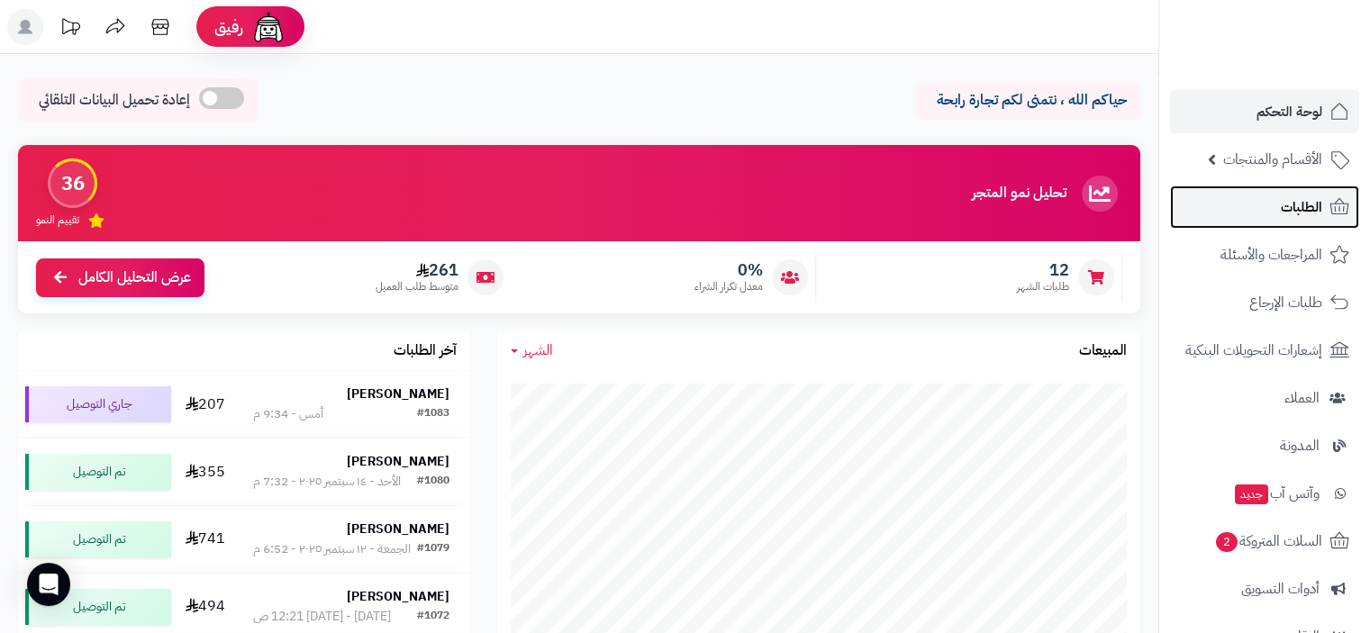
click at [1306, 205] on span "الطلبات" at bounding box center [1301, 207] width 41 height 25
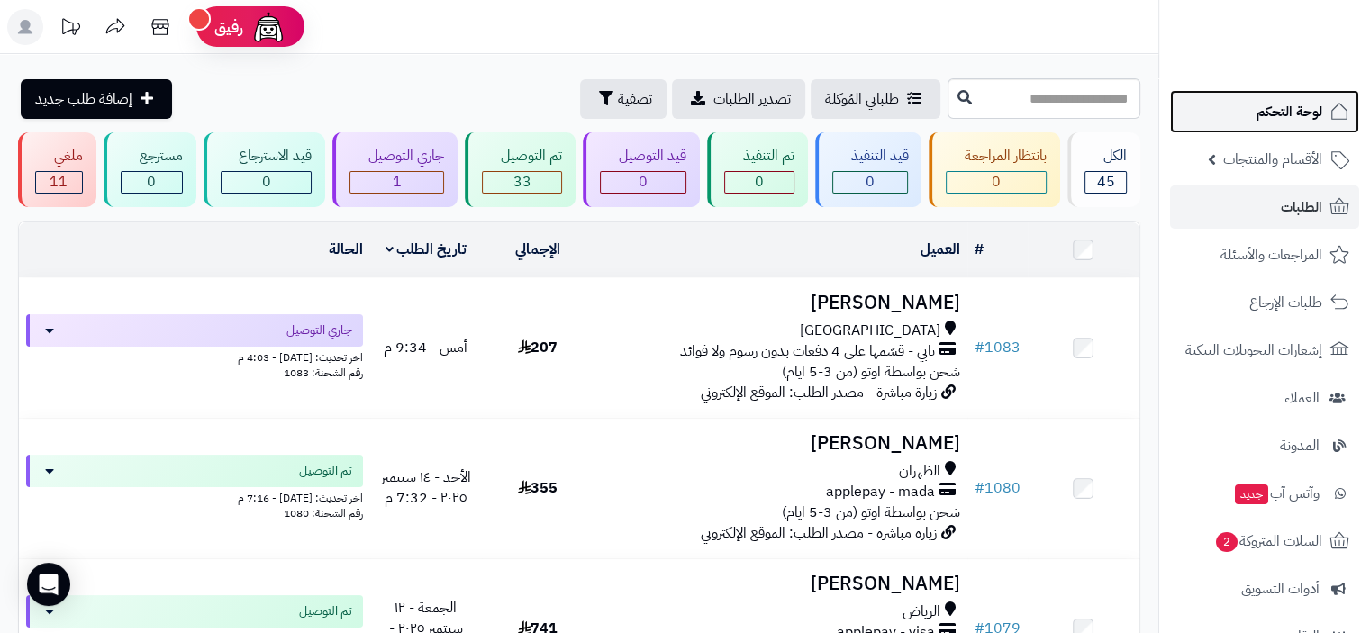
click at [1299, 110] on span "لوحة التحكم" at bounding box center [1289, 111] width 66 height 25
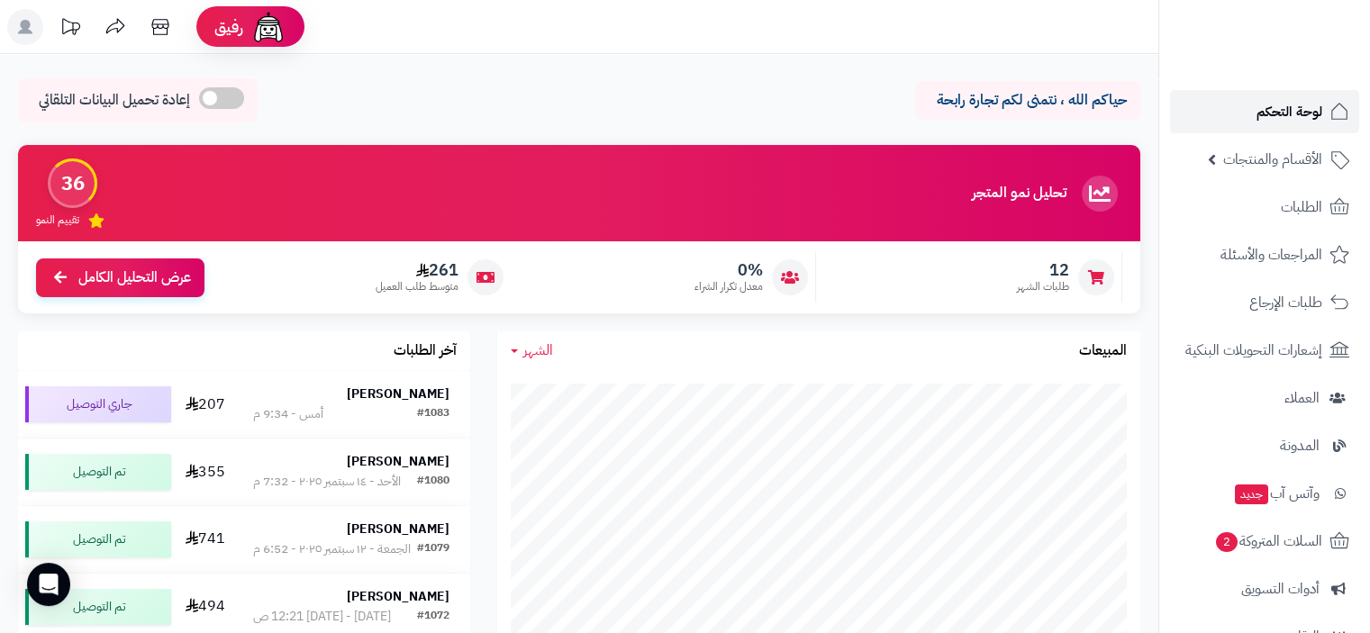
click at [1305, 102] on span "لوحة التحكم" at bounding box center [1289, 111] width 66 height 25
click at [1308, 113] on span "لوحة التحكم" at bounding box center [1289, 111] width 66 height 25
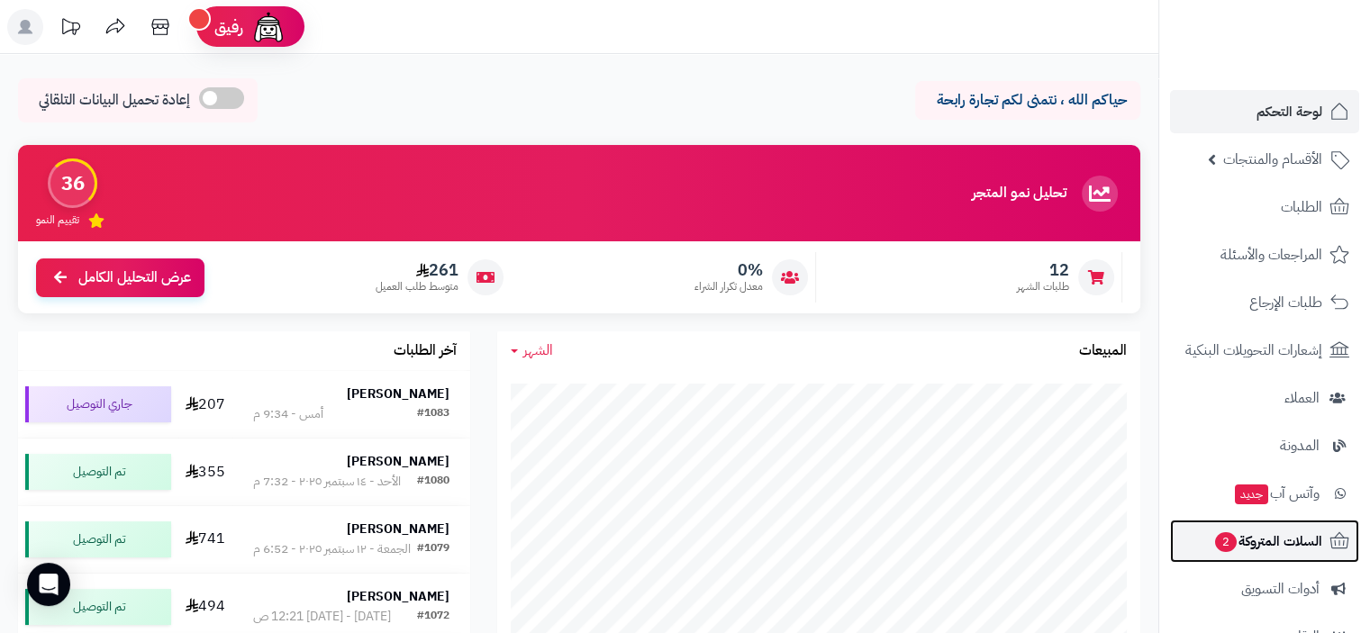
click at [1290, 539] on span "السلات المتروكة 2" at bounding box center [1267, 541] width 109 height 25
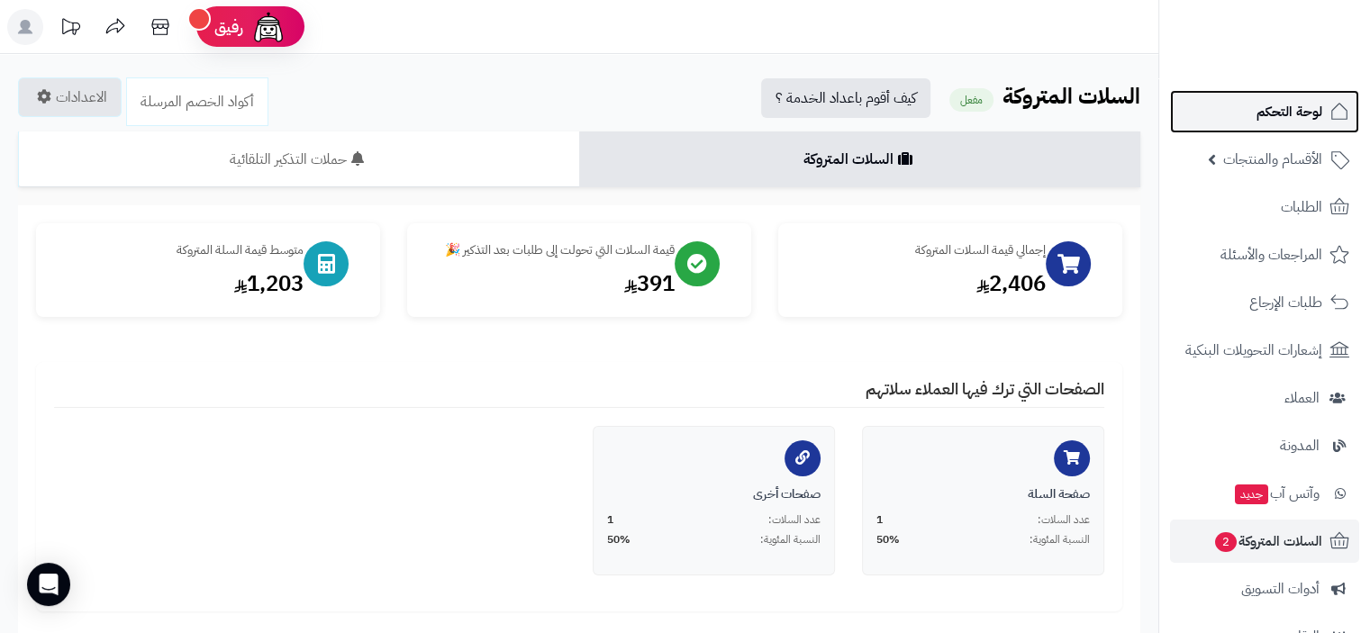
click at [1291, 111] on span "لوحة التحكم" at bounding box center [1289, 111] width 66 height 25
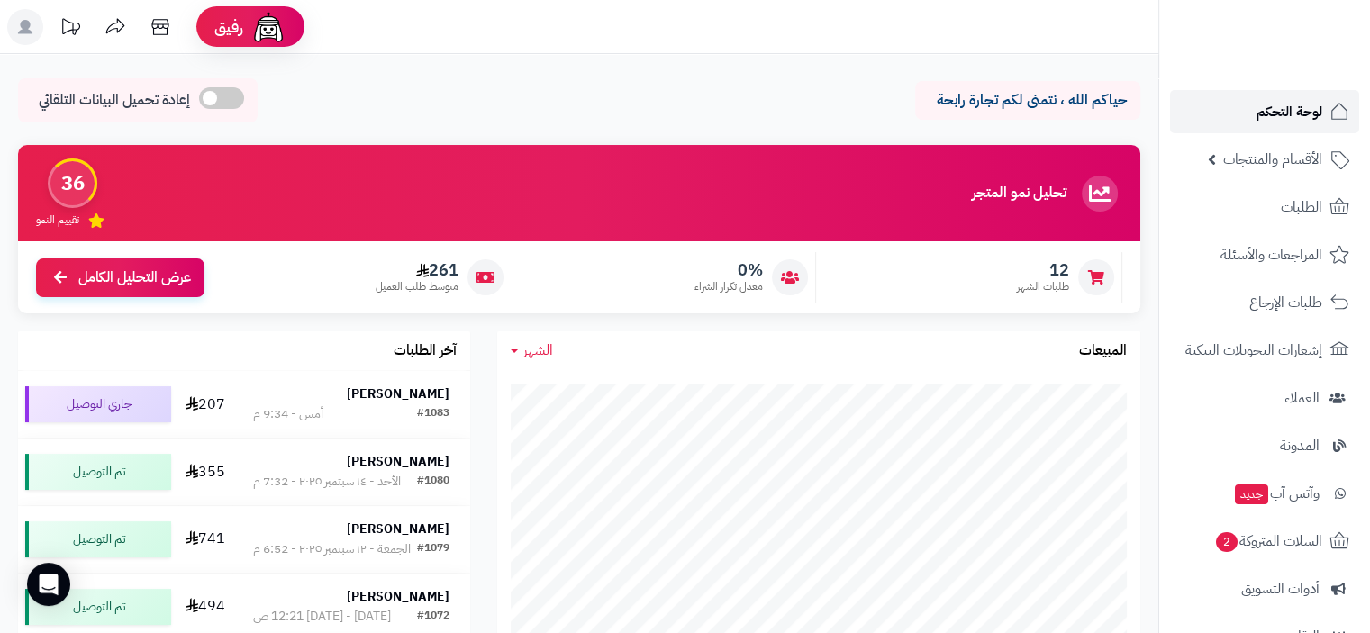
click at [1265, 121] on span "لوحة التحكم" at bounding box center [1289, 111] width 66 height 25
click at [1272, 113] on span "لوحة التحكم" at bounding box center [1289, 111] width 66 height 25
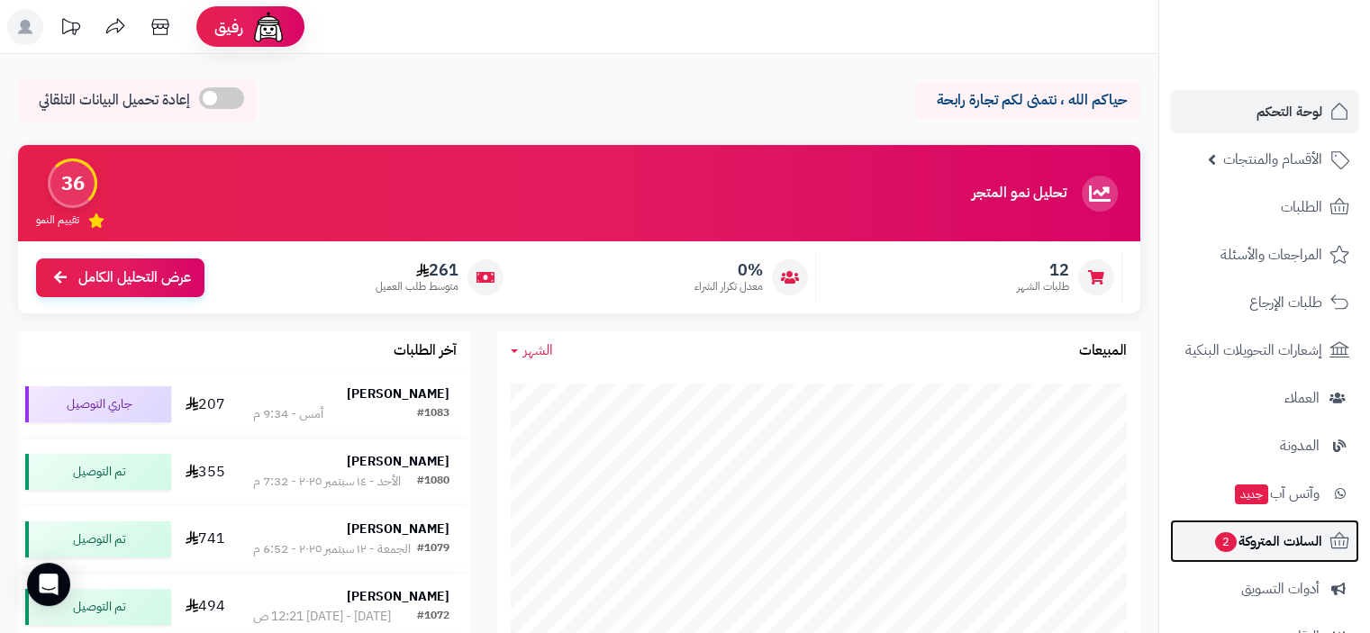
click at [1272, 541] on span "السلات المتروكة 2" at bounding box center [1267, 541] width 109 height 25
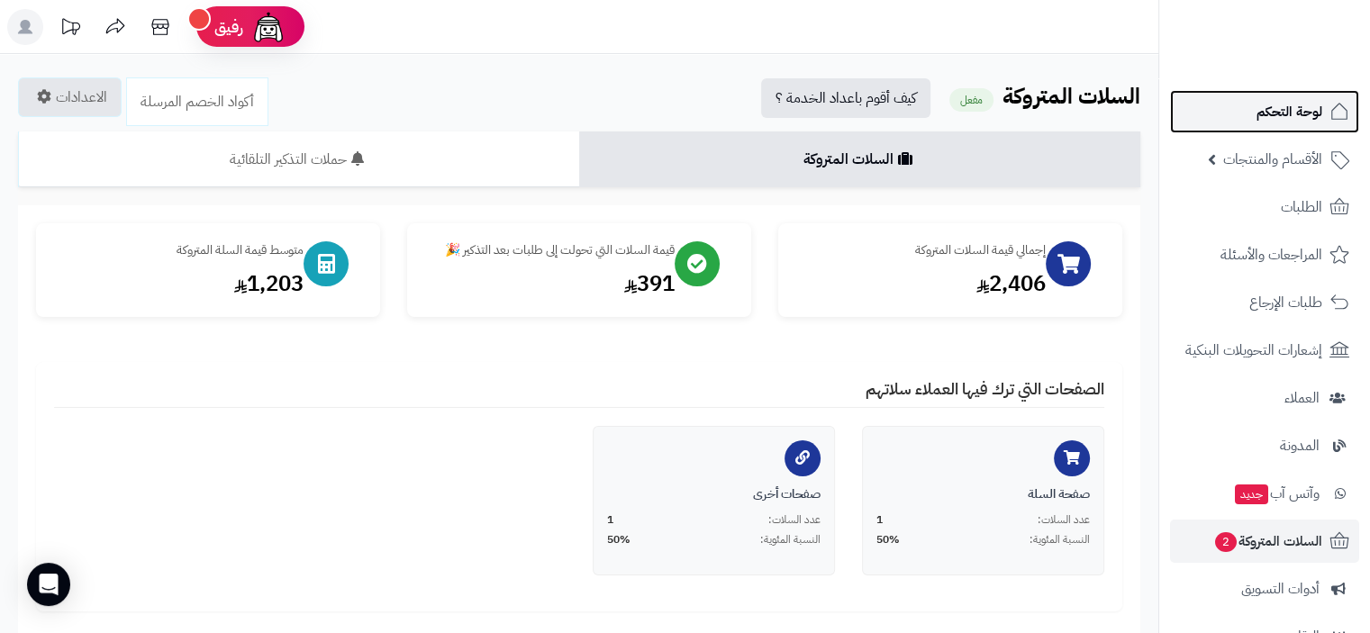
click at [1283, 113] on span "لوحة التحكم" at bounding box center [1289, 111] width 66 height 25
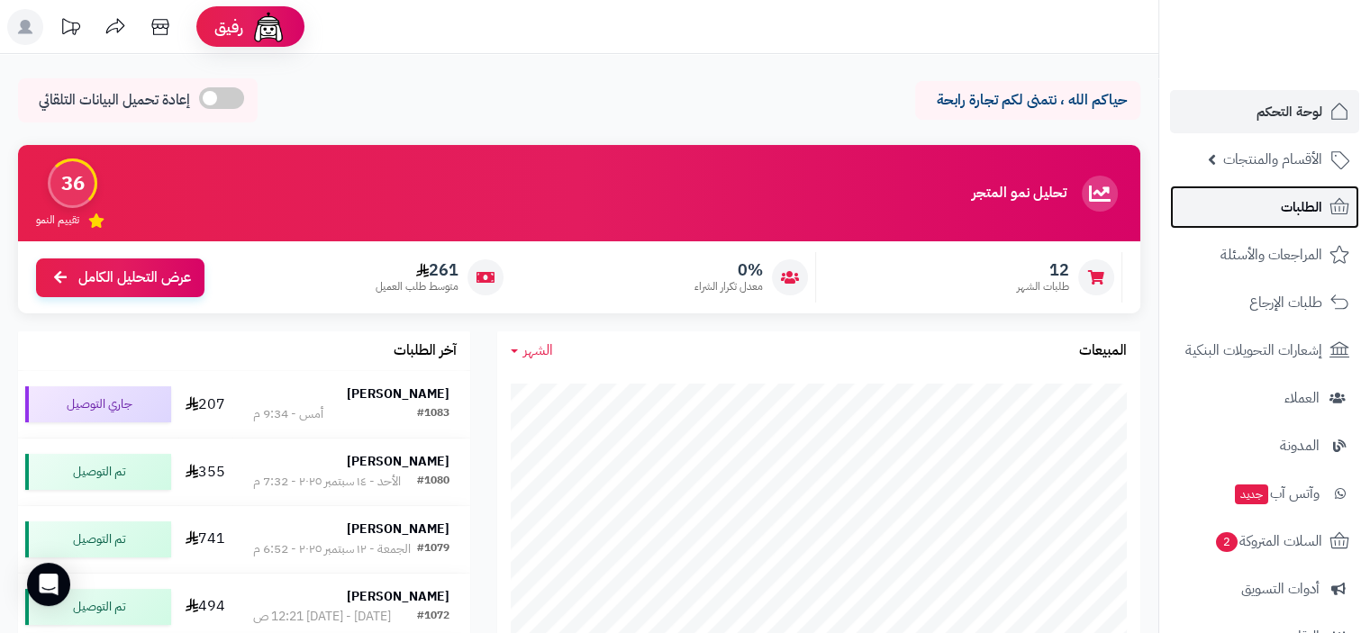
click at [1293, 213] on span "الطلبات" at bounding box center [1301, 207] width 41 height 25
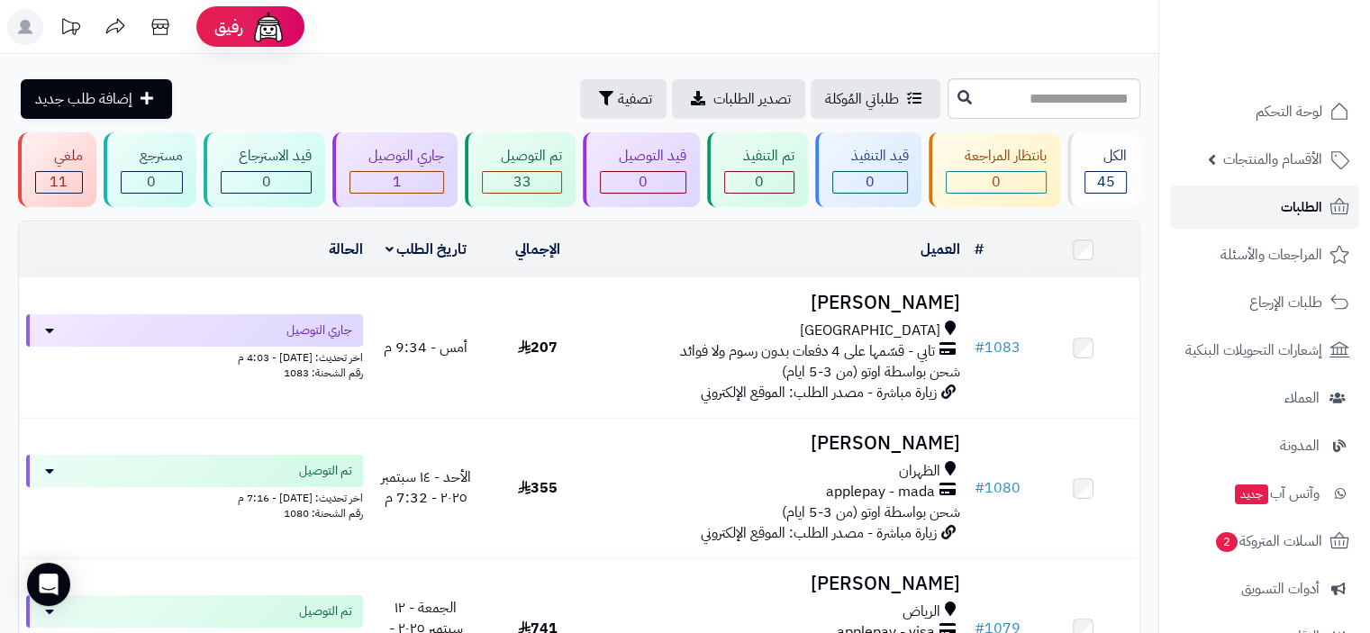
click at [1301, 213] on span "الطلبات" at bounding box center [1301, 207] width 41 height 25
click at [1293, 108] on span "لوحة التحكم" at bounding box center [1289, 111] width 66 height 25
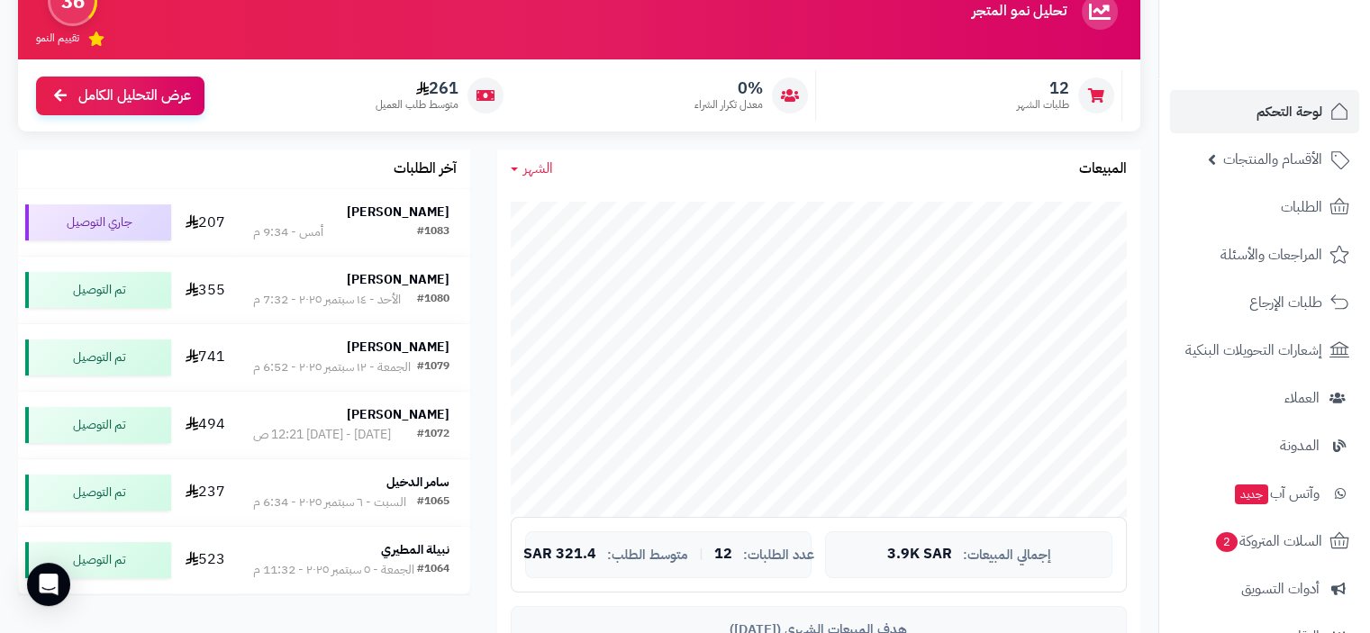
scroll to position [180, 0]
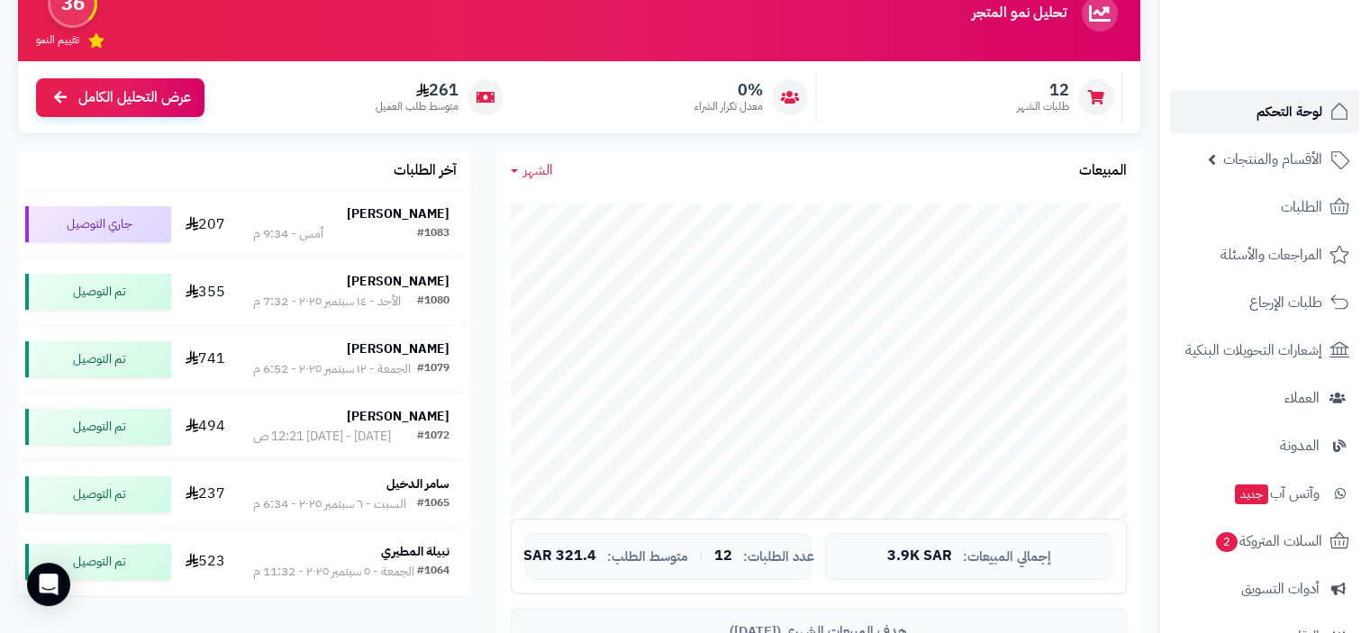
click at [1279, 113] on span "لوحة التحكم" at bounding box center [1289, 111] width 66 height 25
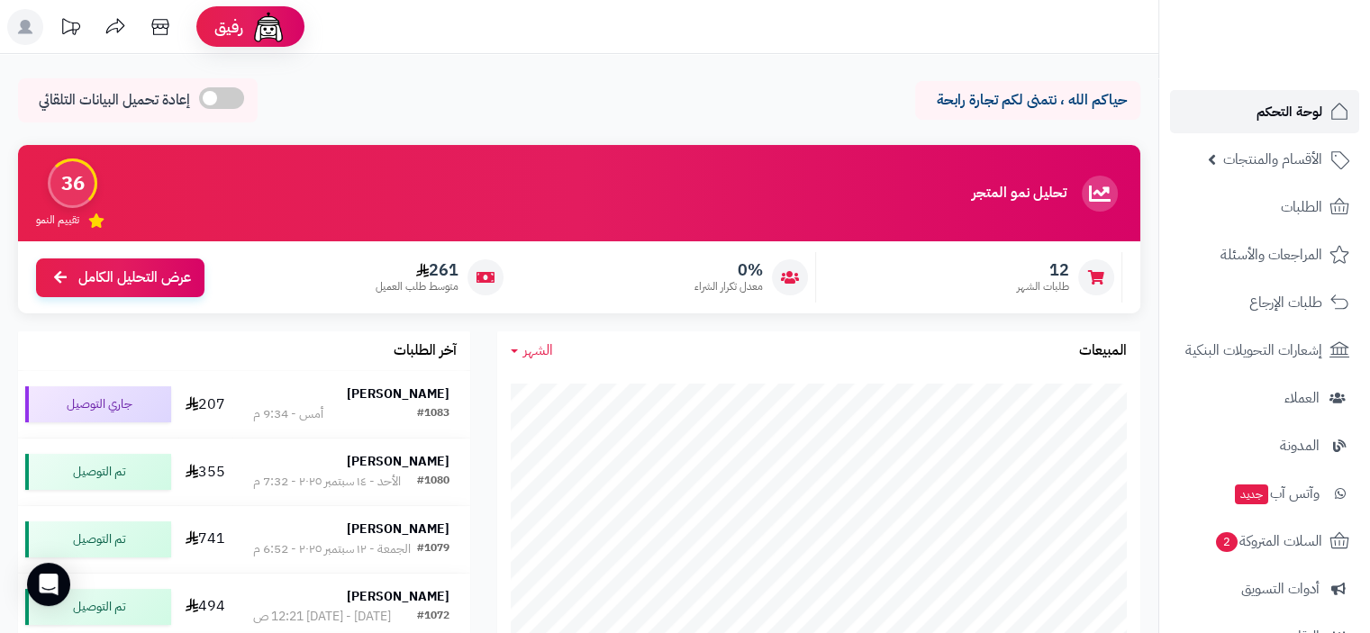
click at [1287, 107] on span "لوحة التحكم" at bounding box center [1289, 111] width 66 height 25
click at [1293, 111] on span "لوحة التحكم" at bounding box center [1289, 111] width 66 height 25
